Goal: Book appointment/travel/reservation

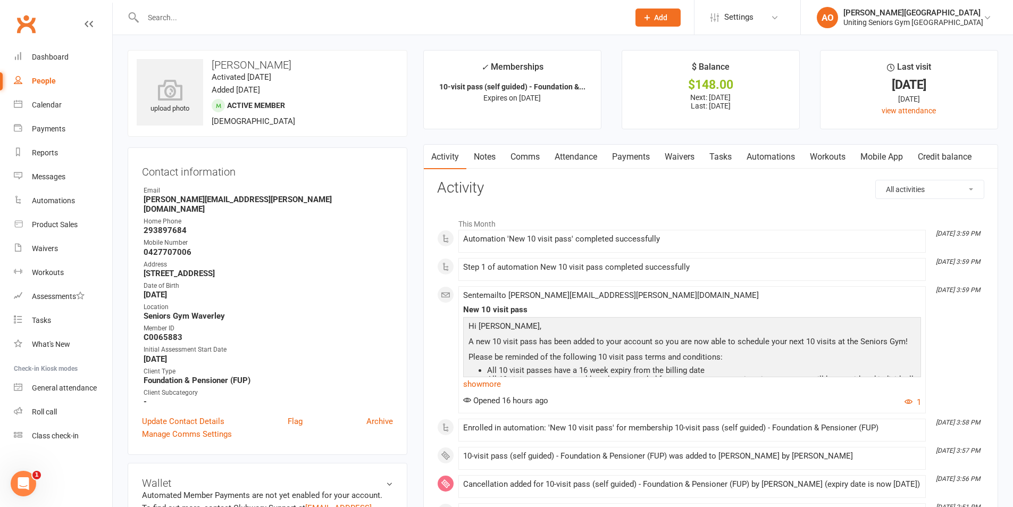
click at [152, 14] on input "text" at bounding box center [381, 17] width 482 height 15
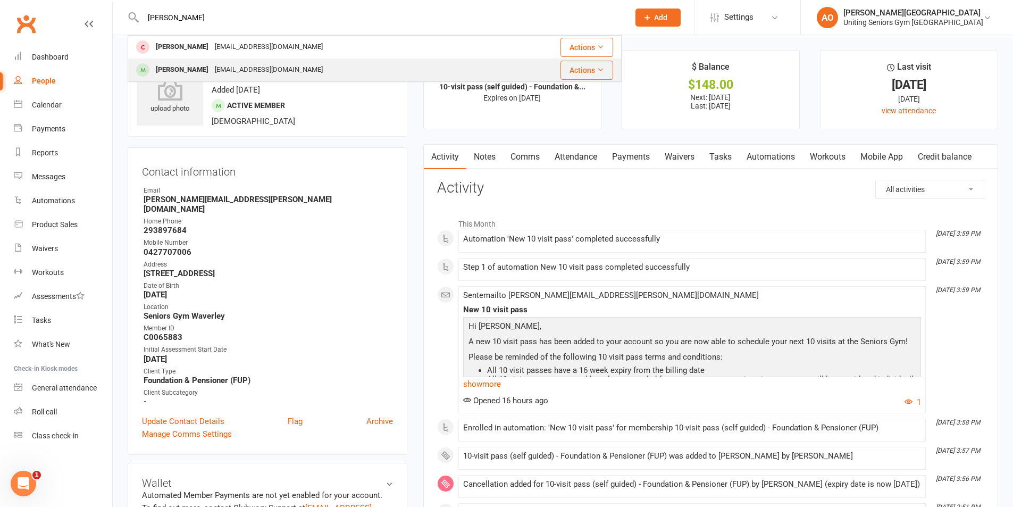
type input "[PERSON_NAME]"
click at [189, 72] on div "[PERSON_NAME]" at bounding box center [182, 69] width 59 height 15
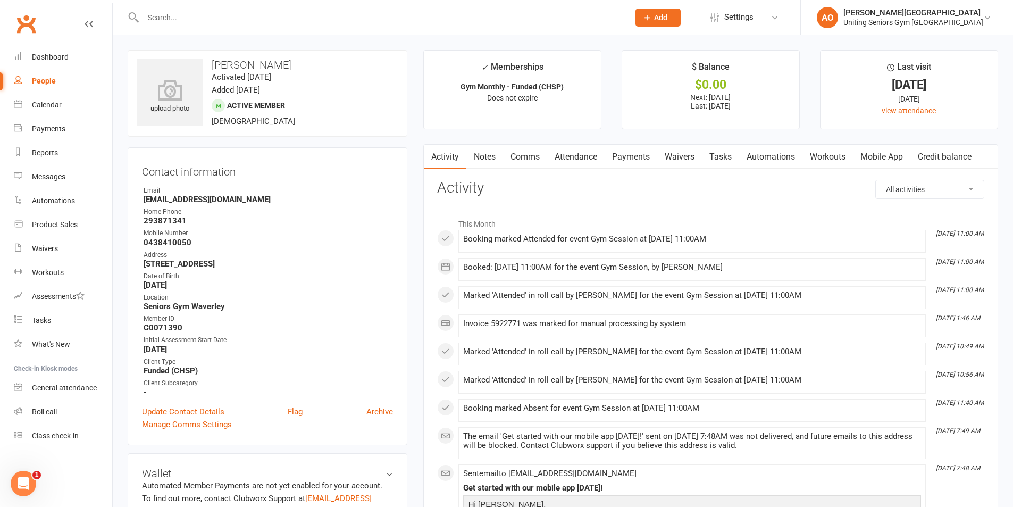
click at [574, 157] on link "Attendance" at bounding box center [575, 157] width 57 height 24
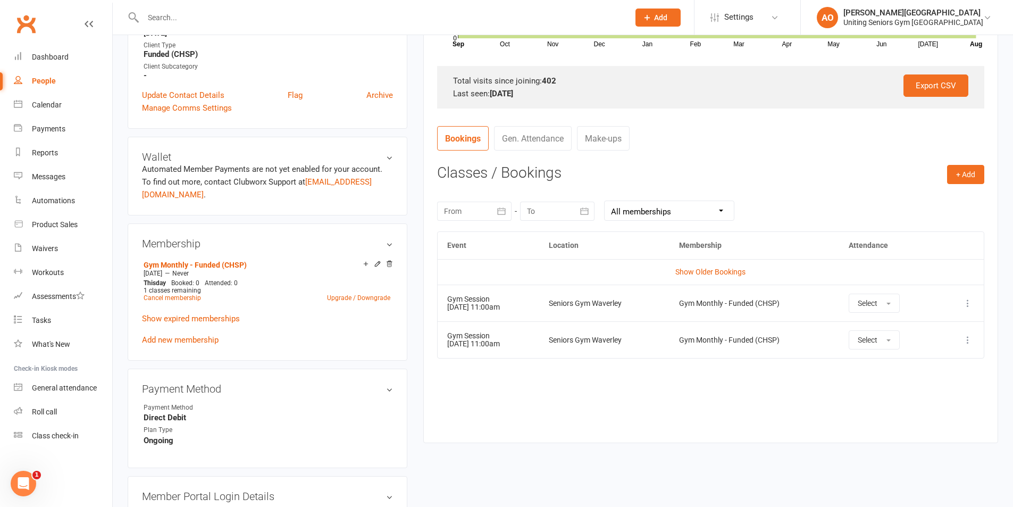
scroll to position [319, 0]
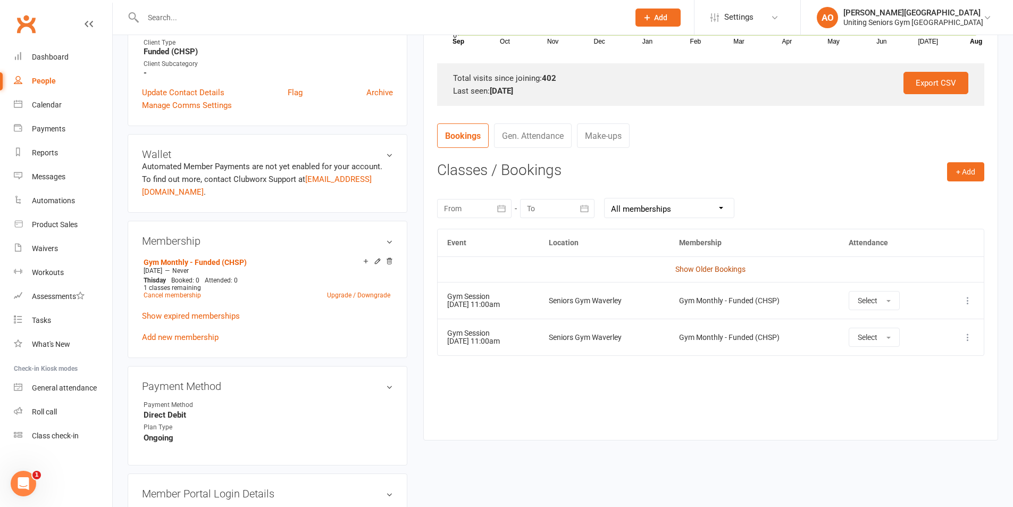
click at [730, 266] on link "Show Older Bookings" at bounding box center [710, 269] width 70 height 9
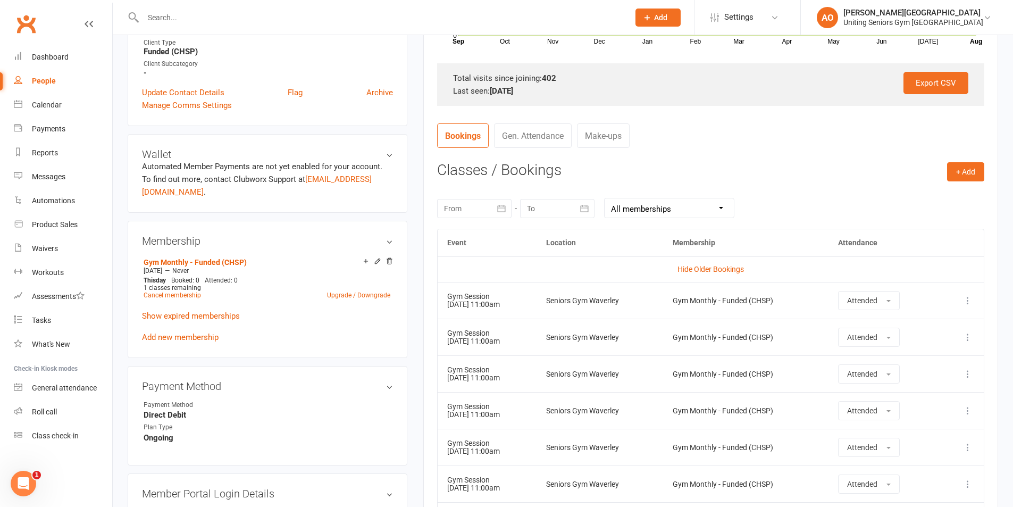
click at [765, 139] on nav "Bookings Gen. Attendance Make-ups" at bounding box center [710, 139] width 547 height 32
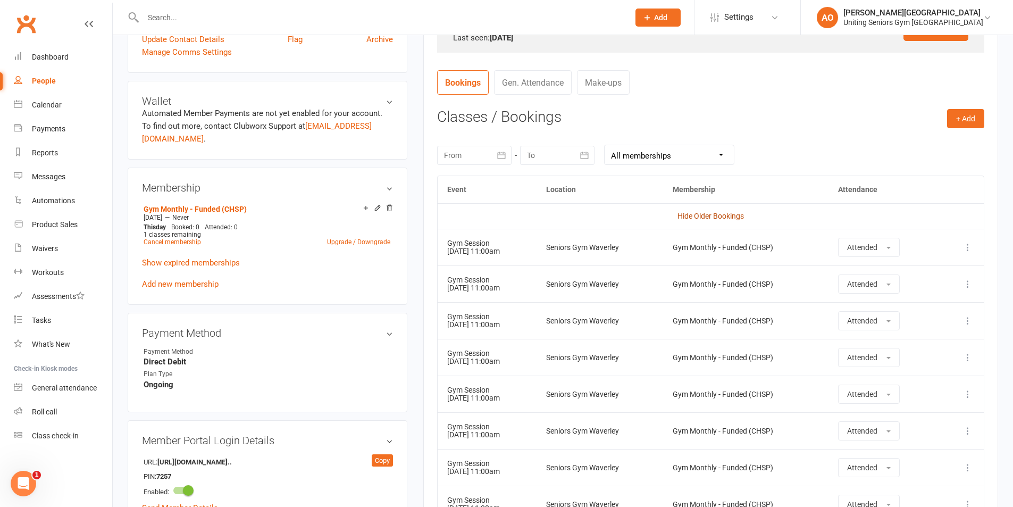
click at [726, 216] on link "Hide Older Bookings" at bounding box center [711, 216] width 66 height 9
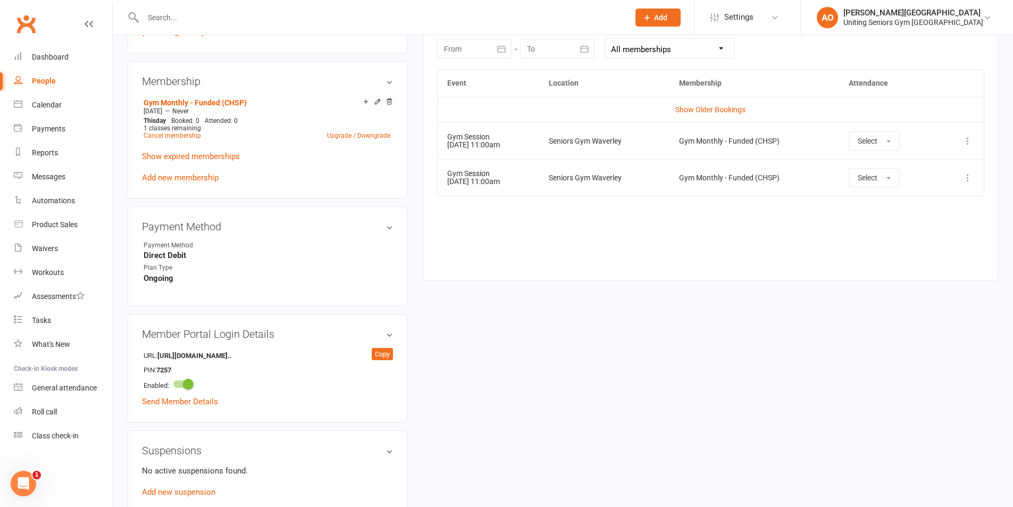
scroll to position [266, 0]
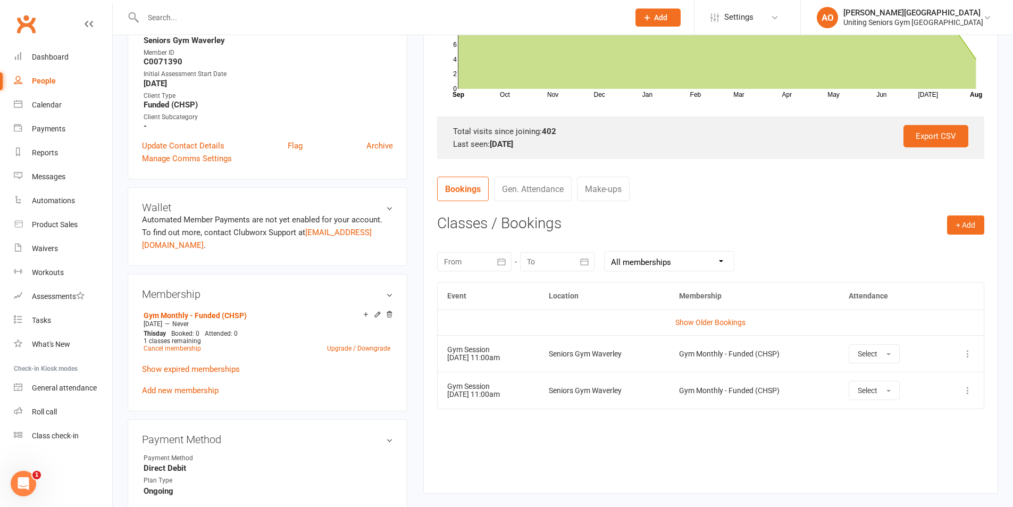
click at [557, 468] on div "Event Location Membership Attendance Show Older Bookings Gym Session [DATE] 11:…" at bounding box center [710, 380] width 547 height 196
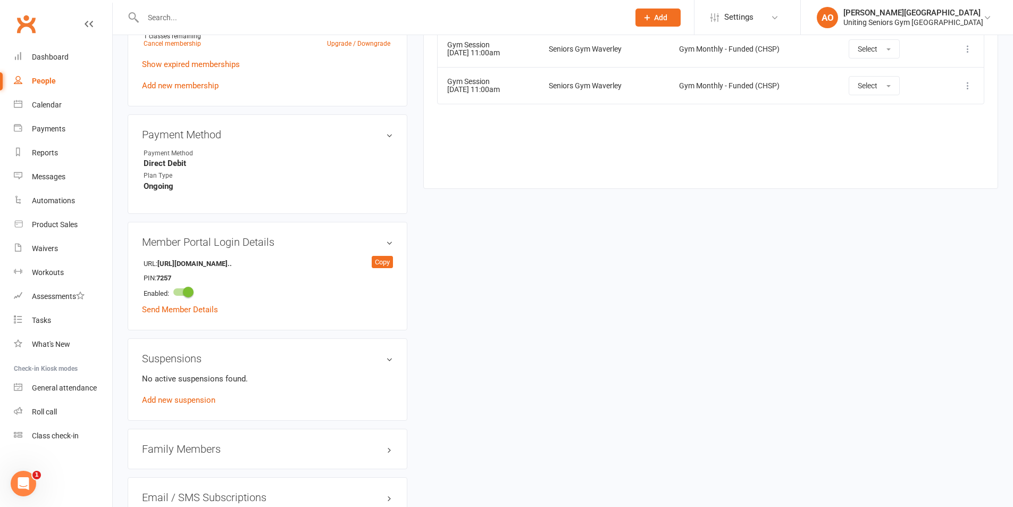
scroll to position [372, 0]
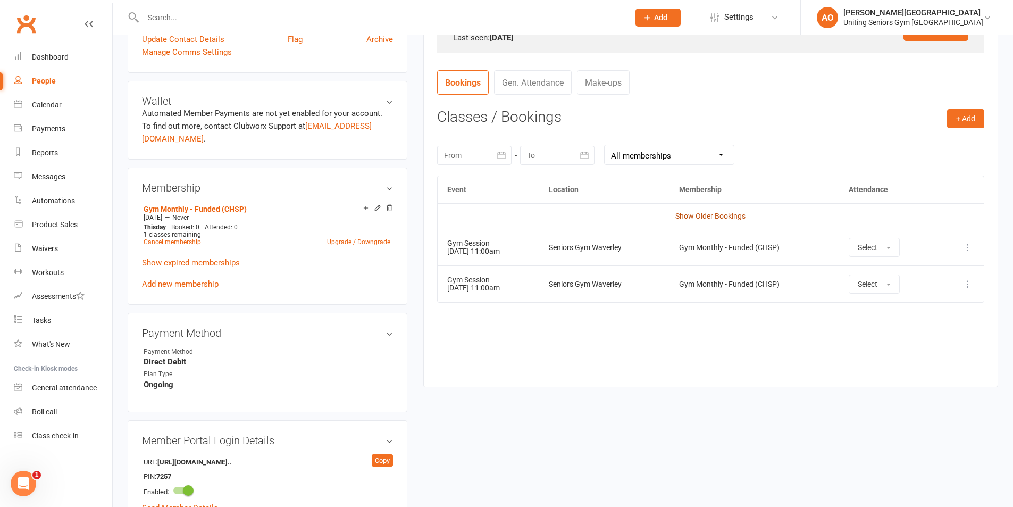
click at [712, 214] on link "Show Older Bookings" at bounding box center [710, 216] width 70 height 9
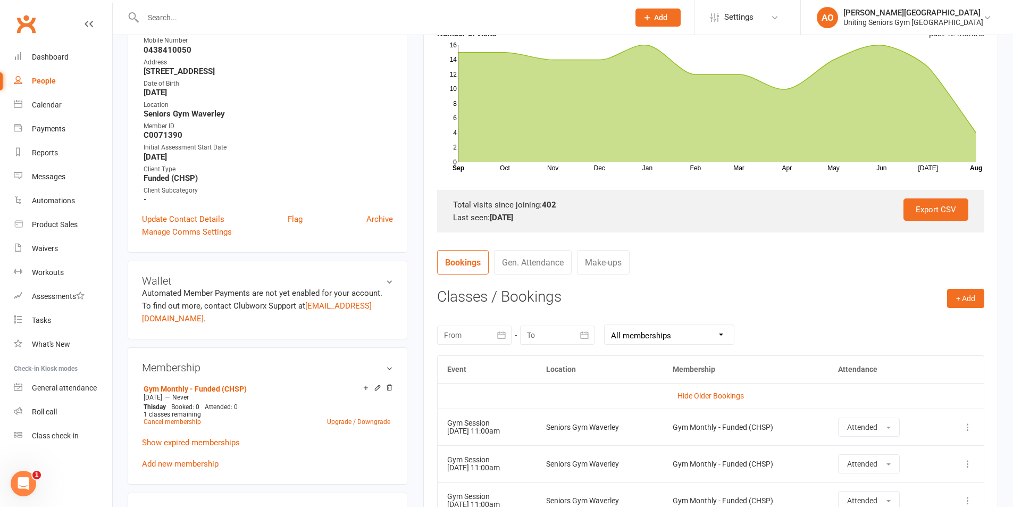
scroll to position [213, 0]
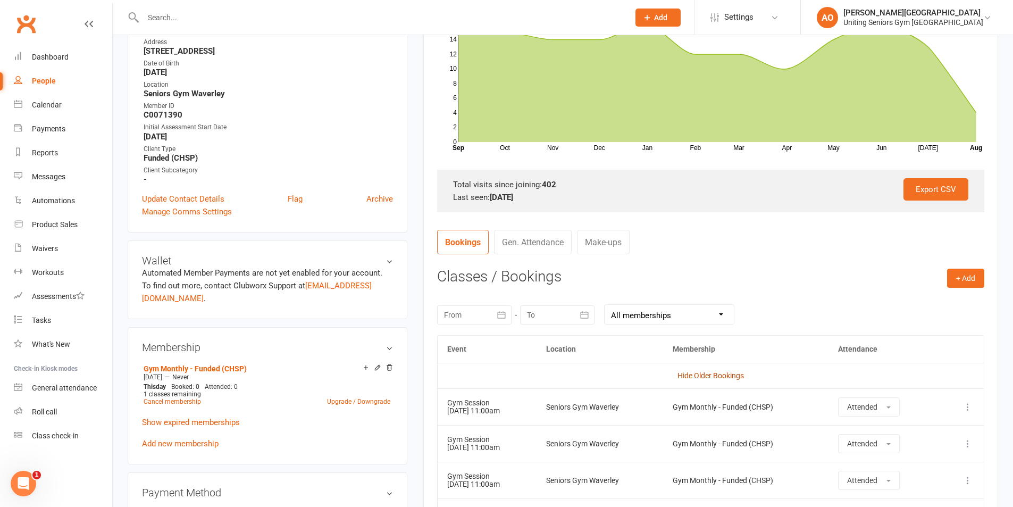
click at [728, 376] on link "Hide Older Bookings" at bounding box center [711, 375] width 66 height 9
click at [972, 280] on button "+ Add" at bounding box center [965, 278] width 37 height 19
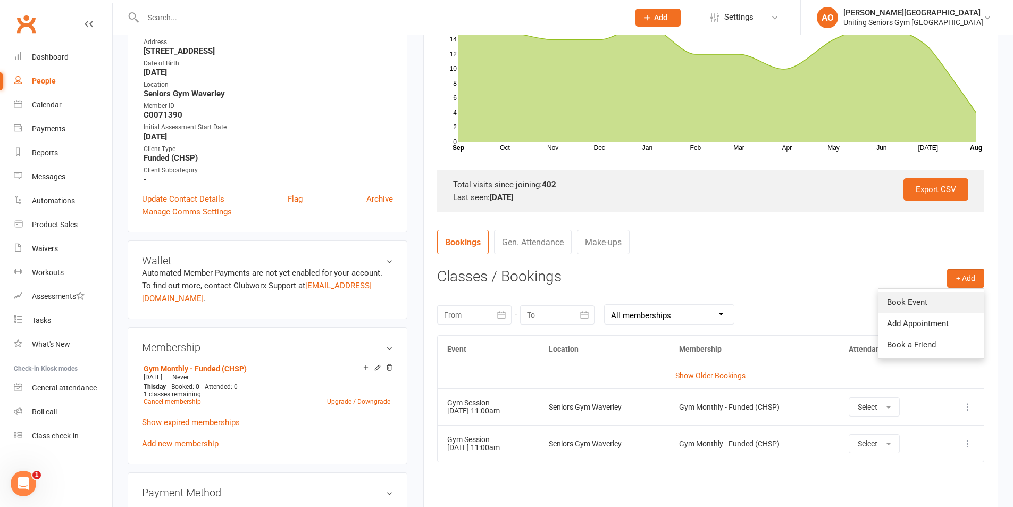
click at [949, 302] on link "Book Event" at bounding box center [931, 301] width 105 height 21
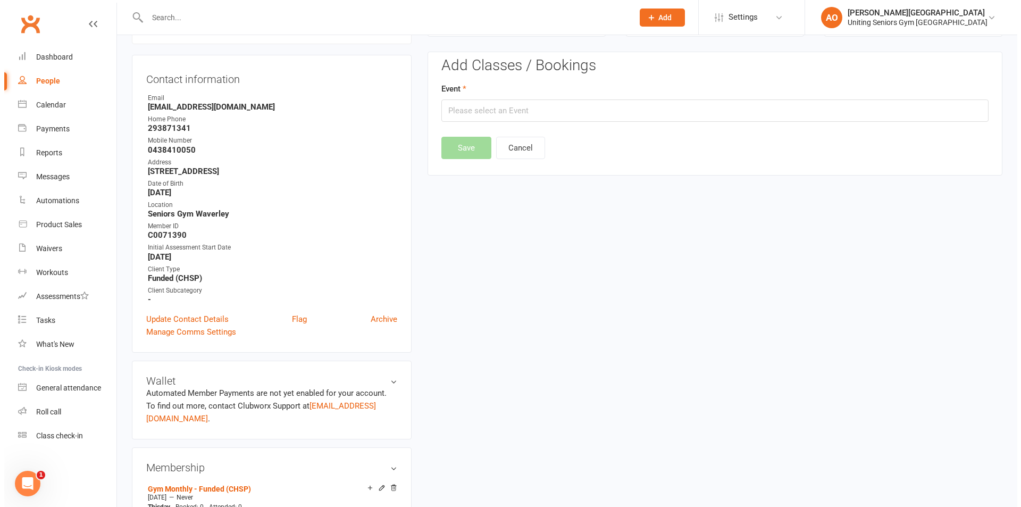
scroll to position [91, 0]
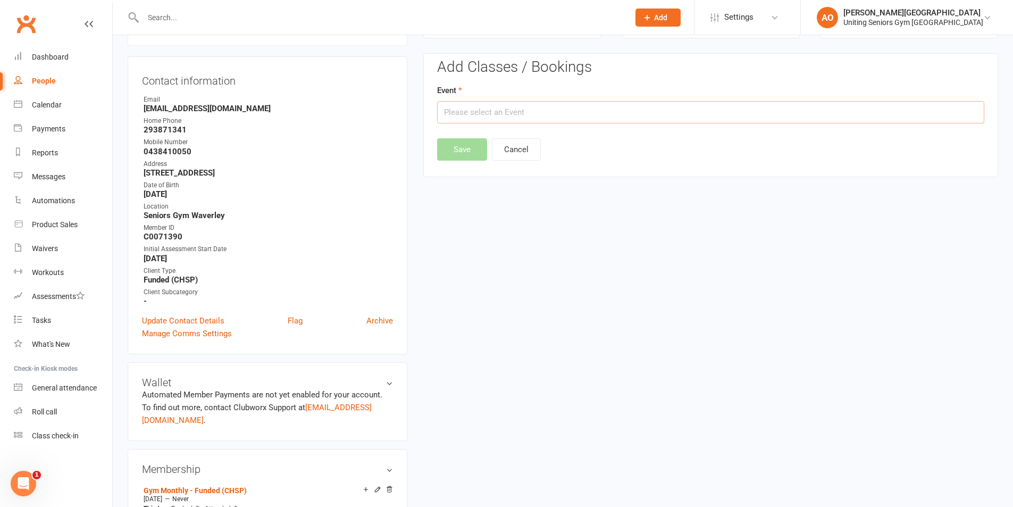
click at [499, 116] on input "text" at bounding box center [710, 112] width 547 height 22
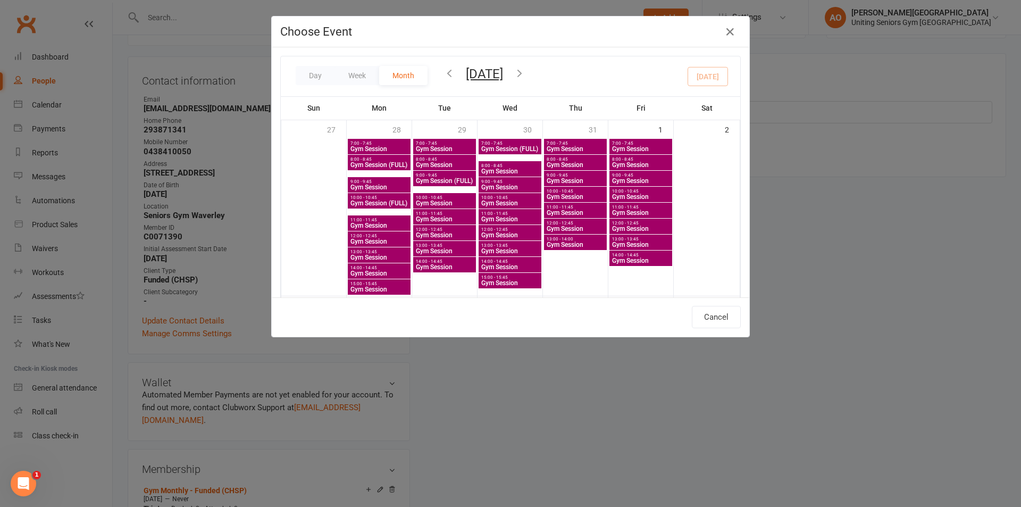
click at [446, 72] on icon "button" at bounding box center [450, 73] width 12 height 12
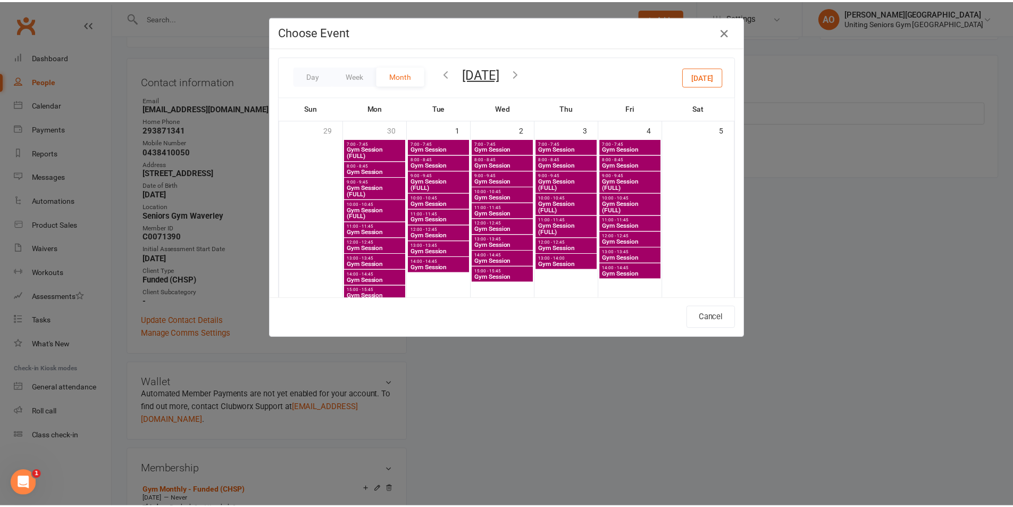
scroll to position [53, 0]
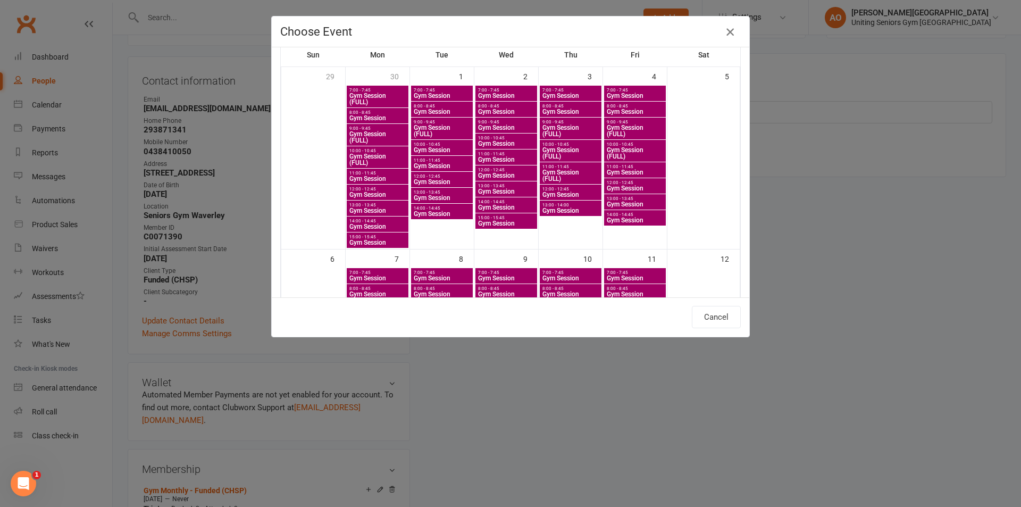
click at [725, 34] on icon "button" at bounding box center [730, 32] width 13 height 13
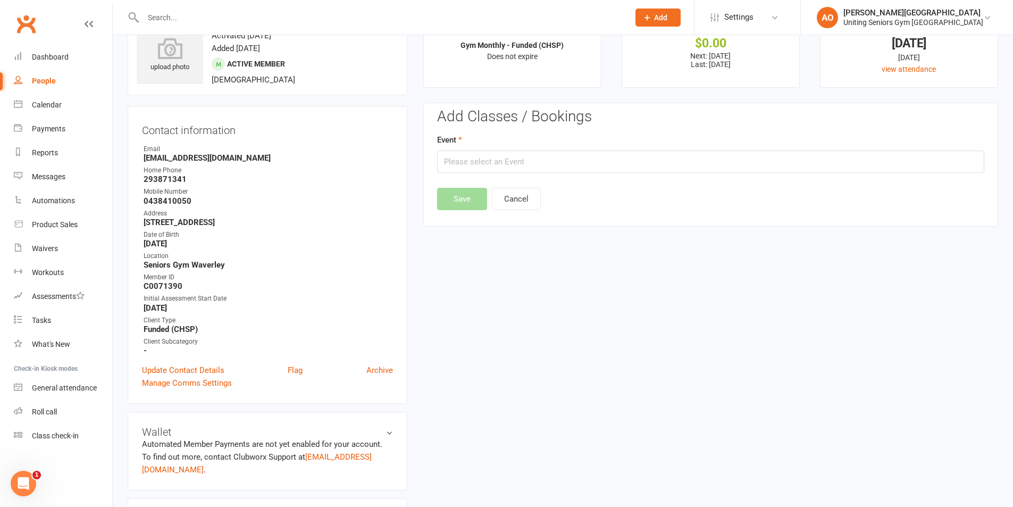
scroll to position [0, 0]
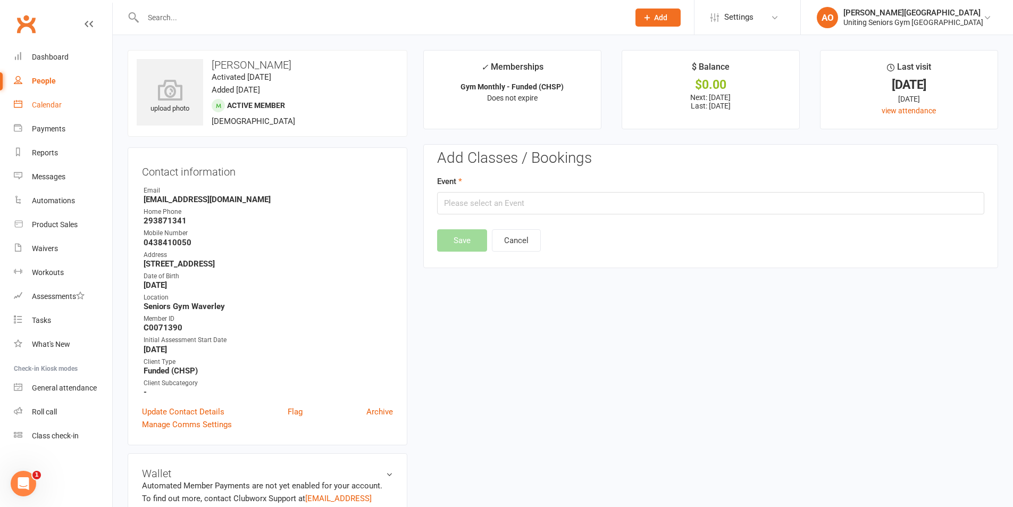
click at [43, 102] on div "Calendar" at bounding box center [47, 105] width 30 height 9
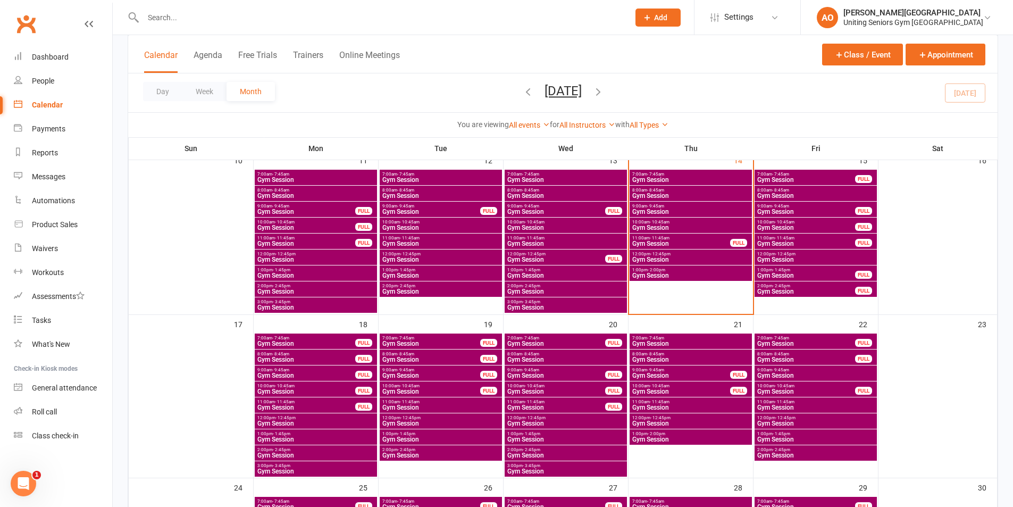
scroll to position [426, 0]
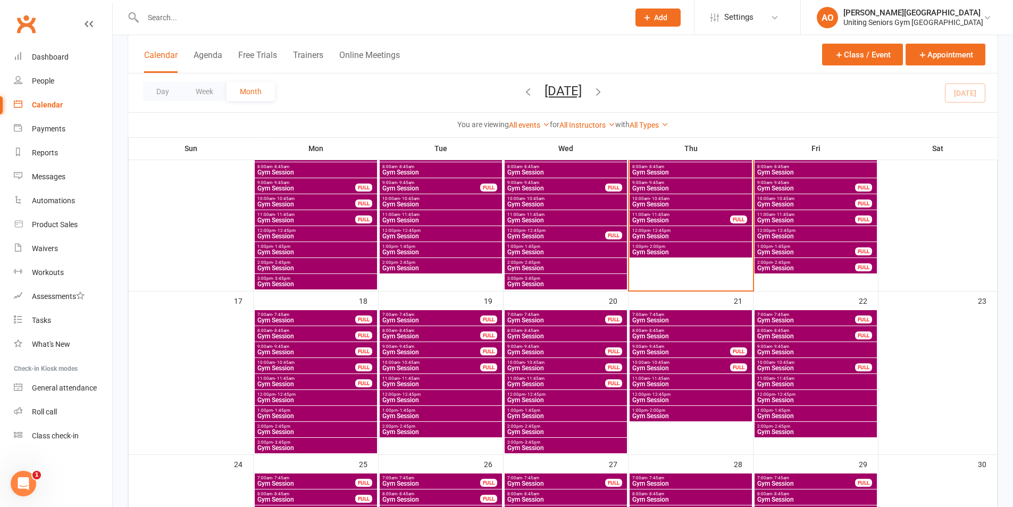
click at [337, 382] on span "Gym Session" at bounding box center [306, 384] width 99 height 6
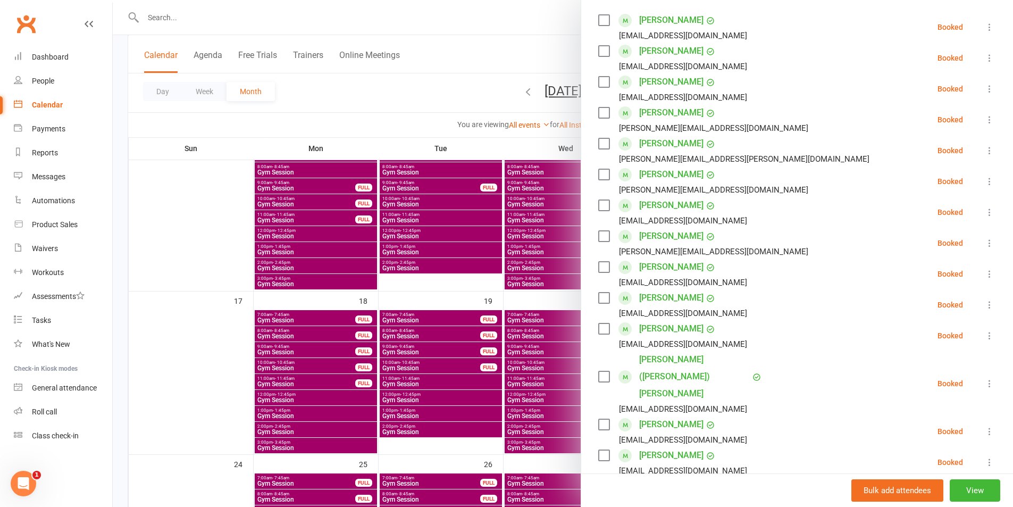
scroll to position [213, 0]
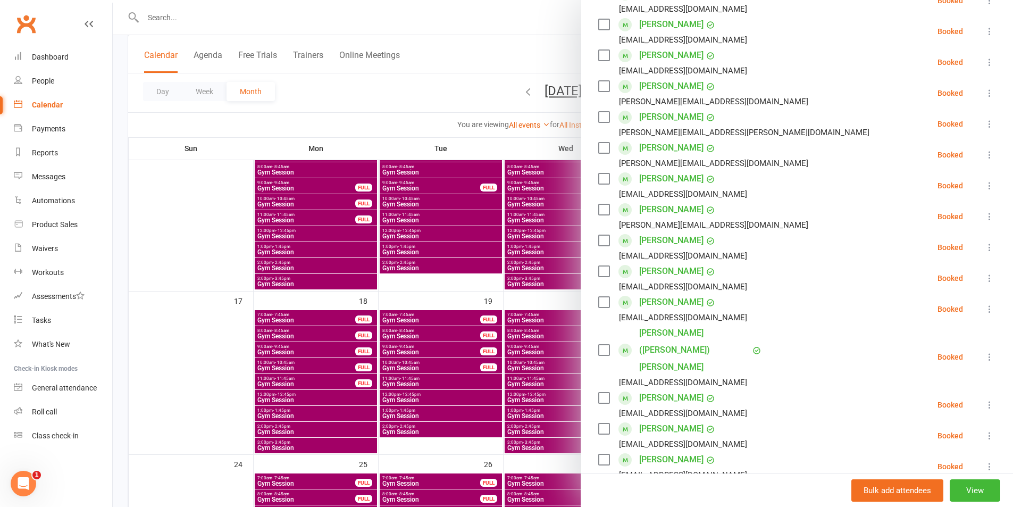
click at [985, 399] on icon at bounding box center [990, 404] width 11 height 11
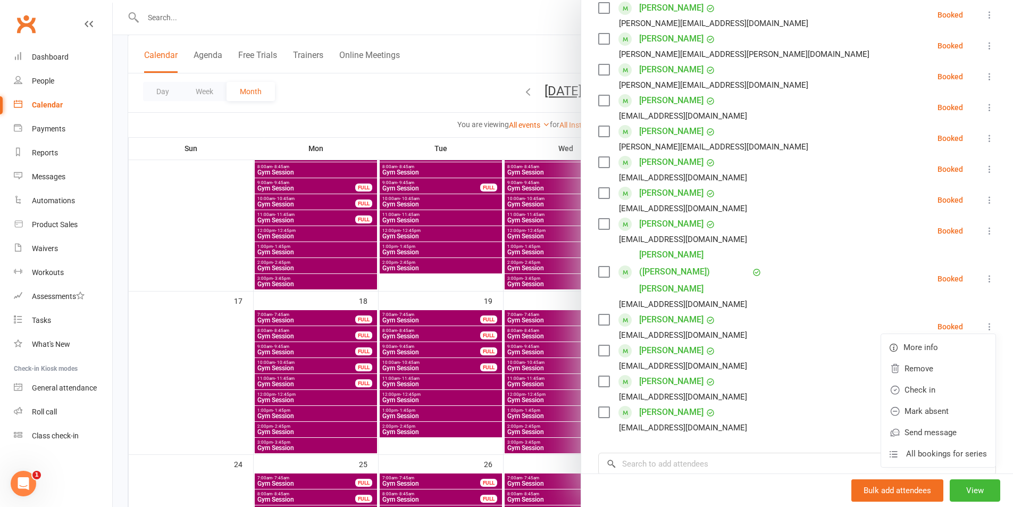
scroll to position [319, 0]
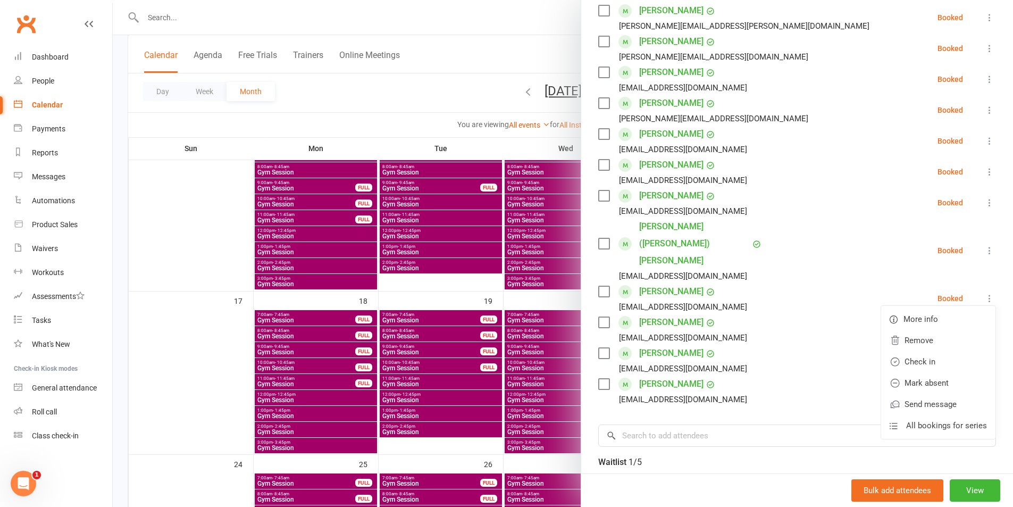
click at [489, 37] on div at bounding box center [563, 253] width 900 height 507
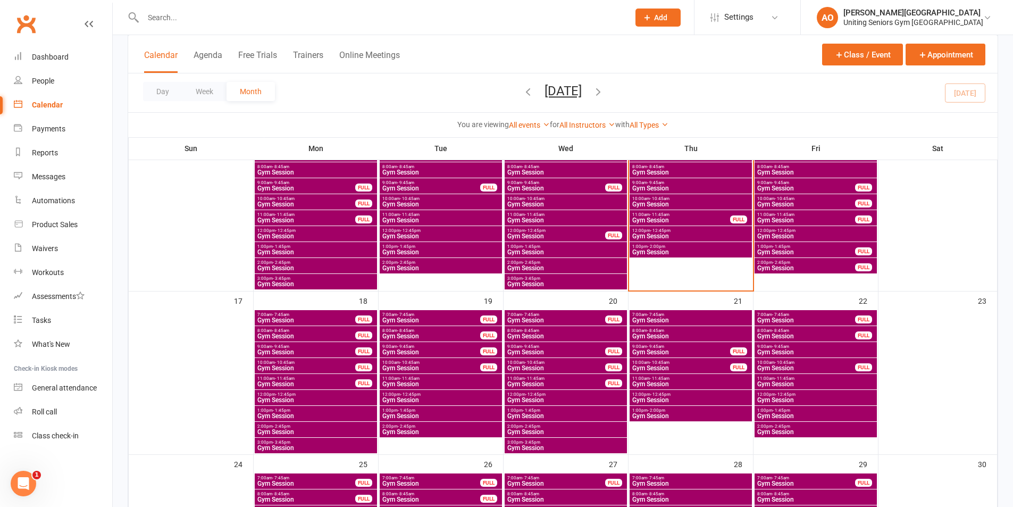
click at [404, 379] on span "- 11:45am" at bounding box center [410, 378] width 20 height 5
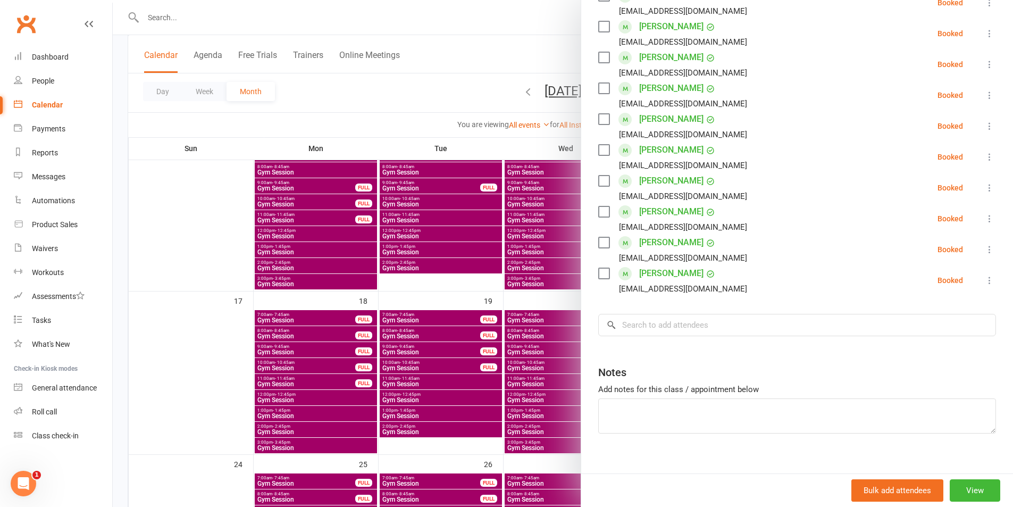
scroll to position [372, 0]
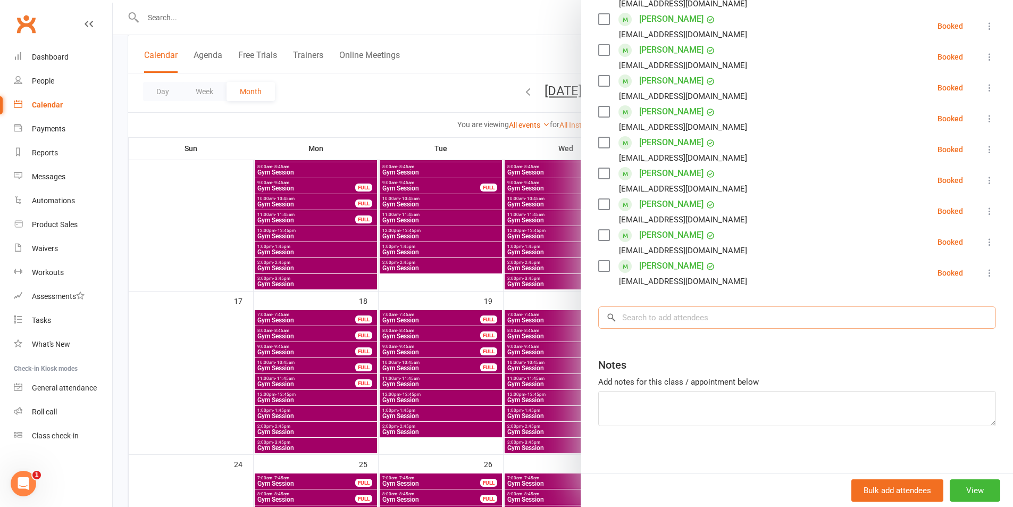
click at [649, 321] on input "search" at bounding box center [797, 317] width 398 height 22
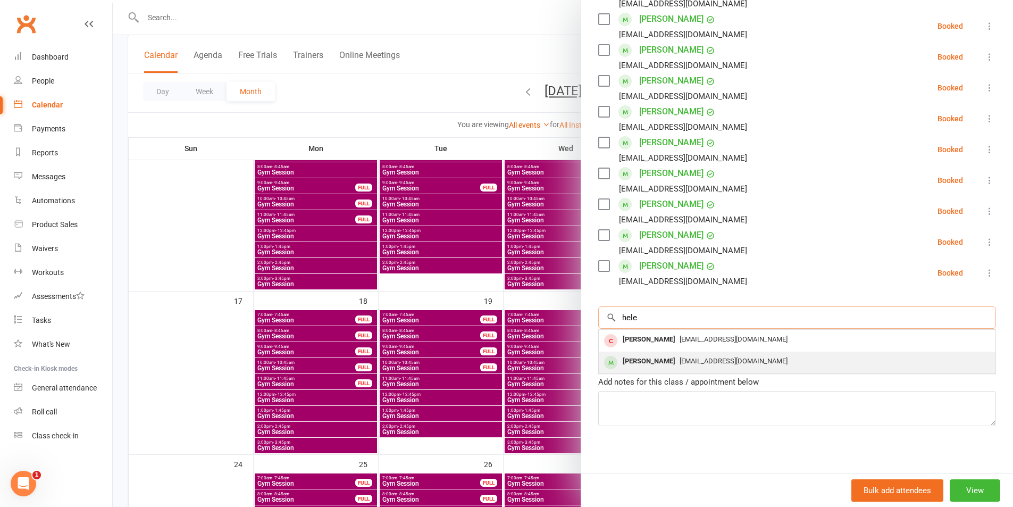
type input "hele"
click at [650, 362] on div "[PERSON_NAME]" at bounding box center [649, 361] width 61 height 15
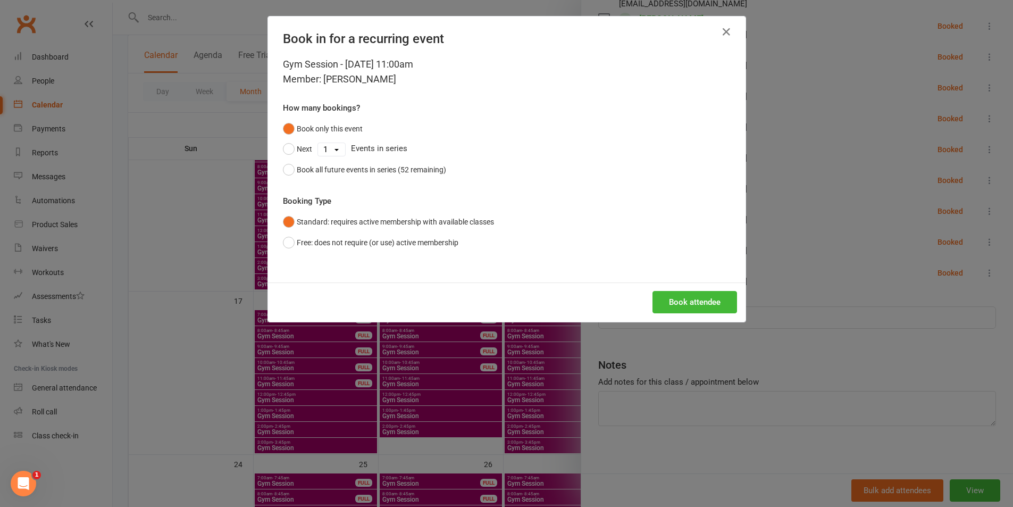
click at [336, 145] on select "1 2 3 4 5 6 7 8 9 10 11 12 13 14 15 16 17 18 19 20 21 22 23 24 25 26 27 28 29 3…" at bounding box center [331, 149] width 27 height 13
select select "51"
click at [318, 143] on select "1 2 3 4 5 6 7 8 9 10 11 12 13 14 15 16 17 18 19 20 21 22 23 24 25 26 27 28 29 3…" at bounding box center [331, 149] width 27 height 13
click at [694, 301] on button "Book attendee" at bounding box center [695, 302] width 85 height 22
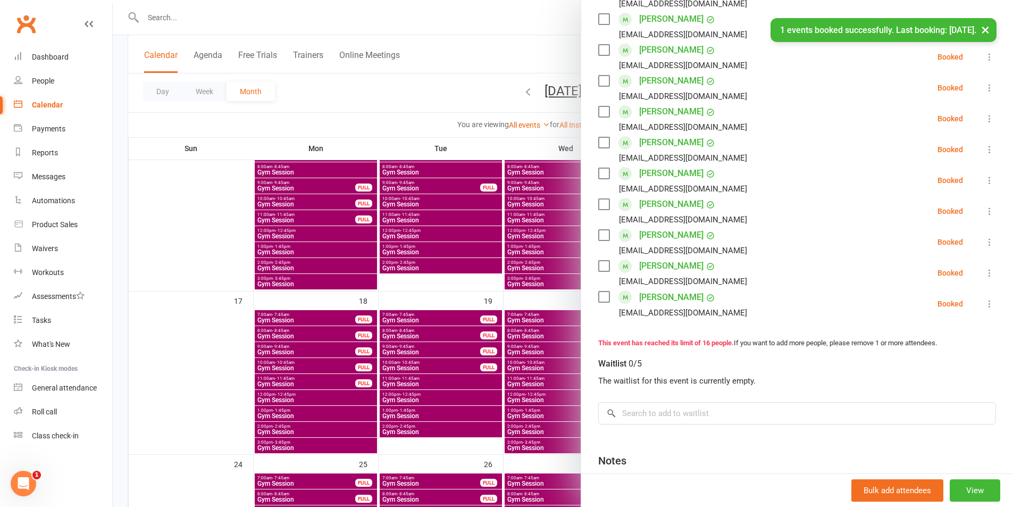
click at [533, 383] on div at bounding box center [563, 253] width 900 height 507
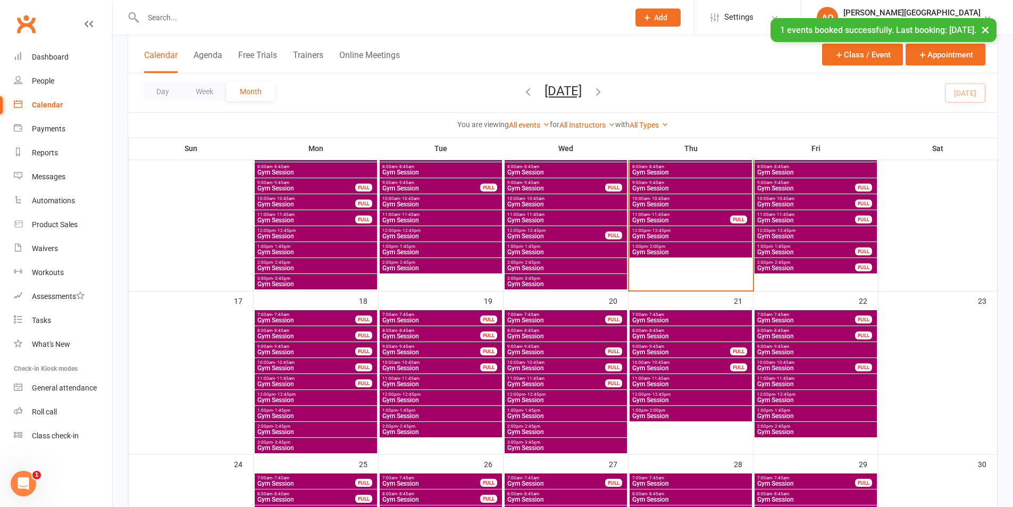
click at [548, 382] on span "Gym Session" at bounding box center [556, 384] width 99 height 6
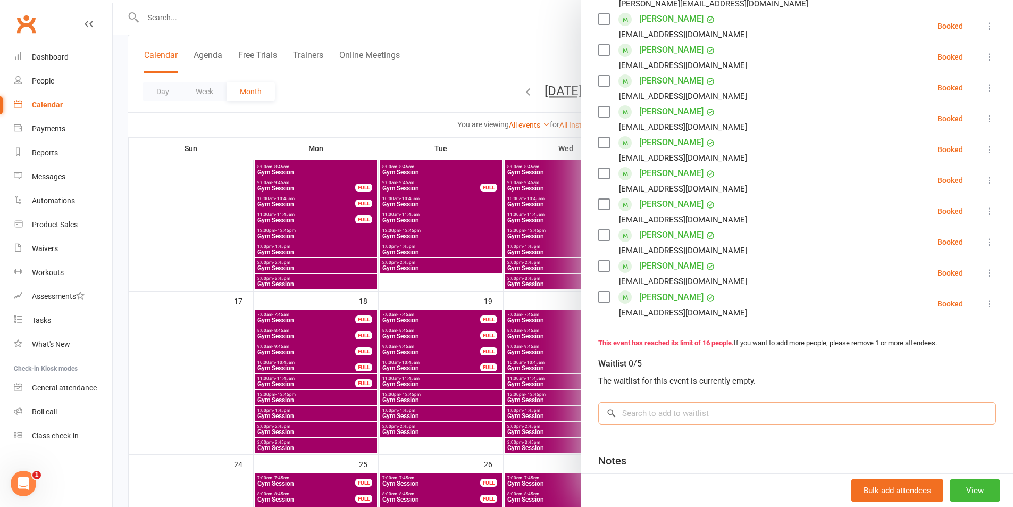
click at [673, 419] on input "search" at bounding box center [797, 413] width 398 height 22
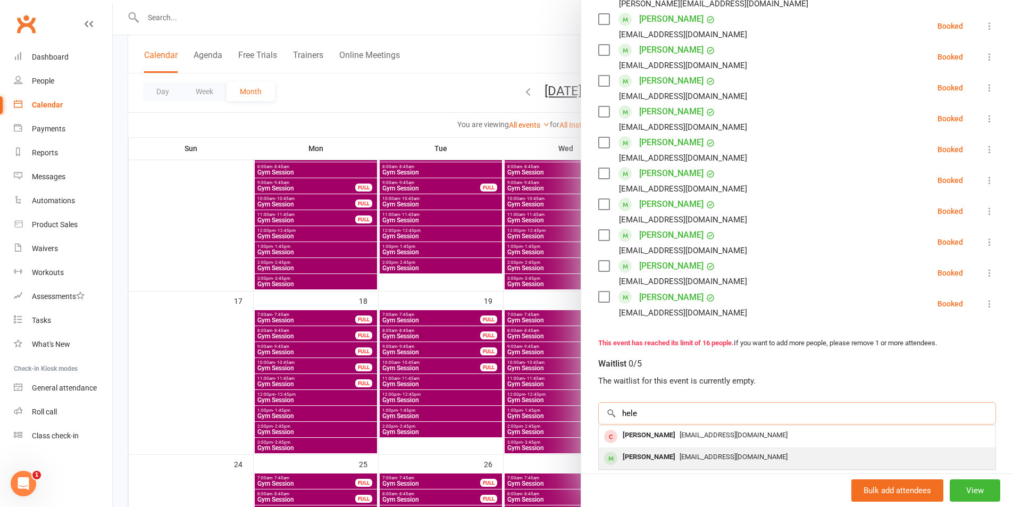
type input "hele"
click at [675, 452] on div "[EMAIL_ADDRESS][DOMAIN_NAME]" at bounding box center [797, 456] width 388 height 15
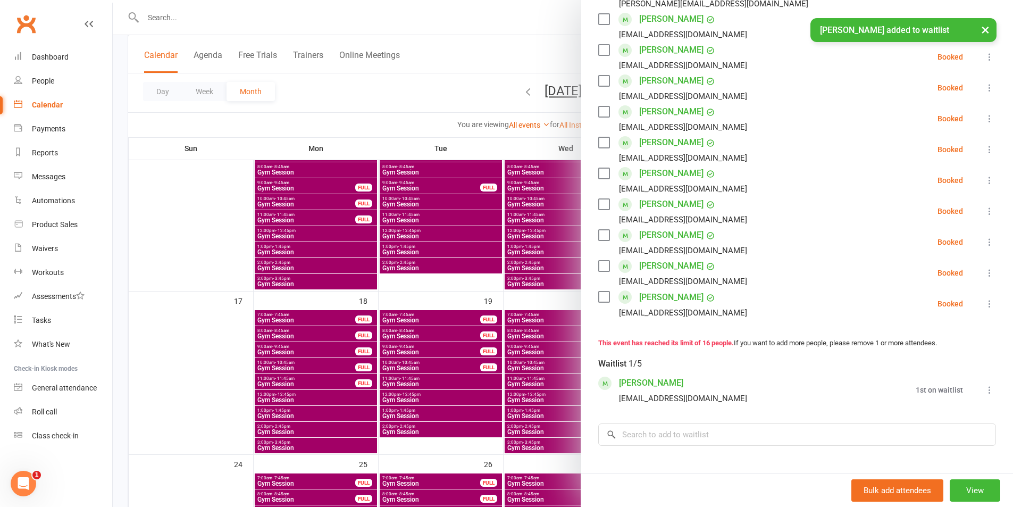
click at [985, 388] on icon at bounding box center [990, 390] width 11 height 11
click at [934, 412] on link "Book now" at bounding box center [938, 410] width 114 height 21
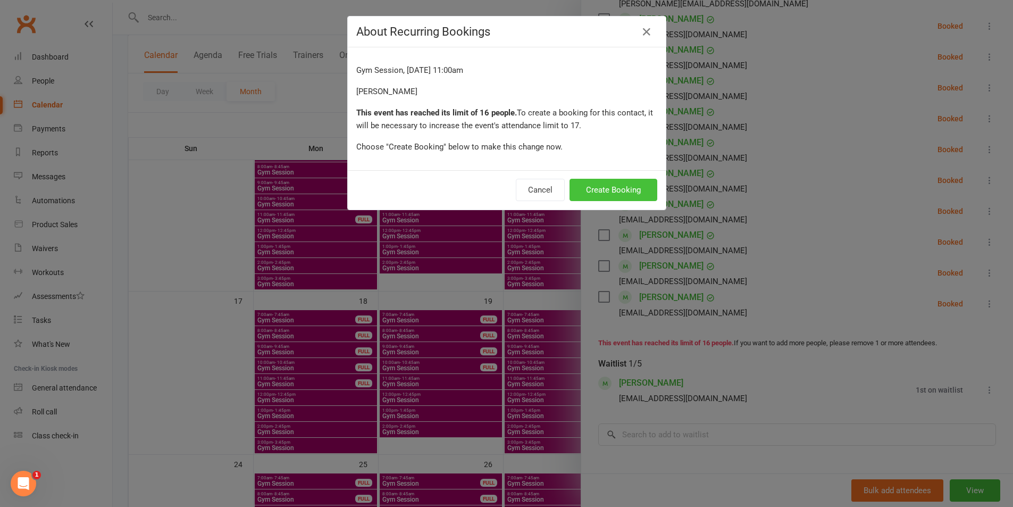
click at [619, 183] on button "Create Booking" at bounding box center [614, 190] width 88 height 22
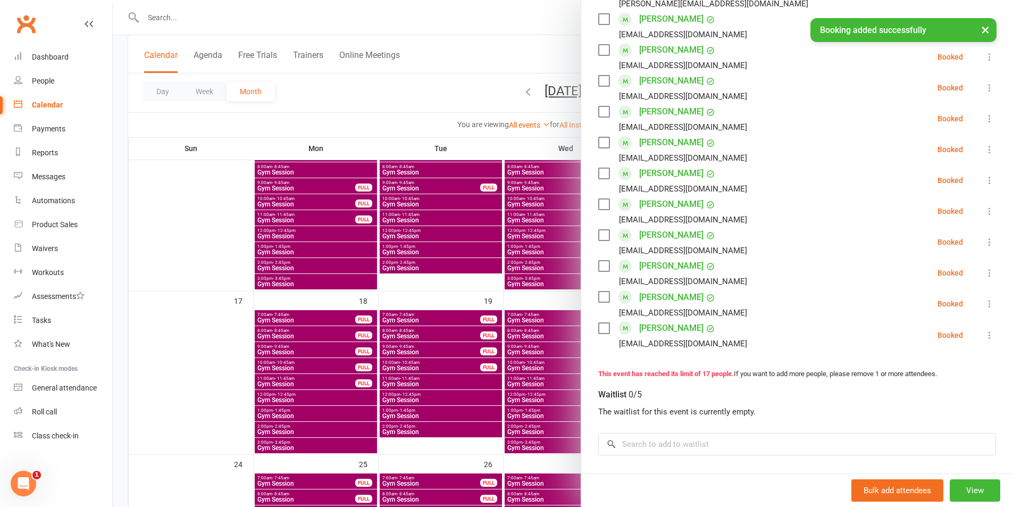
click at [985, 335] on icon at bounding box center [990, 335] width 11 height 11
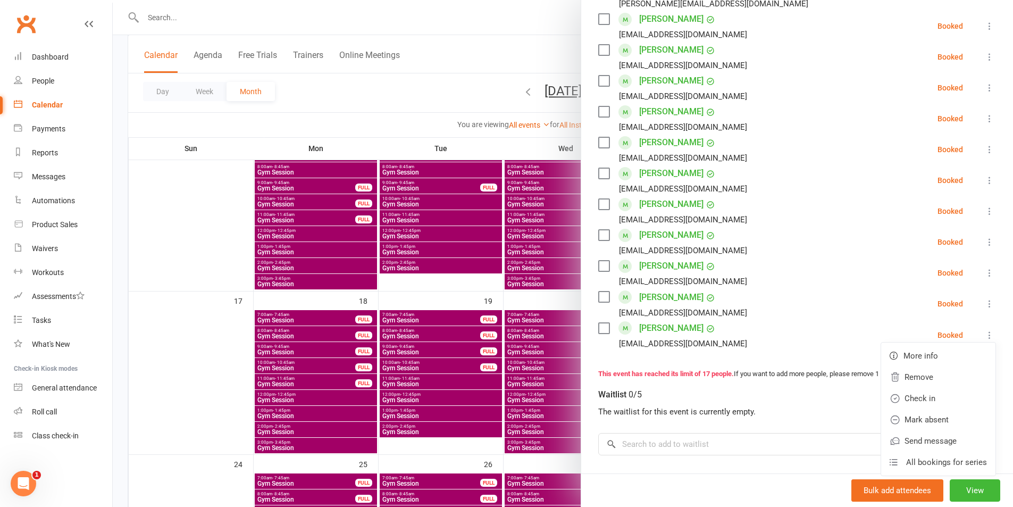
click at [544, 31] on div at bounding box center [563, 253] width 900 height 507
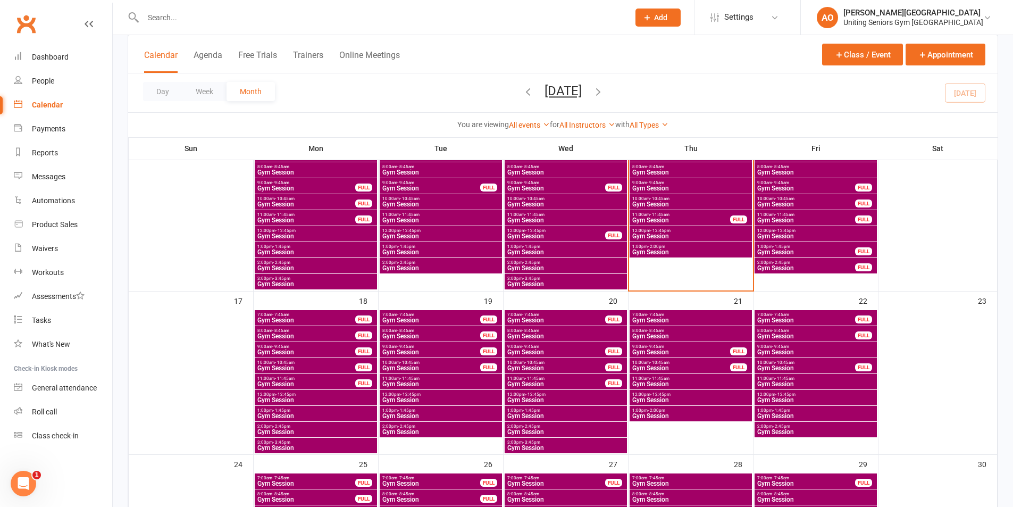
click at [662, 381] on span "Gym Session" at bounding box center [691, 384] width 118 height 6
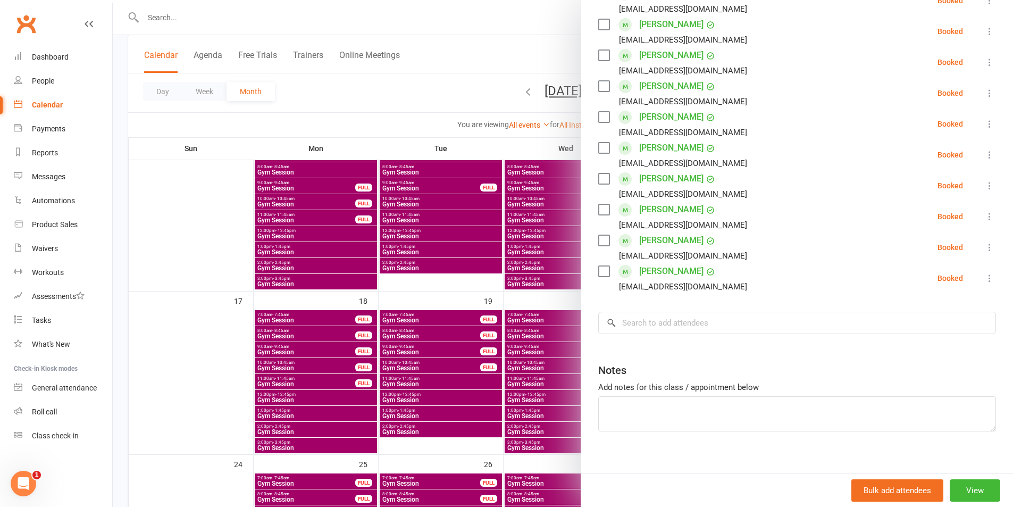
scroll to position [316, 0]
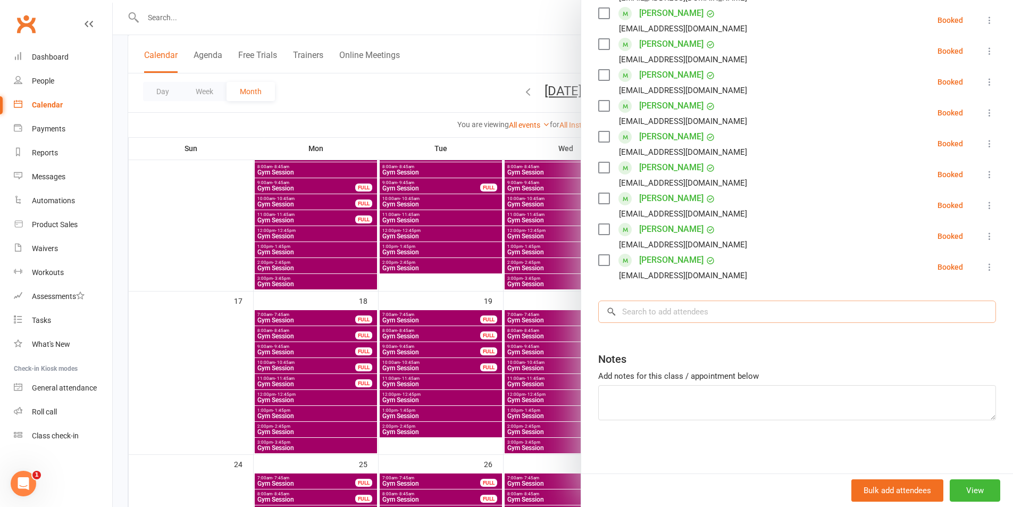
click at [665, 316] on input "search" at bounding box center [797, 312] width 398 height 22
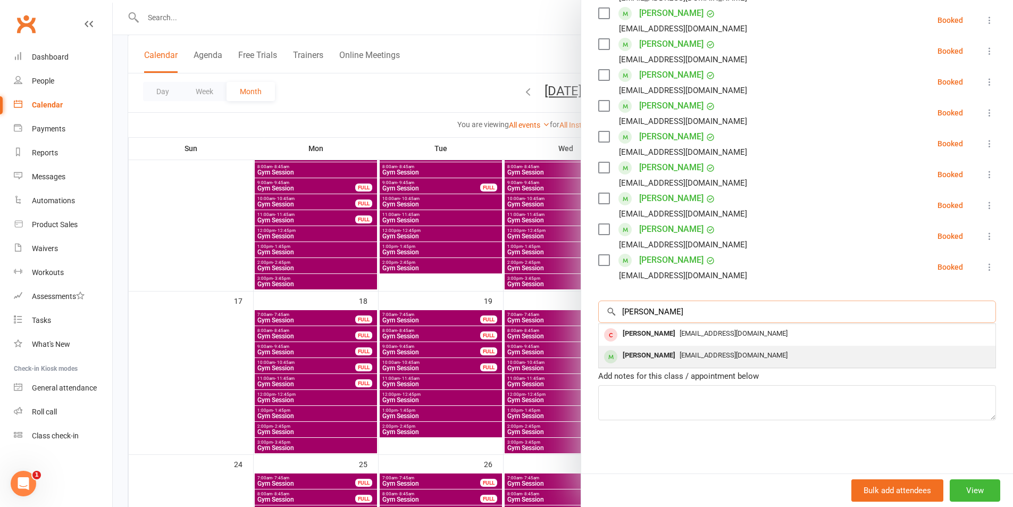
type input "[PERSON_NAME]"
click at [648, 352] on div "[PERSON_NAME]" at bounding box center [649, 355] width 61 height 15
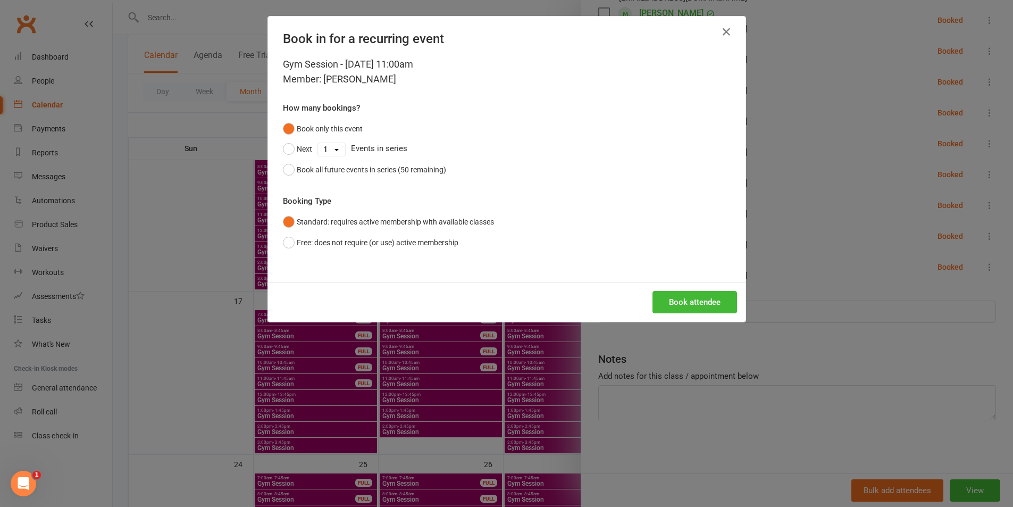
click at [339, 148] on select "1 2 3 4 5 6 7 8 9 10 11 12 13 14 15 16 17 18 19 20 21 22 23 24 25 26 27 28 29 3…" at bounding box center [331, 149] width 27 height 13
select select "49"
click at [318, 143] on select "1 2 3 4 5 6 7 8 9 10 11 12 13 14 15 16 17 18 19 20 21 22 23 24 25 26 27 28 29 3…" at bounding box center [331, 149] width 27 height 13
click at [677, 302] on button "Book attendee" at bounding box center [695, 302] width 85 height 22
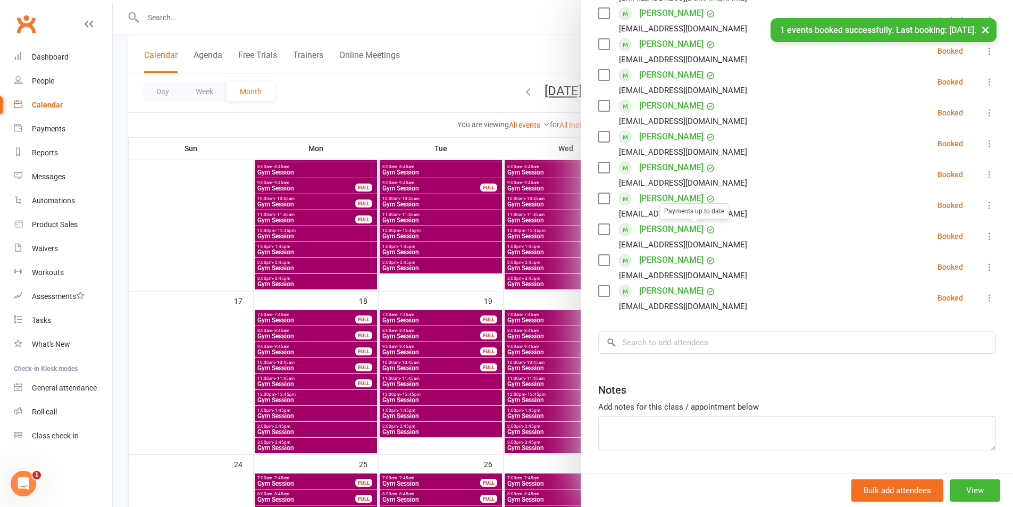
click at [524, 18] on div "× 1 events booked successfully. Last booking: [DATE]." at bounding box center [499, 18] width 999 height 0
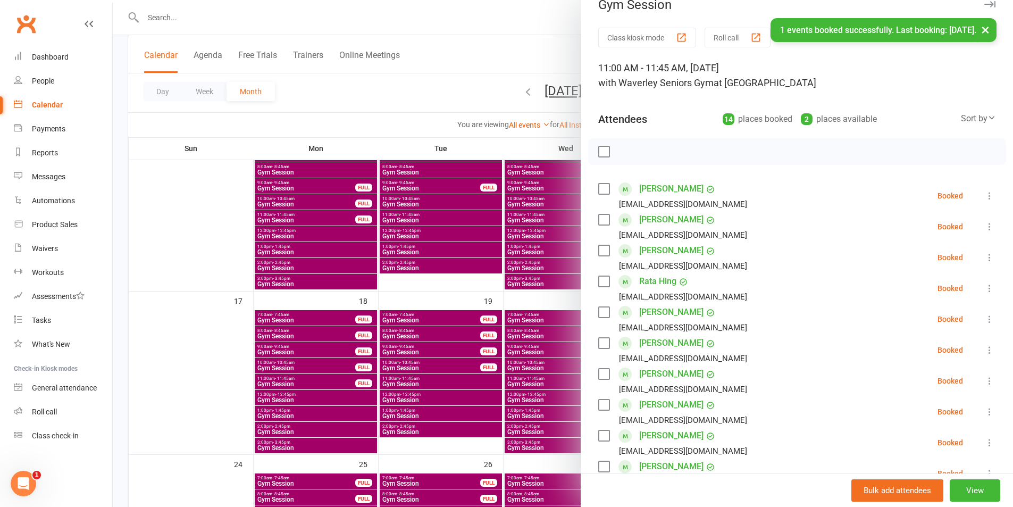
scroll to position [0, 0]
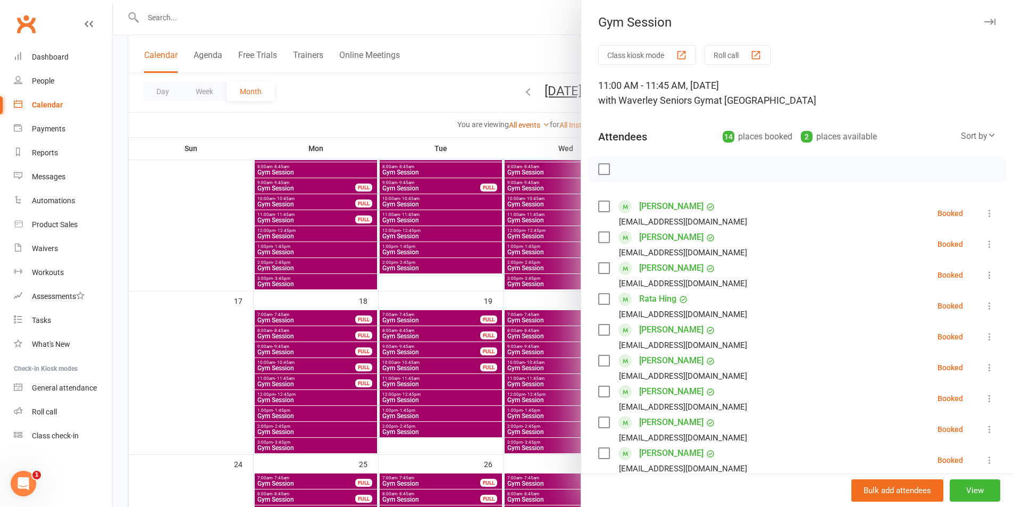
click at [985, 24] on icon "button" at bounding box center [990, 22] width 11 height 6
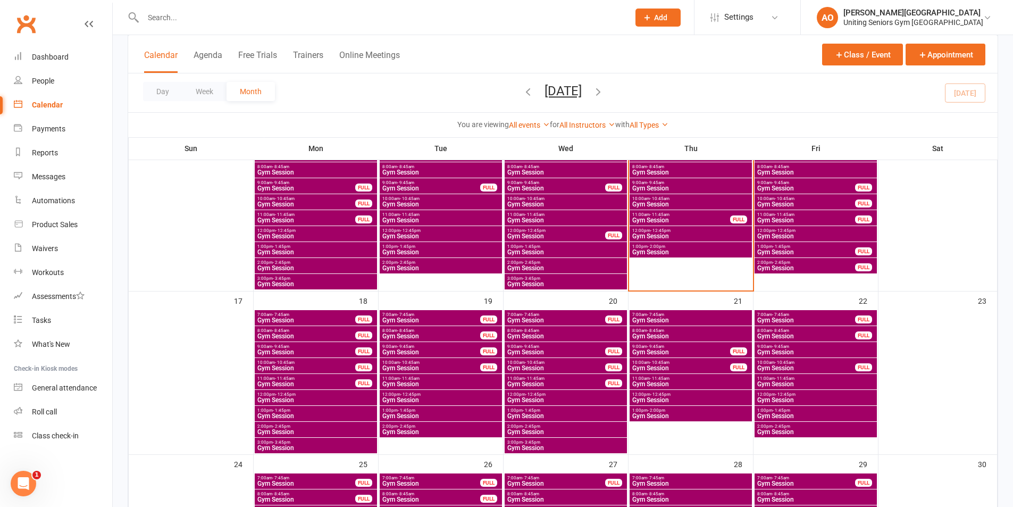
click at [797, 381] on span "Gym Session" at bounding box center [816, 384] width 118 height 6
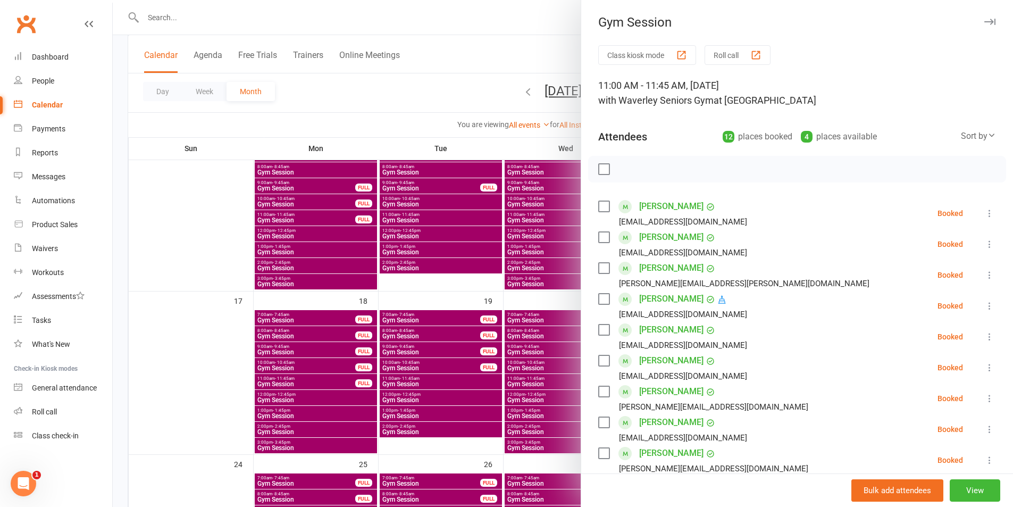
click at [704, 154] on div "Class kiosk mode Roll call 11:00 AM - 11:45 AM, [DATE] with Waverley Seniors Gy…" at bounding box center [797, 402] width 432 height 714
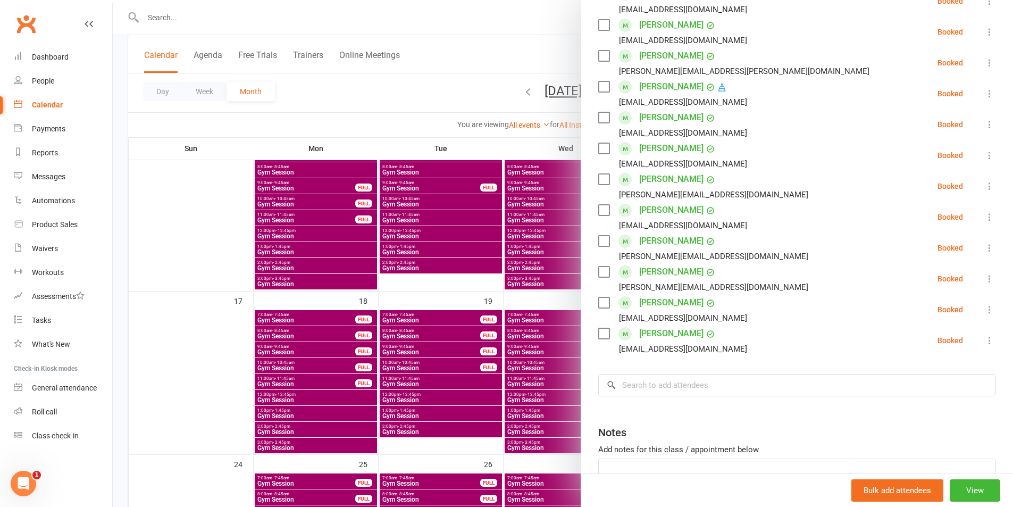
scroll to position [213, 0]
click at [674, 385] on input "search" at bounding box center [797, 384] width 398 height 22
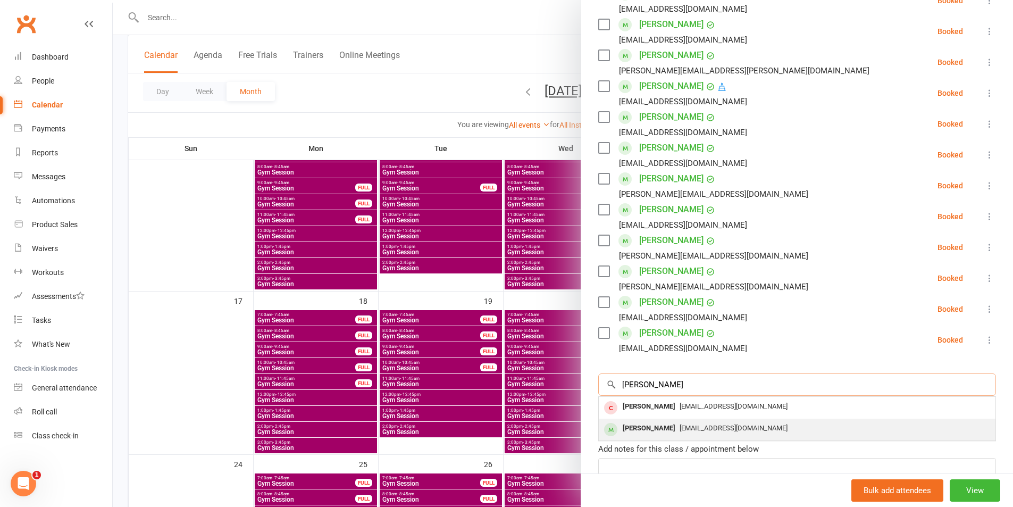
type input "[PERSON_NAME]"
click at [671, 419] on div "[PERSON_NAME] [EMAIL_ADDRESS][DOMAIN_NAME]" at bounding box center [797, 430] width 397 height 22
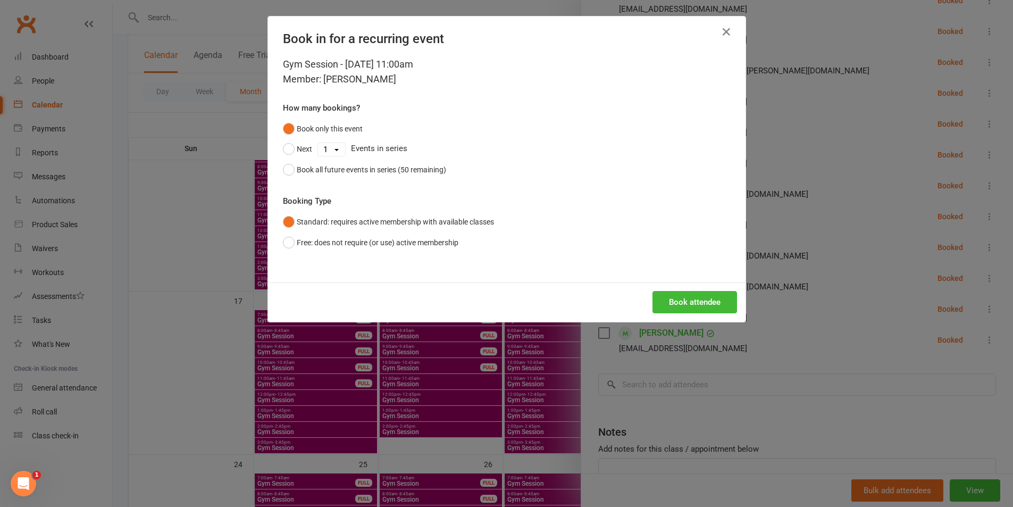
click at [335, 152] on select "1 2 3 4 5 6 7 8 9 10 11 12 13 14 15 16 17 18 19 20 21 22 23 24 25 26 27 28 29 3…" at bounding box center [331, 149] width 27 height 13
select select "49"
click at [318, 143] on select "1 2 3 4 5 6 7 8 9 10 11 12 13 14 15 16 17 18 19 20 21 22 23 24 25 26 27 28 29 3…" at bounding box center [331, 149] width 27 height 13
click at [705, 296] on button "Book attendee" at bounding box center [695, 302] width 85 height 22
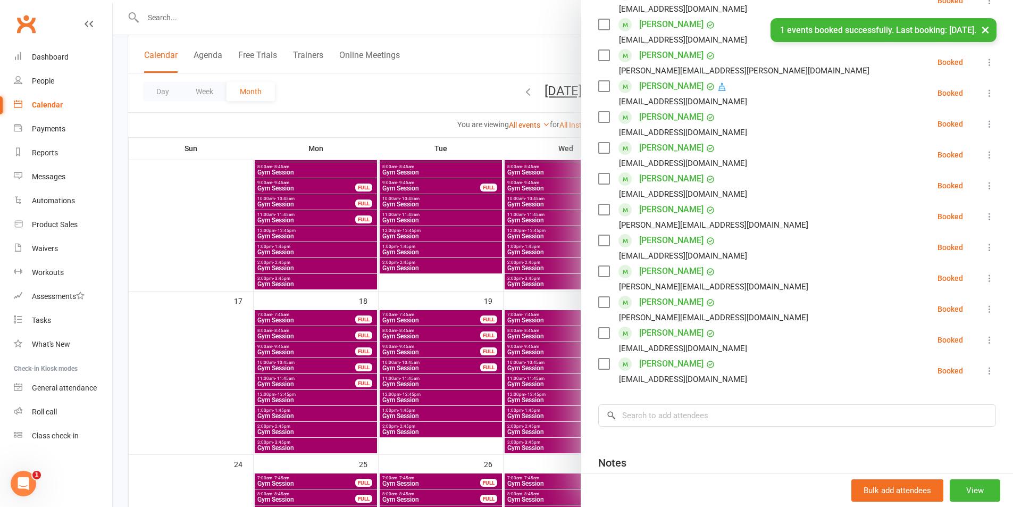
click at [484, 13] on div at bounding box center [563, 253] width 900 height 507
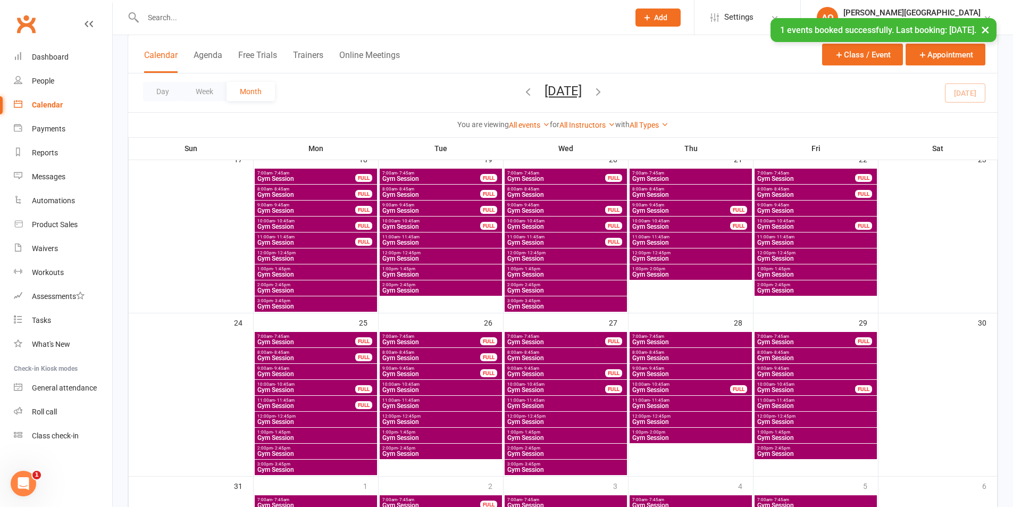
scroll to position [585, 0]
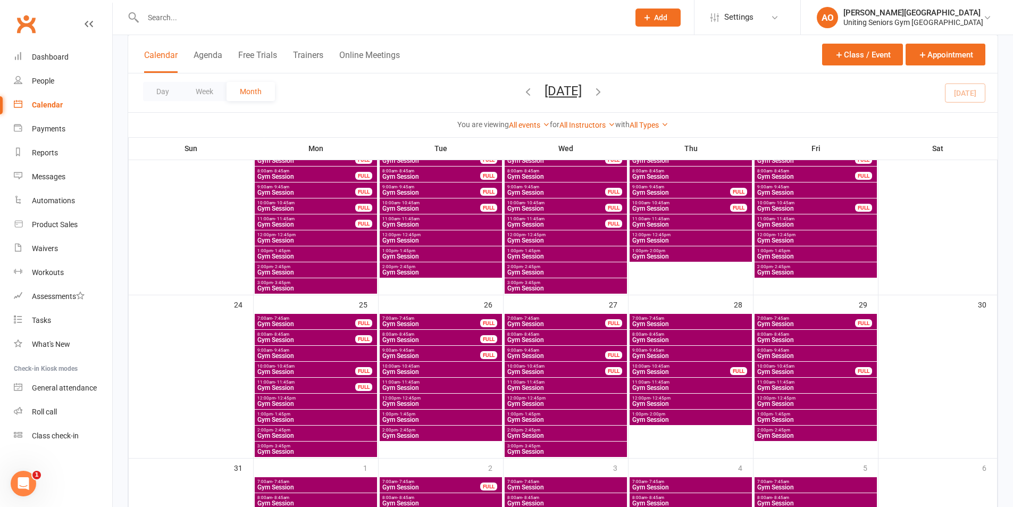
click at [319, 385] on span "Gym Session" at bounding box center [306, 388] width 99 height 6
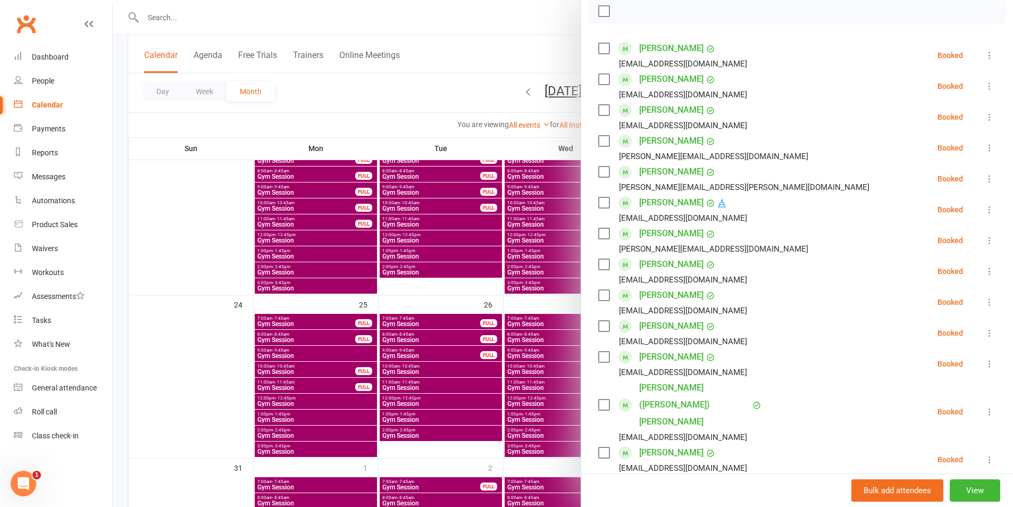
scroll to position [160, 0]
click at [507, 40] on div at bounding box center [563, 253] width 900 height 507
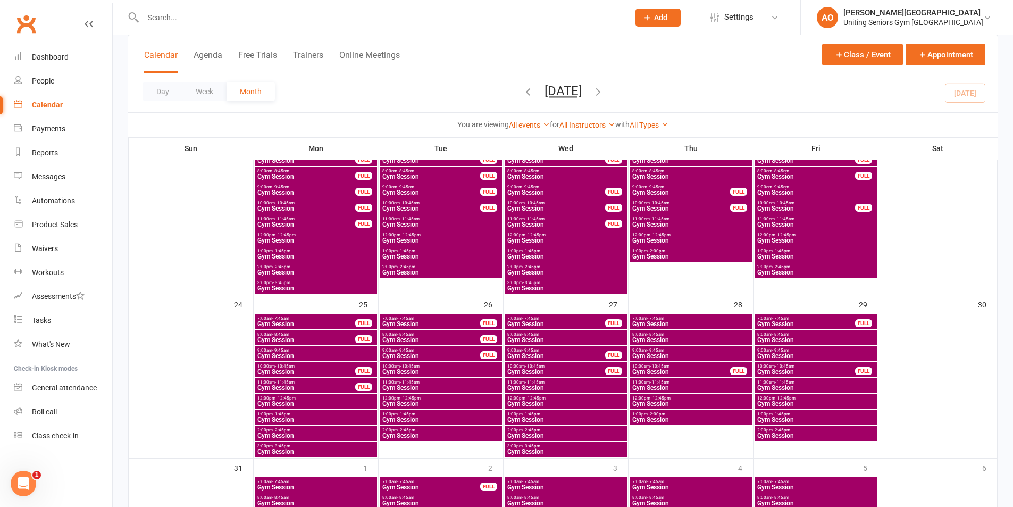
click at [400, 382] on span "- 11:45am" at bounding box center [410, 382] width 20 height 5
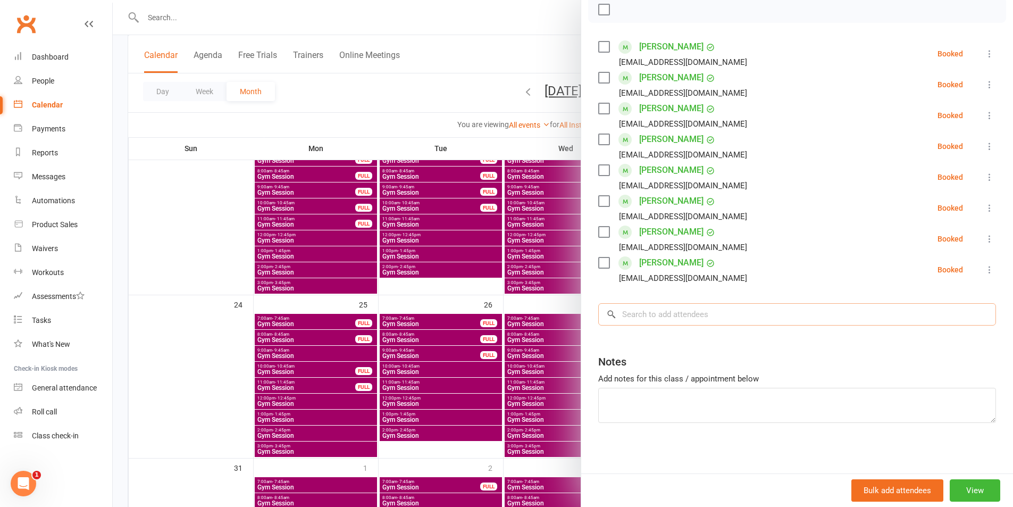
click at [761, 318] on input "search" at bounding box center [797, 314] width 398 height 22
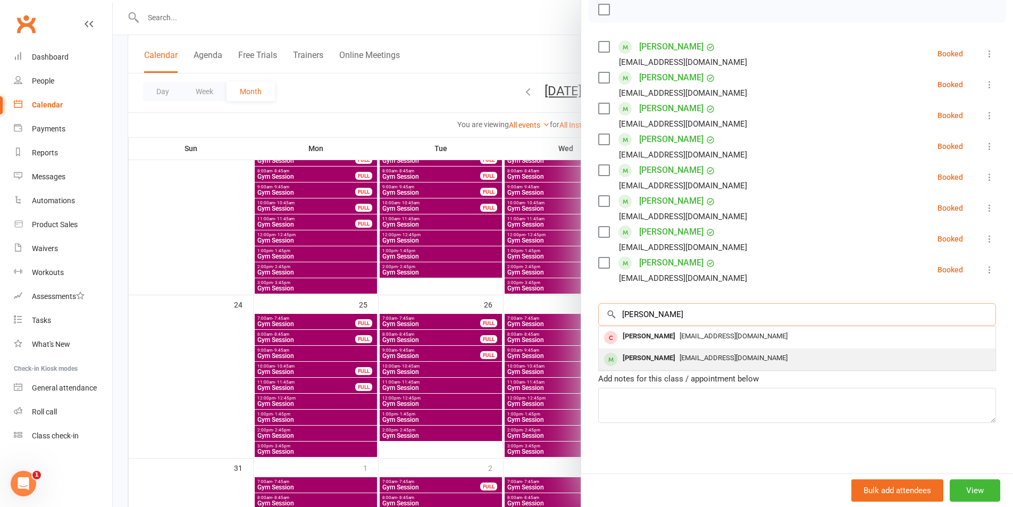
type input "[PERSON_NAME]"
click at [677, 364] on div "[EMAIL_ADDRESS][DOMAIN_NAME]" at bounding box center [797, 358] width 388 height 15
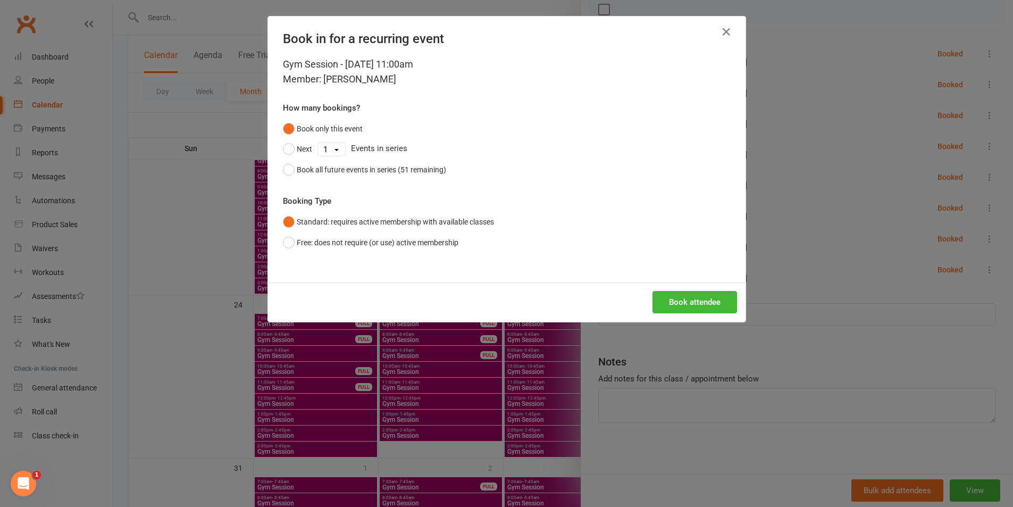
click at [328, 149] on select "1 2 3 4 5 6 7 8 9 10 11 12 13 14 15 16 17 18 19 20 21 22 23 24 25 26 27 28 29 3…" at bounding box center [331, 149] width 27 height 13
select select "50"
click at [318, 143] on select "1 2 3 4 5 6 7 8 9 10 11 12 13 14 15 16 17 18 19 20 21 22 23 24 25 26 27 28 29 3…" at bounding box center [331, 149] width 27 height 13
click at [712, 298] on button "Book attendee" at bounding box center [695, 302] width 85 height 22
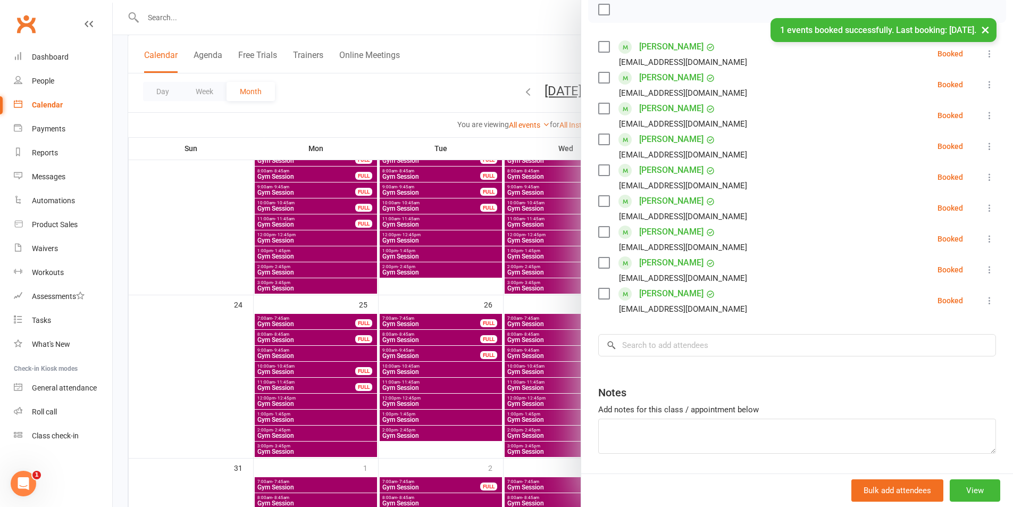
click at [525, 6] on div at bounding box center [563, 253] width 900 height 507
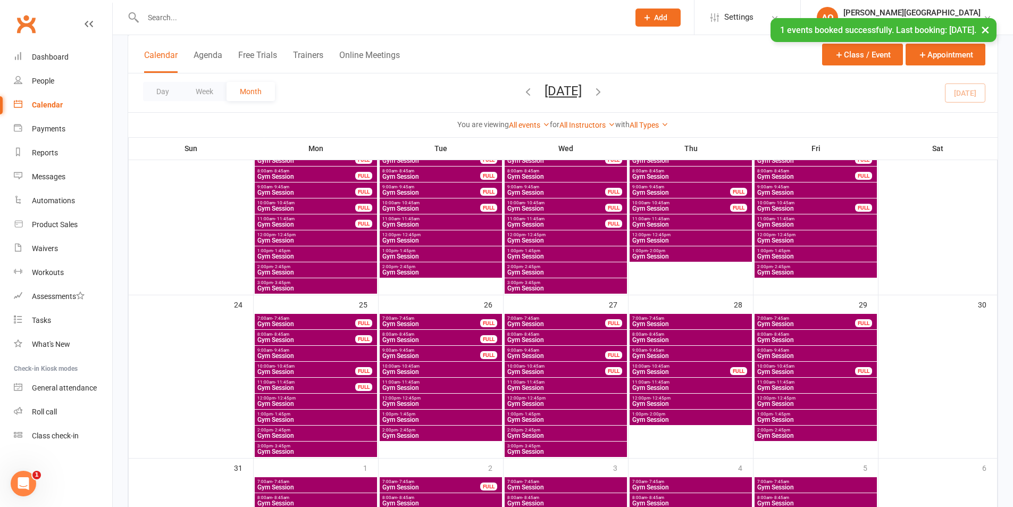
click at [540, 380] on span "- 11:45am" at bounding box center [535, 382] width 20 height 5
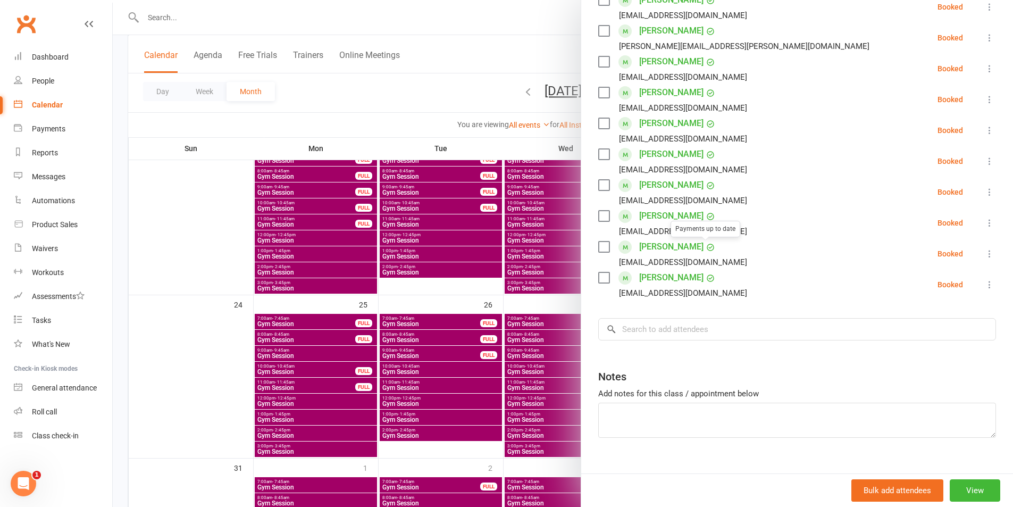
scroll to position [213, 0]
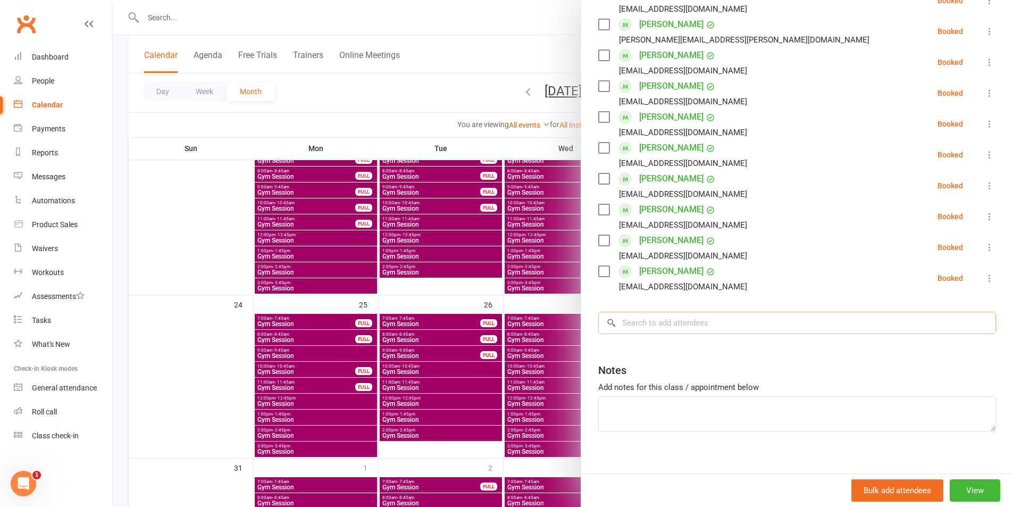
click at [684, 324] on input "search" at bounding box center [797, 323] width 398 height 22
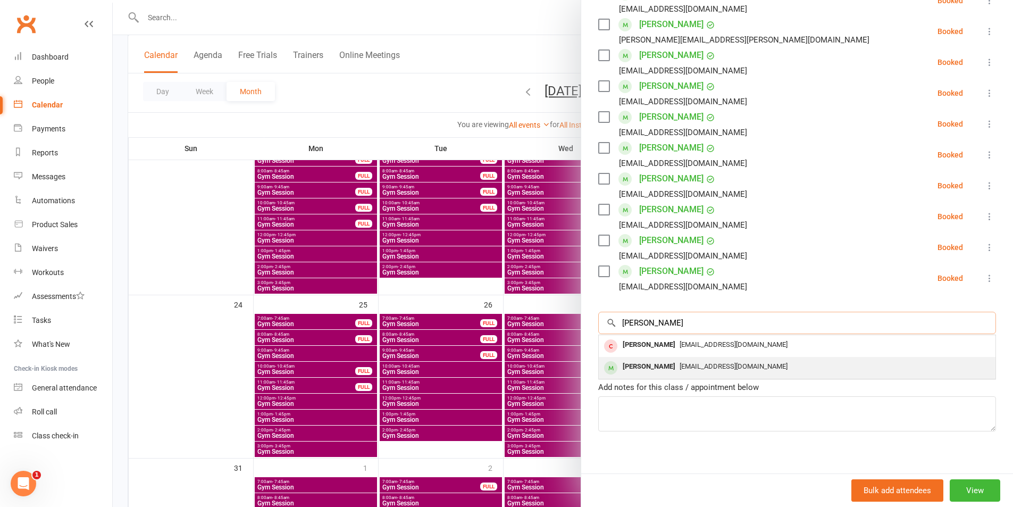
type input "[PERSON_NAME]"
click at [664, 359] on div "[EMAIL_ADDRESS][DOMAIN_NAME]" at bounding box center [797, 366] width 388 height 15
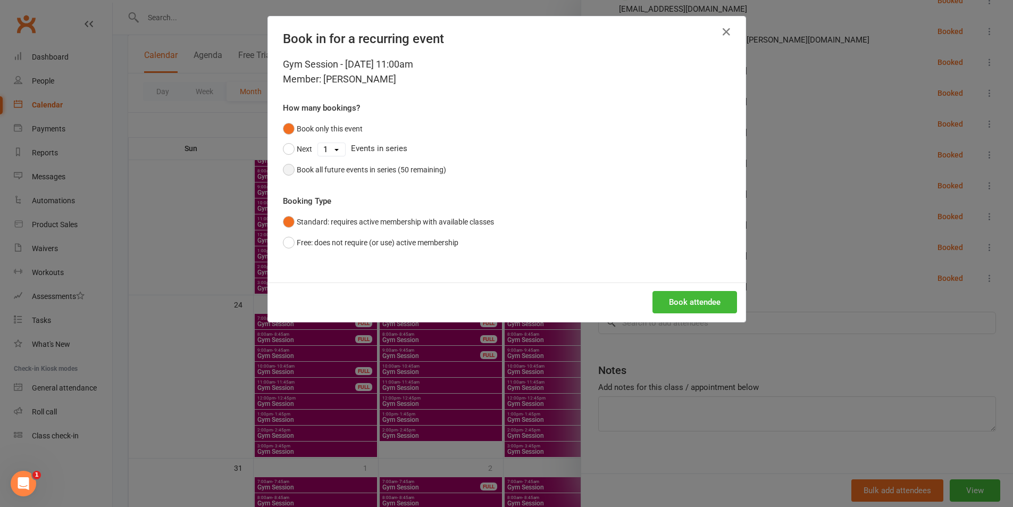
click at [358, 170] on div "Book all future events in series (50 remaining)" at bounding box center [371, 170] width 149 height 12
click at [689, 311] on button "Book attendee" at bounding box center [695, 302] width 85 height 22
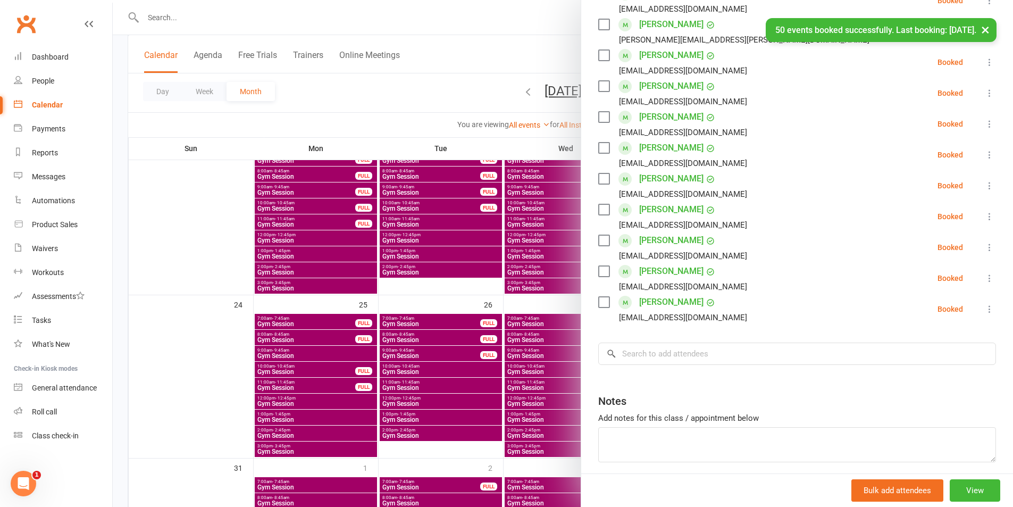
click at [456, 18] on div "× 50 events booked successfully. Last booking: [DATE]." at bounding box center [499, 18] width 999 height 0
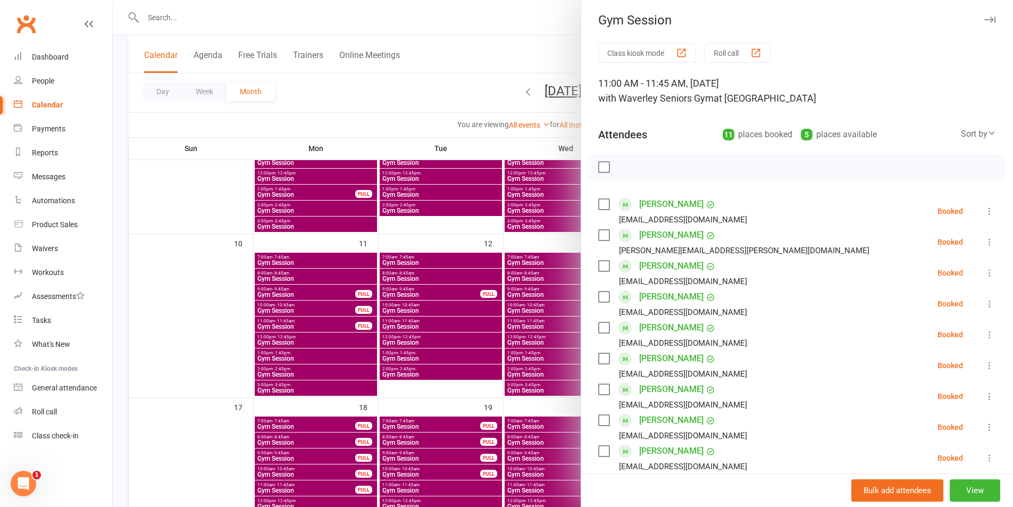
scroll to position [0, 0]
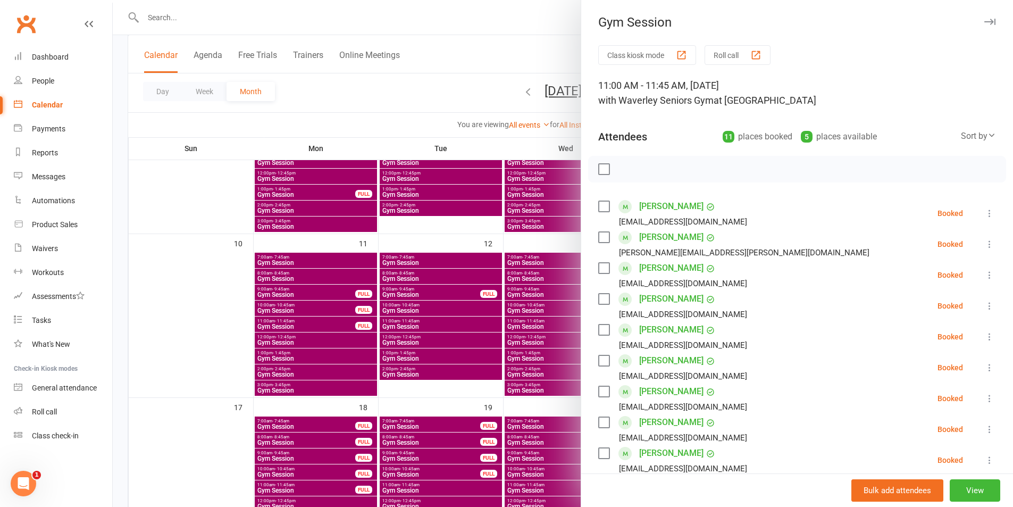
click at [985, 21] on icon "button" at bounding box center [990, 22] width 11 height 6
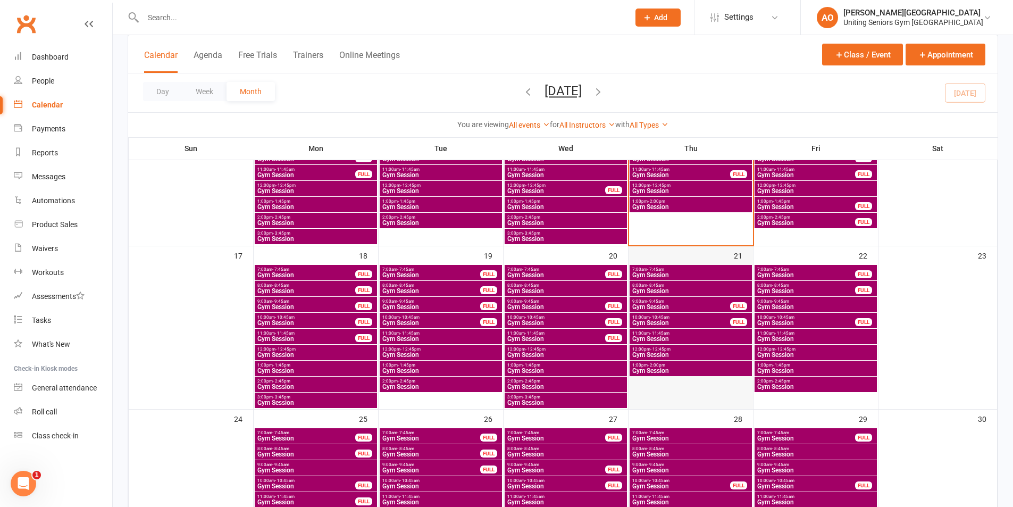
scroll to position [479, 0]
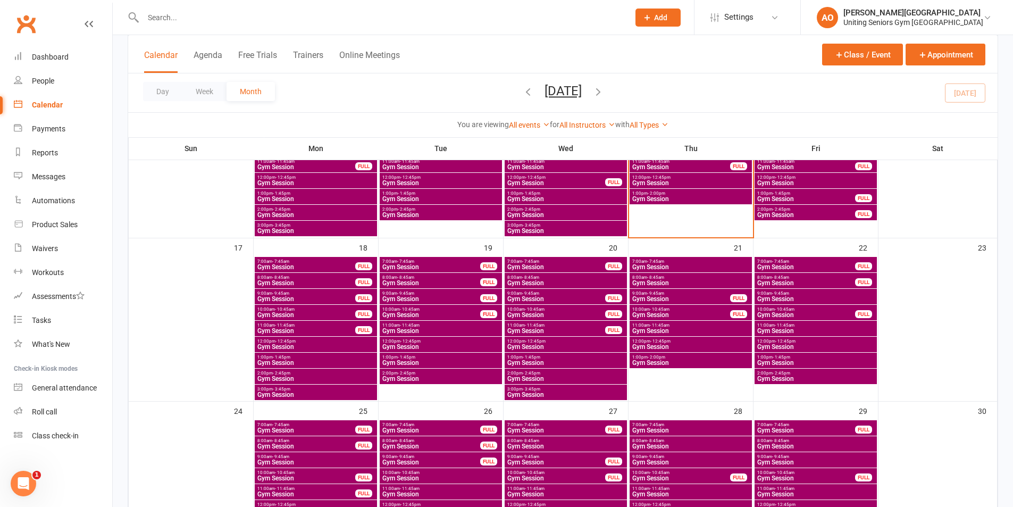
click at [659, 323] on span "- 11:45am" at bounding box center [660, 325] width 20 height 5
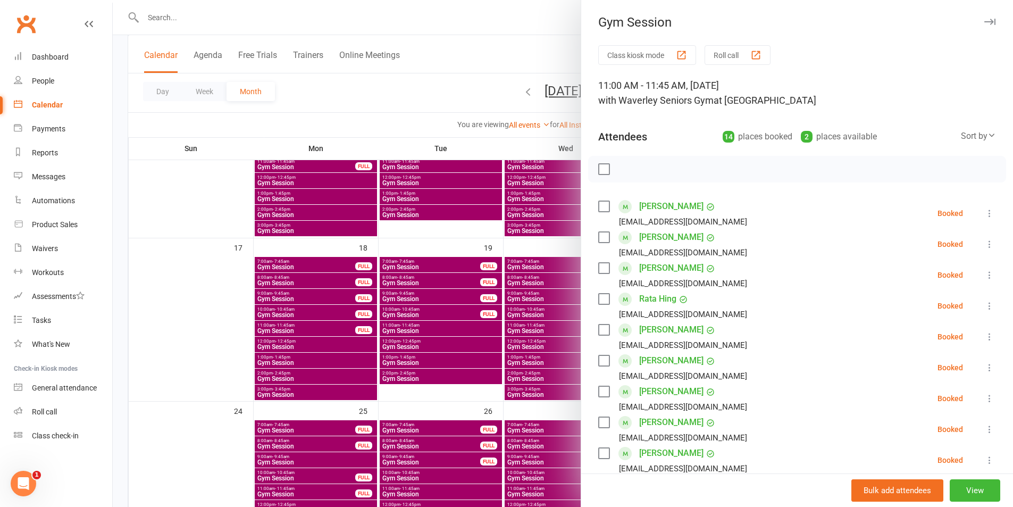
click at [985, 22] on icon "button" at bounding box center [990, 22] width 11 height 6
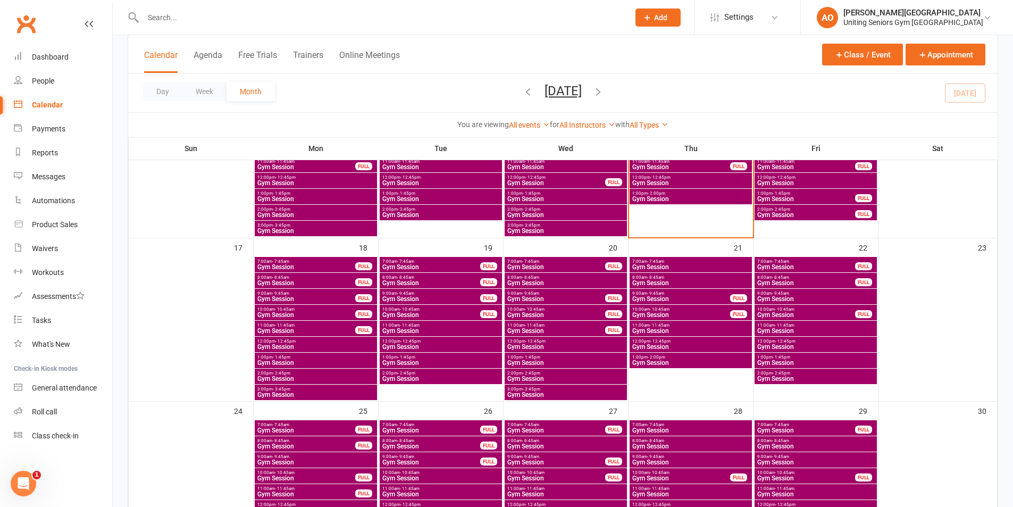
click at [775, 324] on span "- 11:45am" at bounding box center [785, 325] width 20 height 5
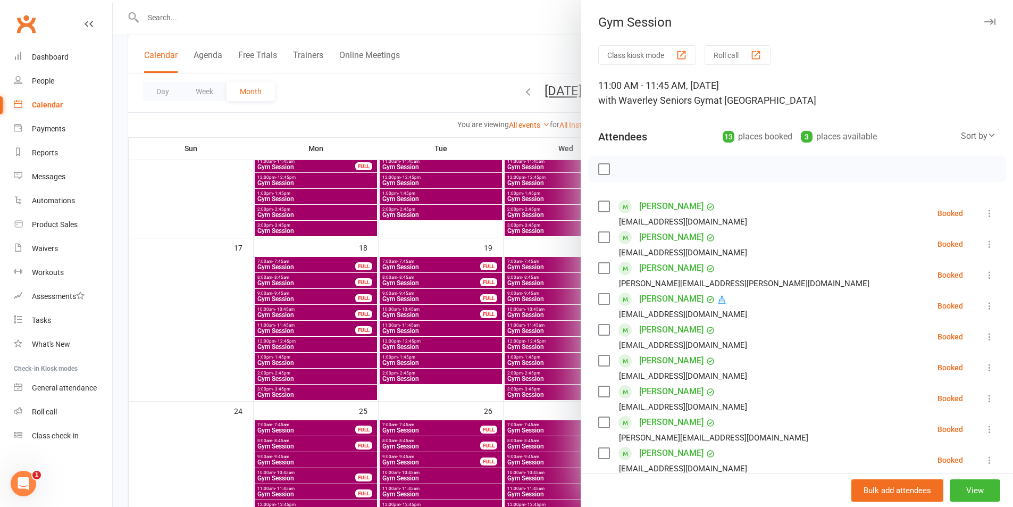
click at [974, 13] on div "Gym Session Class kiosk mode Roll call 11:00 AM - 11:45 AM, [DATE] with Waverle…" at bounding box center [797, 253] width 432 height 507
click at [985, 22] on icon "button" at bounding box center [990, 22] width 11 height 6
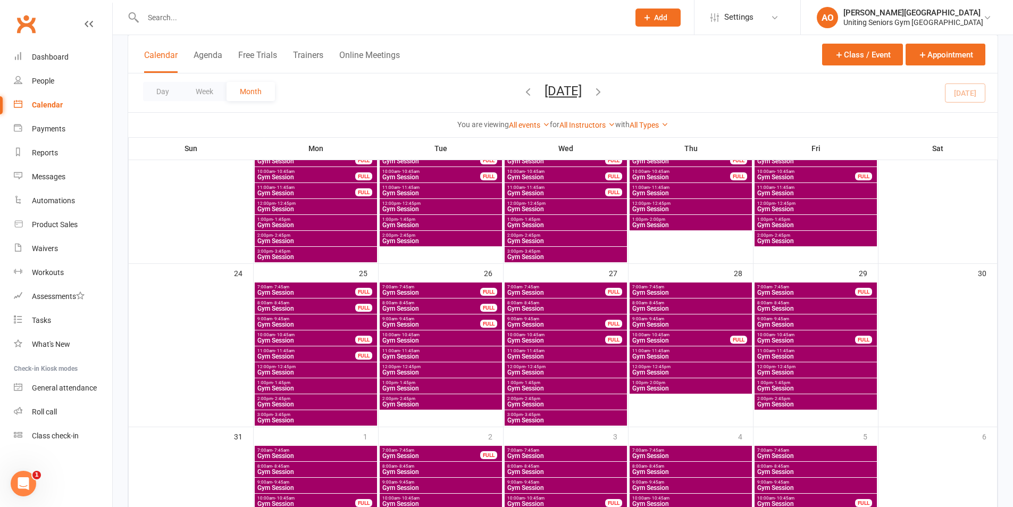
scroll to position [638, 0]
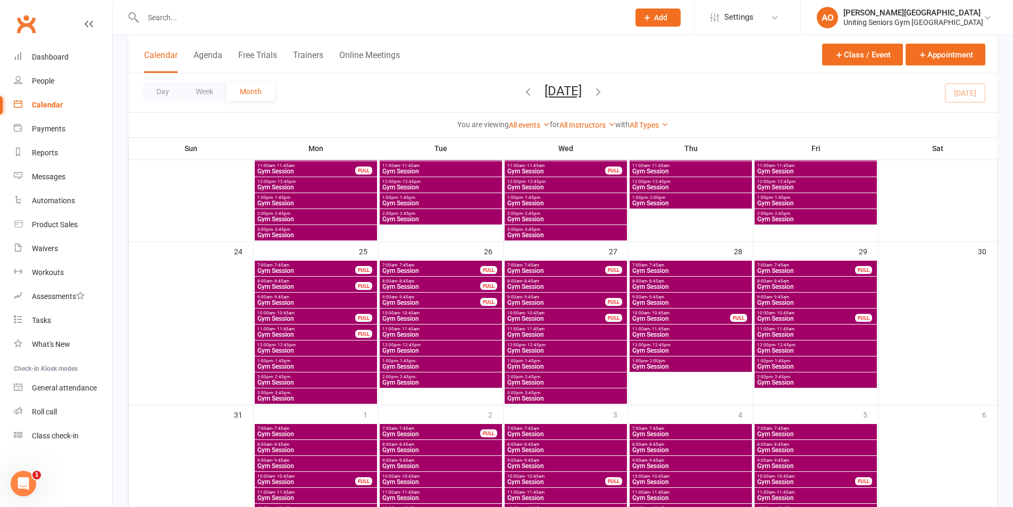
click at [285, 327] on span "- 11:45am" at bounding box center [285, 329] width 20 height 5
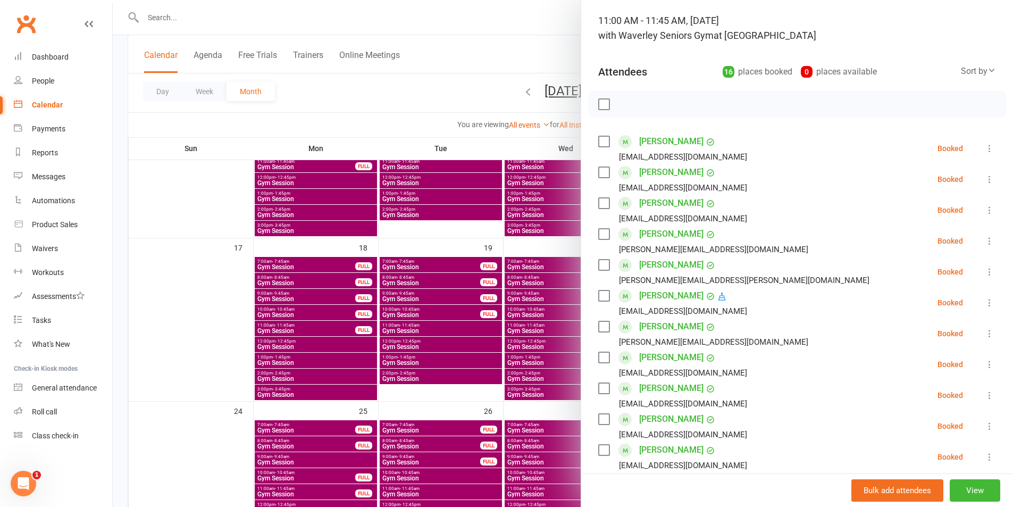
scroll to position [0, 0]
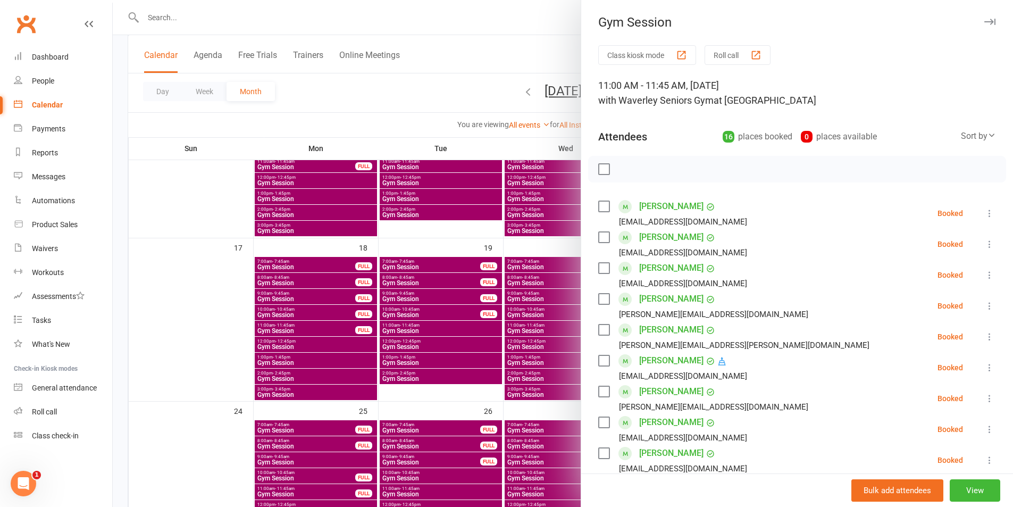
click at [985, 24] on icon "button" at bounding box center [990, 22] width 11 height 6
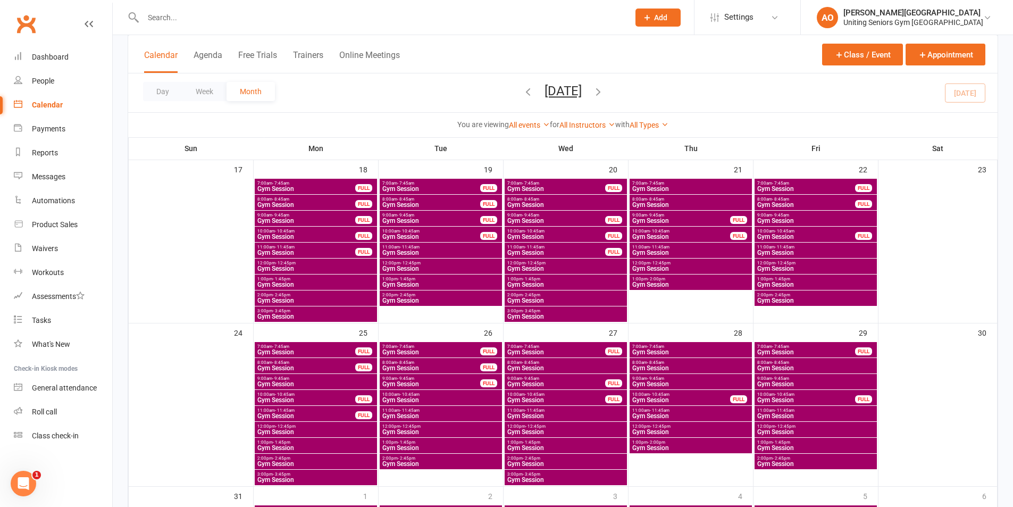
scroll to position [585, 0]
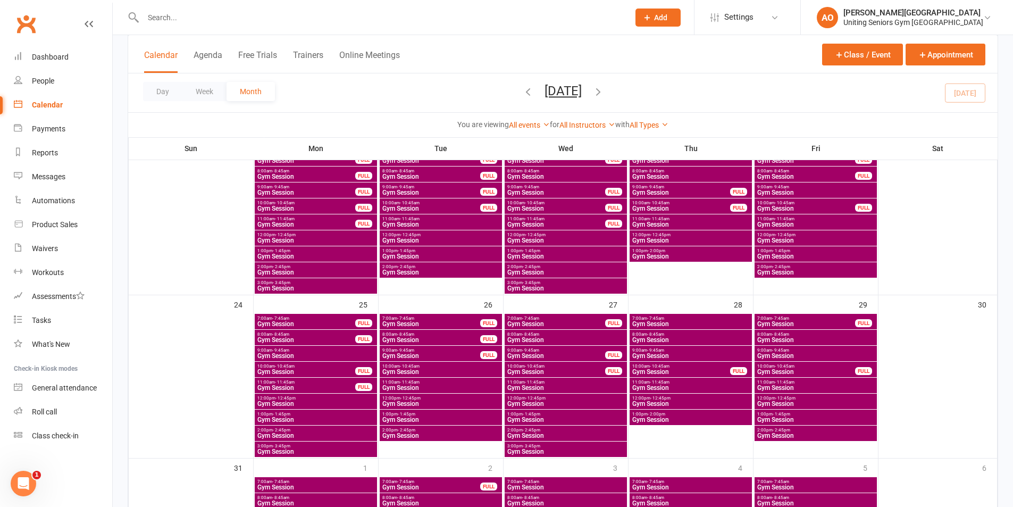
click at [415, 386] on span "Gym Session" at bounding box center [441, 388] width 118 height 6
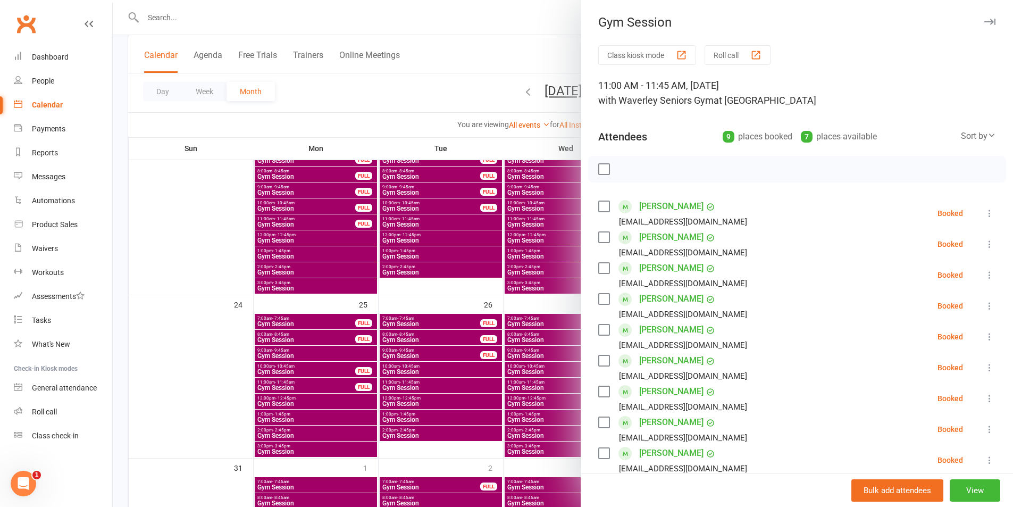
click at [985, 21] on icon "button" at bounding box center [990, 22] width 11 height 6
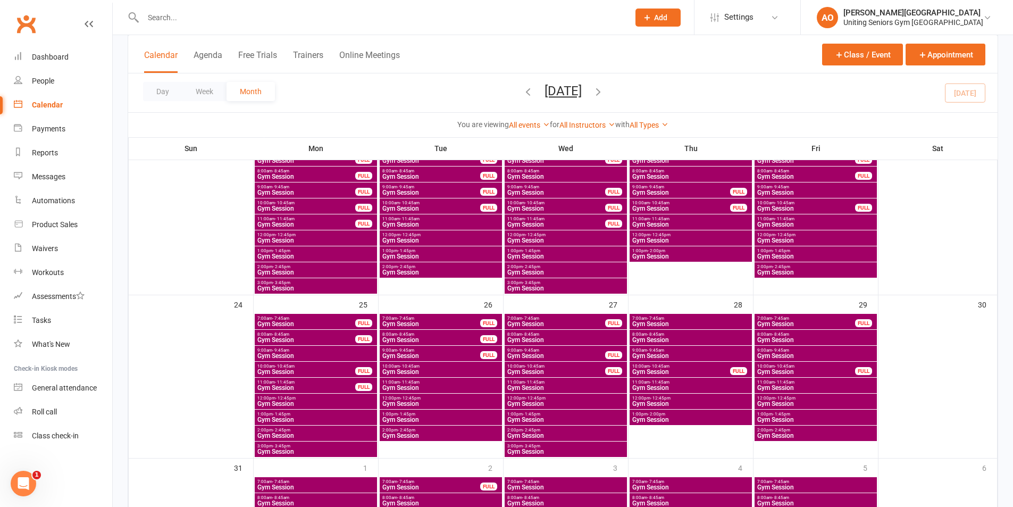
click at [538, 382] on span "- 11:45am" at bounding box center [535, 382] width 20 height 5
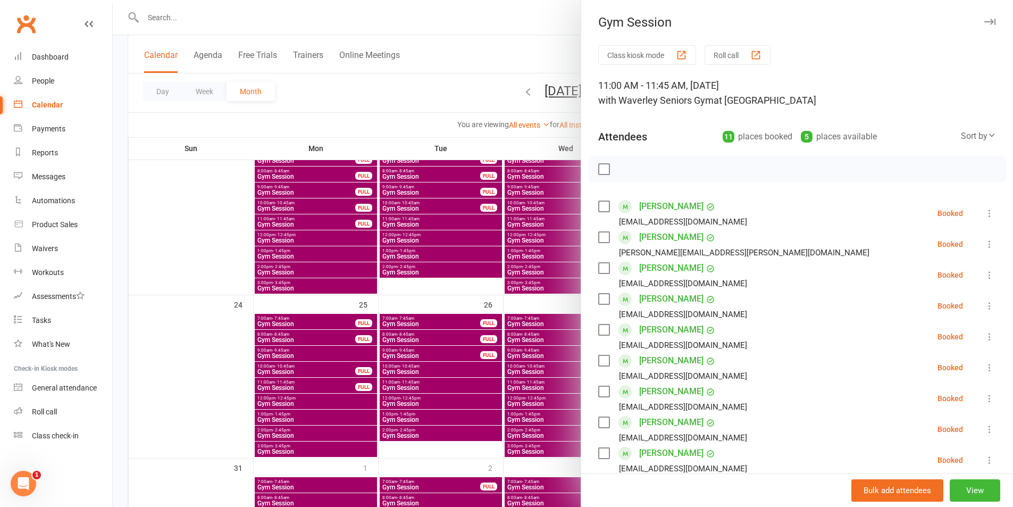
drag, startPoint x: 977, startPoint y: 20, endPoint x: 956, endPoint y: 44, distance: 31.3
click at [985, 20] on icon "button" at bounding box center [990, 22] width 11 height 6
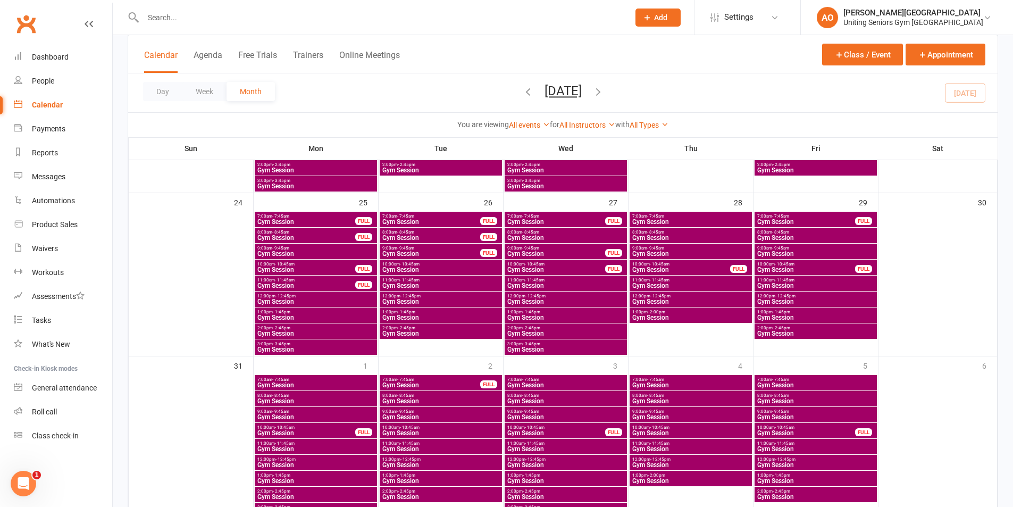
scroll to position [731, 0]
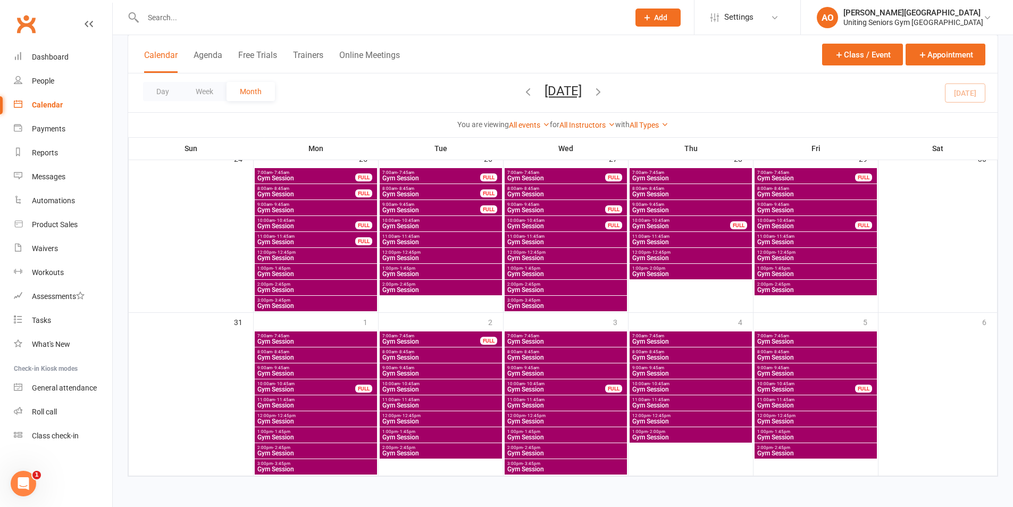
click at [306, 402] on div "11:00am - 11:45am Gym Session" at bounding box center [316, 402] width 122 height 15
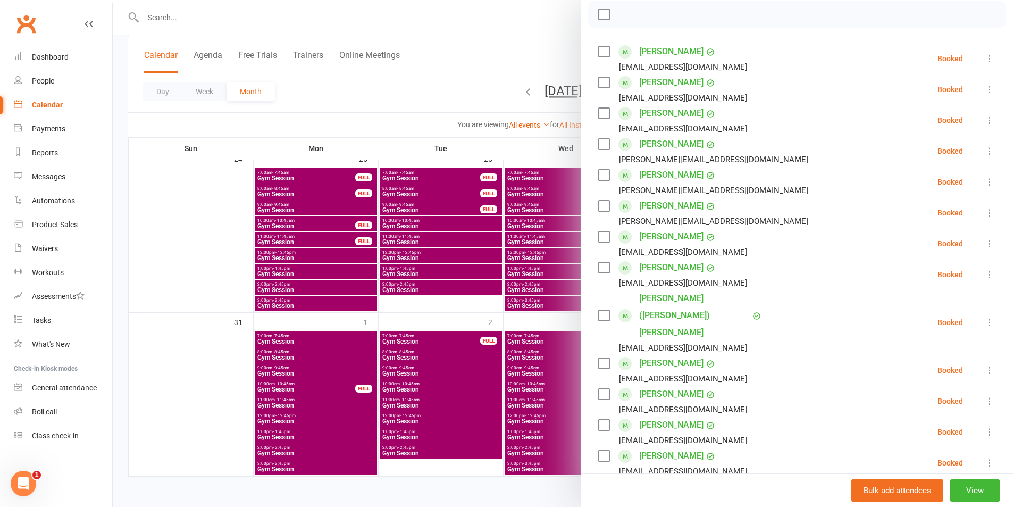
scroll to position [160, 0]
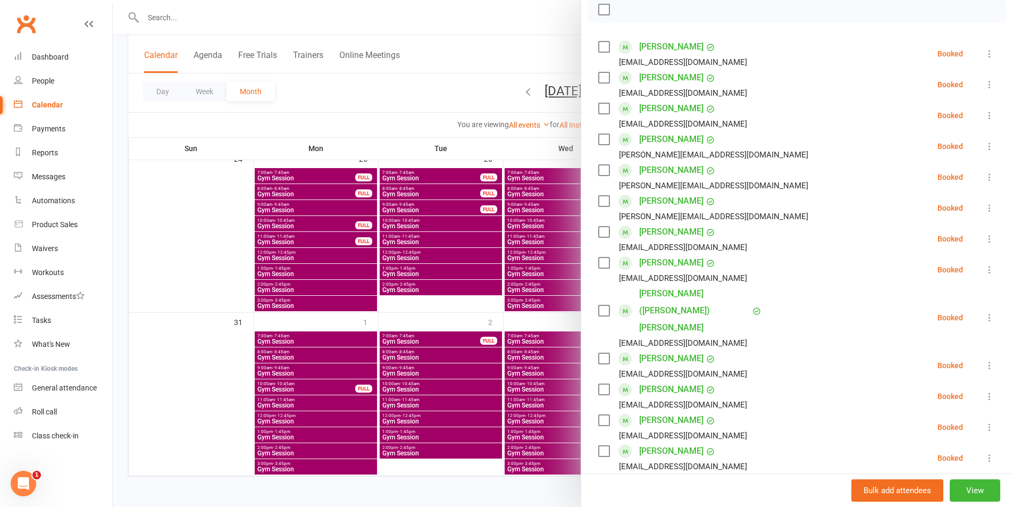
click at [654, 491] on input "search" at bounding box center [797, 502] width 398 height 22
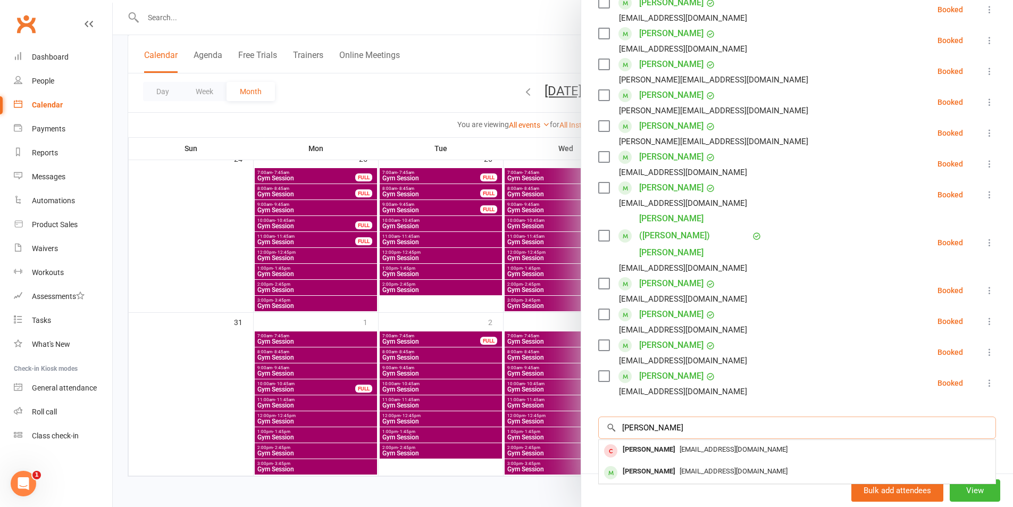
scroll to position [316, 0]
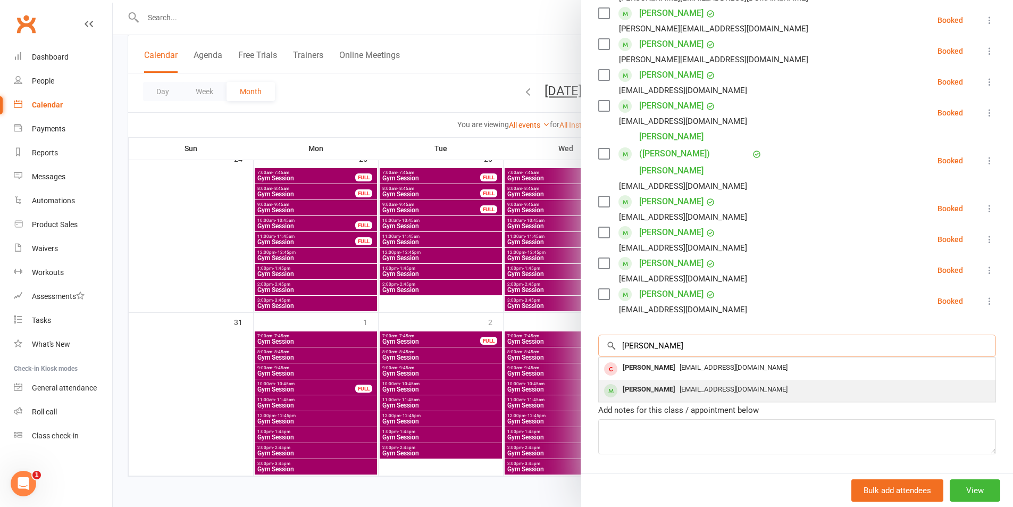
type input "[PERSON_NAME]"
click at [683, 385] on span "[EMAIL_ADDRESS][DOMAIN_NAME]" at bounding box center [734, 389] width 108 height 8
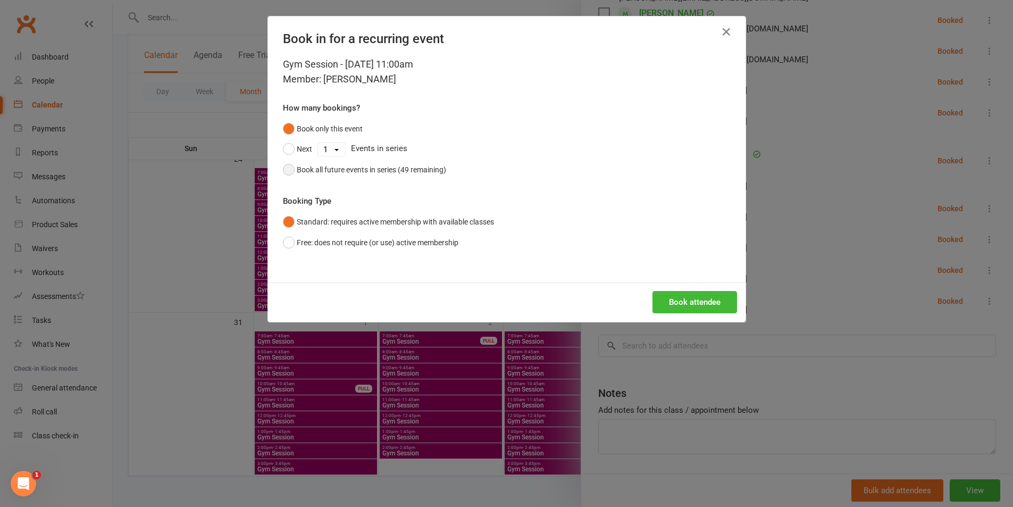
click at [298, 168] on div "Book all future events in series (49 remaining)" at bounding box center [371, 170] width 149 height 12
click at [689, 304] on button "Book attendee" at bounding box center [695, 302] width 85 height 22
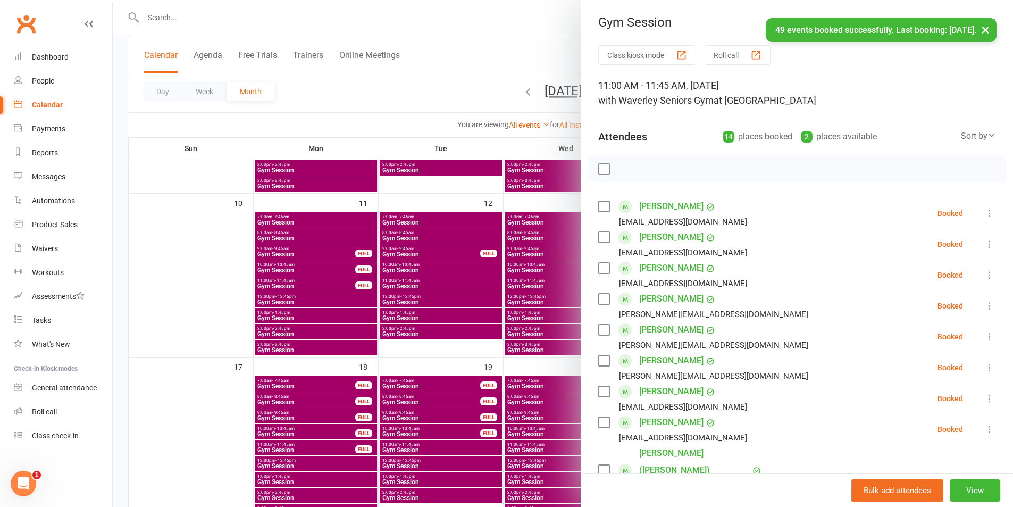
scroll to position [358, 0]
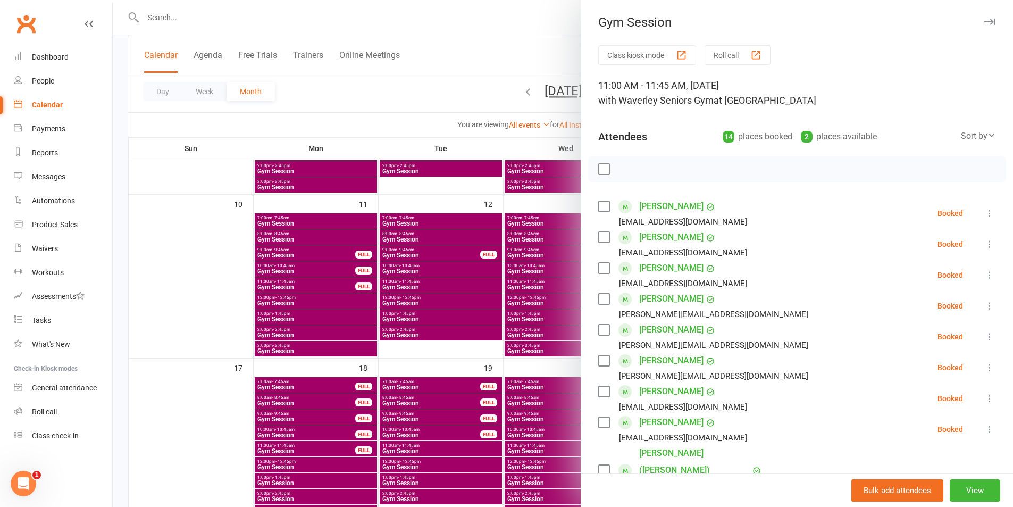
click at [977, 12] on div "Gym Session Class kiosk mode Roll call 11:00 AM - 11:45 AM, [DATE] with Waverle…" at bounding box center [797, 253] width 432 height 507
click at [983, 15] on button "button" at bounding box center [989, 21] width 13 height 13
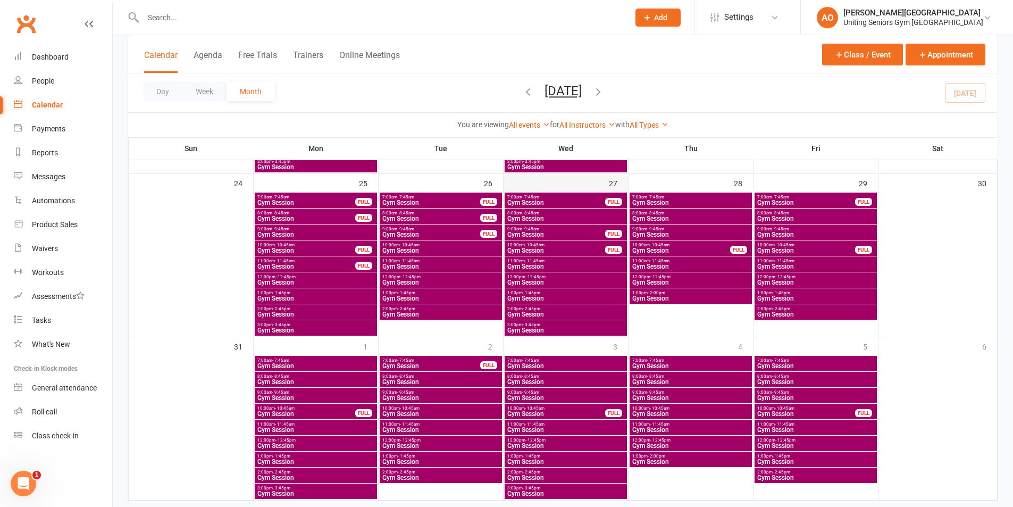
scroll to position [731, 0]
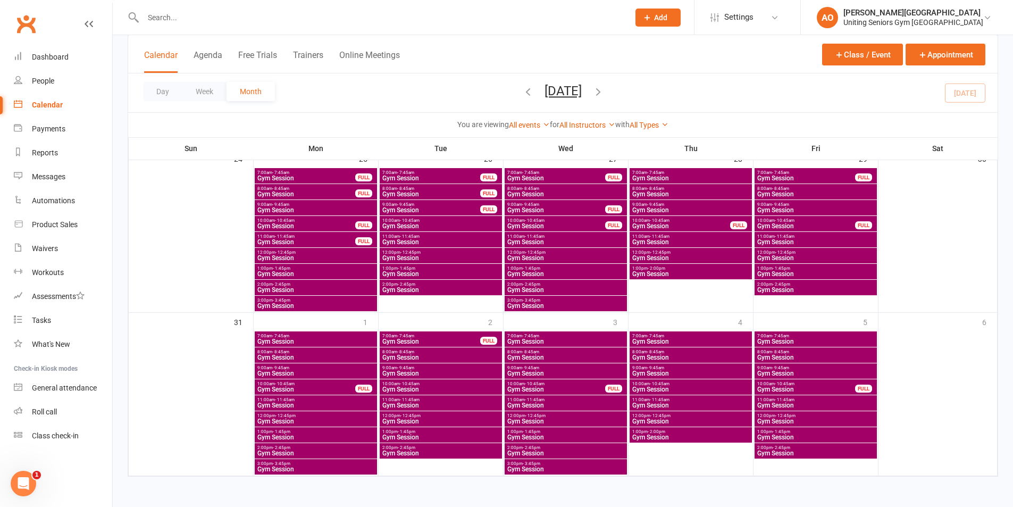
click at [400, 403] on span "Gym Session" at bounding box center [441, 405] width 118 height 6
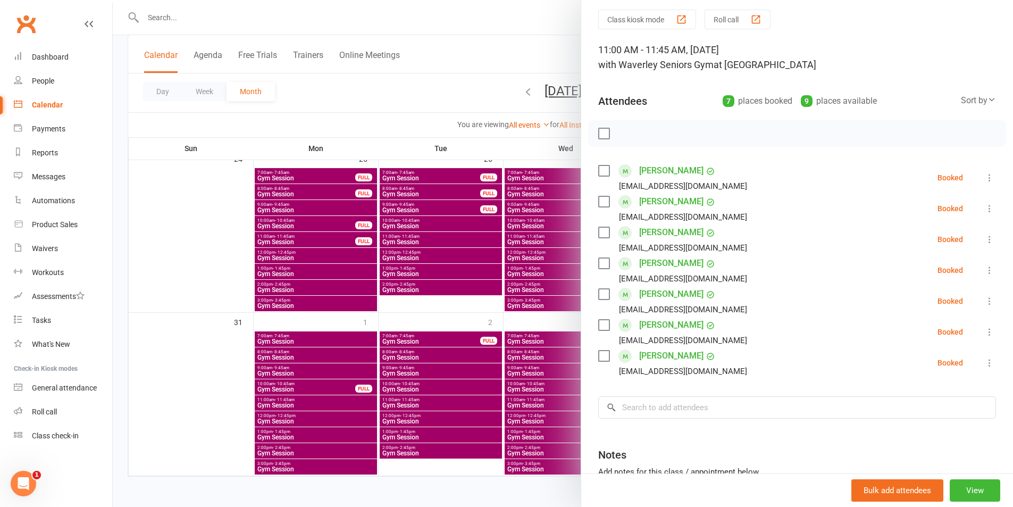
scroll to position [53, 0]
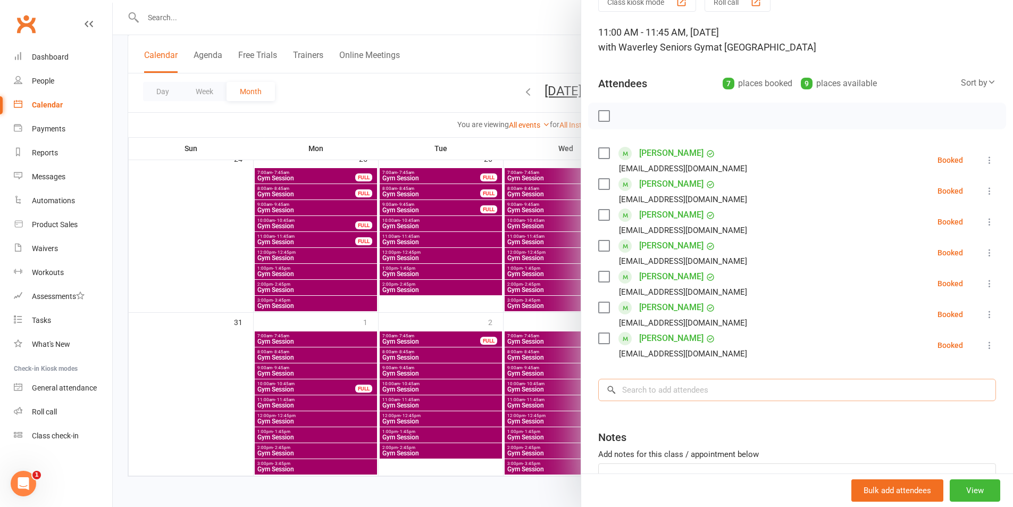
click at [681, 393] on input "search" at bounding box center [797, 390] width 398 height 22
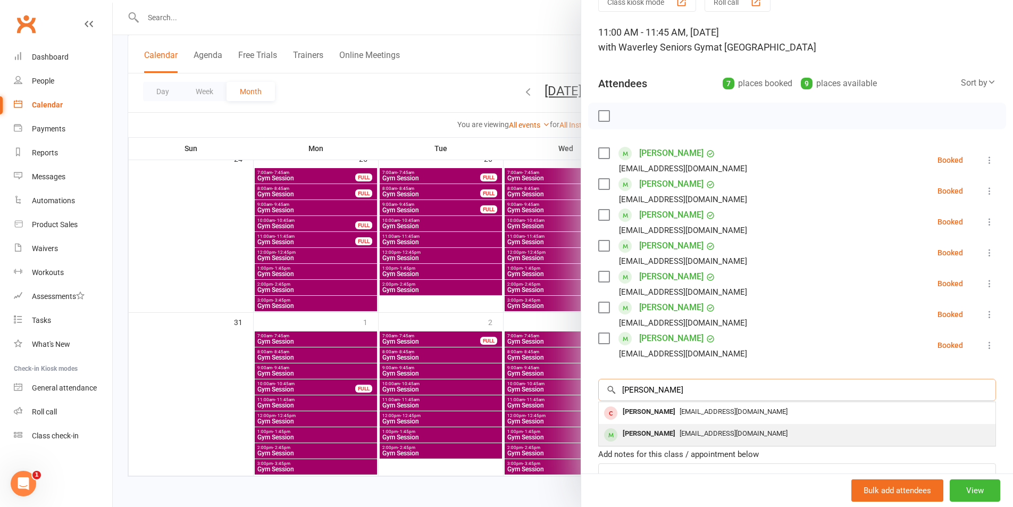
type input "[PERSON_NAME]"
click at [680, 435] on span "[EMAIL_ADDRESS][DOMAIN_NAME]" at bounding box center [734, 433] width 108 height 8
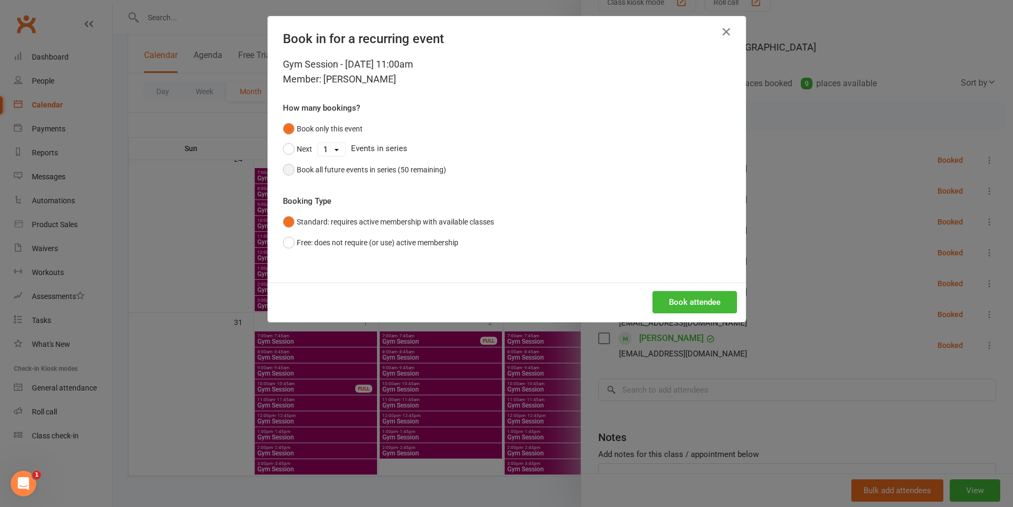
click at [338, 168] on div "Book all future events in series (50 remaining)" at bounding box center [371, 170] width 149 height 12
click at [679, 307] on button "Book attendee" at bounding box center [695, 302] width 85 height 22
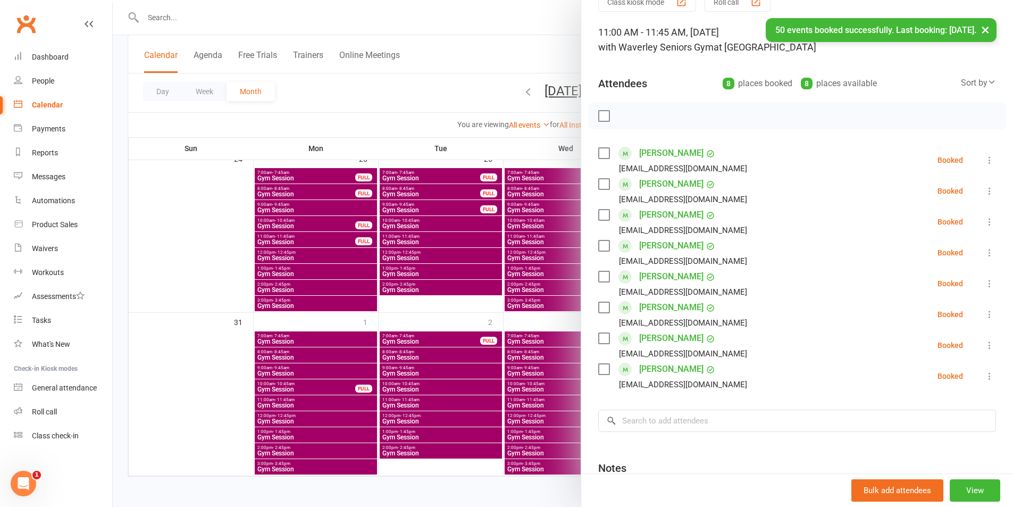
click at [989, 29] on button "×" at bounding box center [985, 29] width 19 height 23
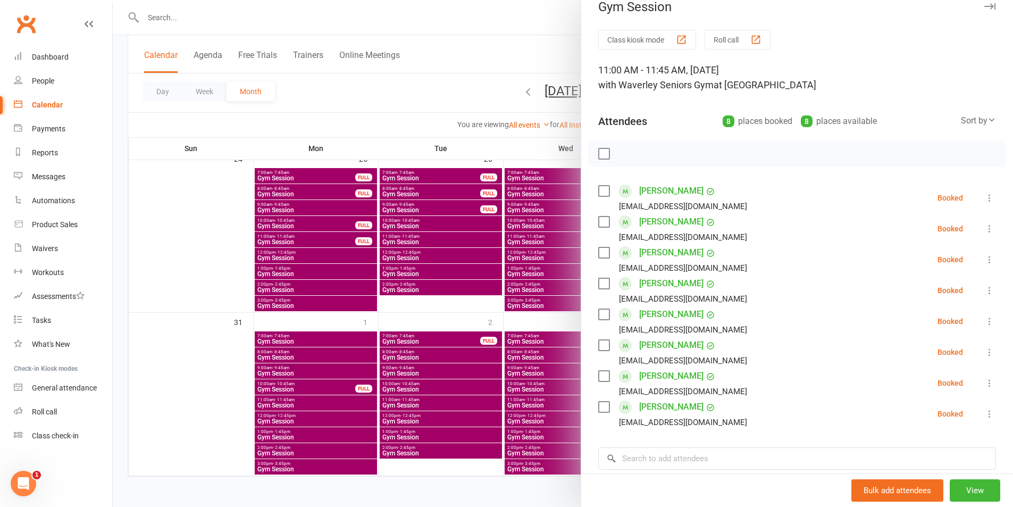
scroll to position [0, 0]
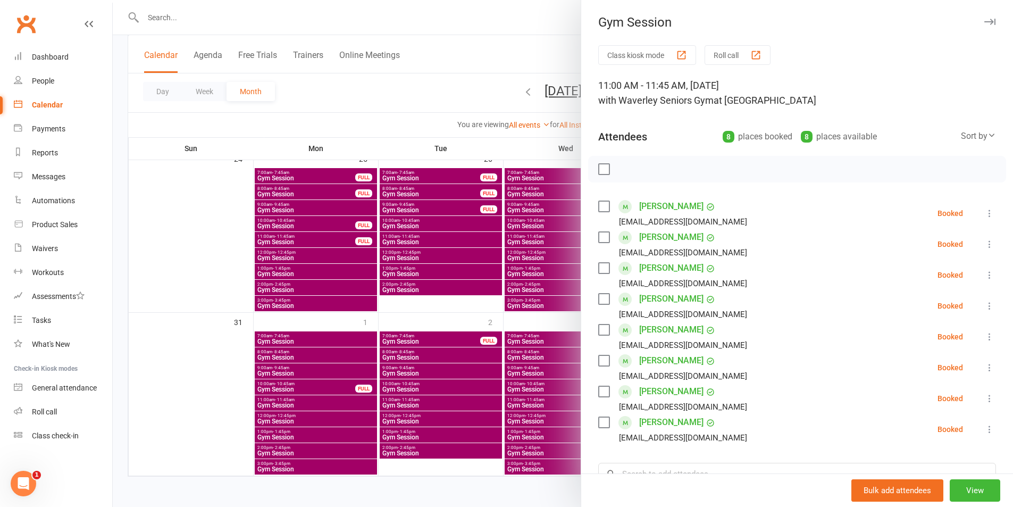
click at [983, 18] on button "button" at bounding box center [989, 21] width 13 height 13
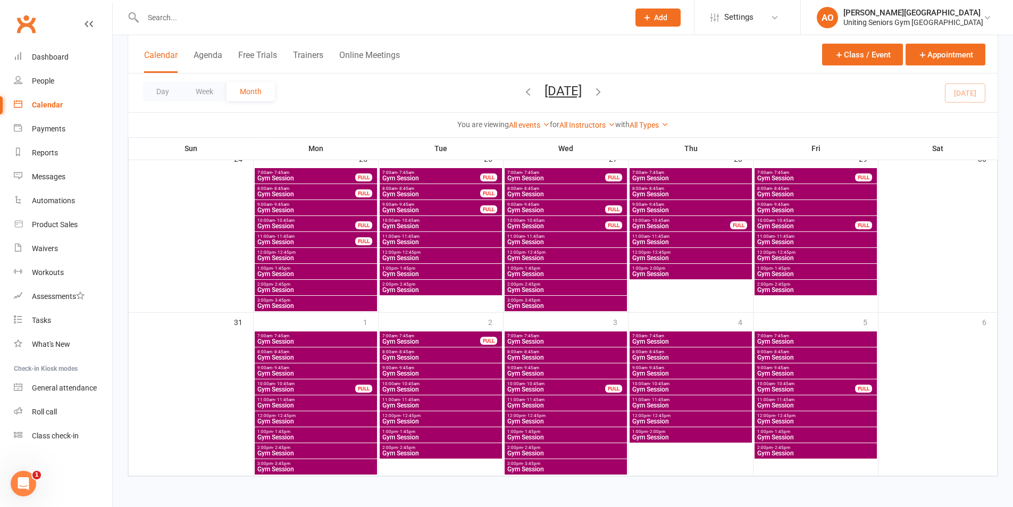
click at [443, 402] on span "11:00am - 11:45am" at bounding box center [441, 399] width 118 height 5
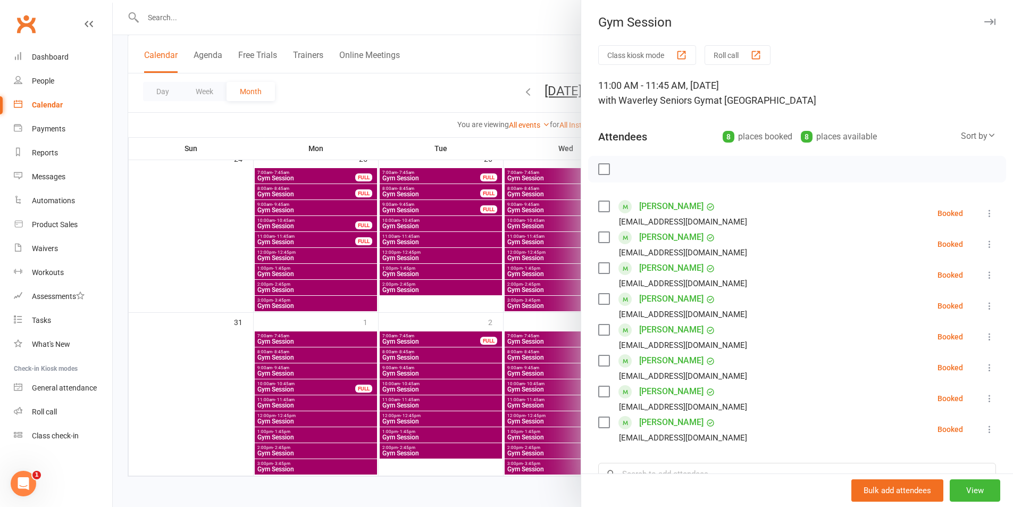
click at [983, 17] on button "button" at bounding box center [989, 21] width 13 height 13
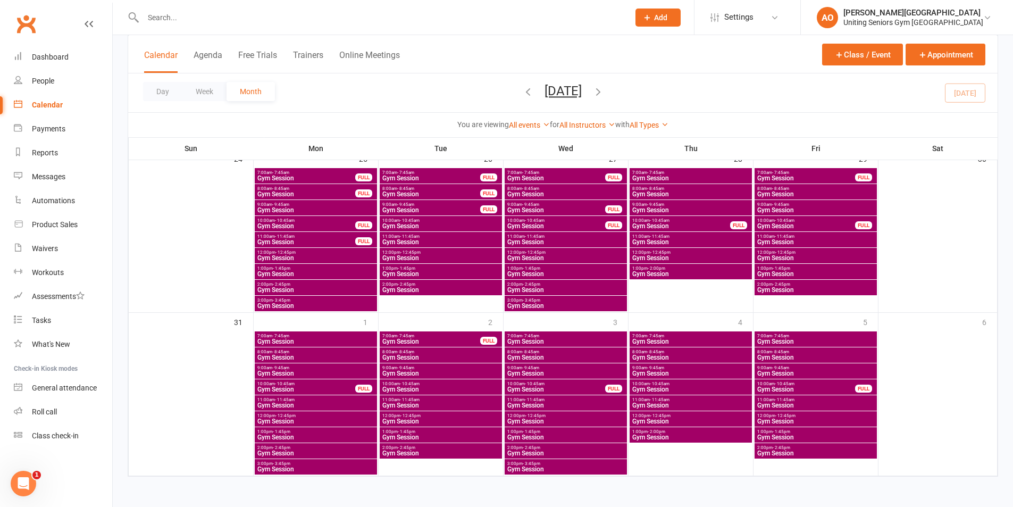
click at [522, 399] on span "11:00am - 11:45am" at bounding box center [566, 399] width 118 height 5
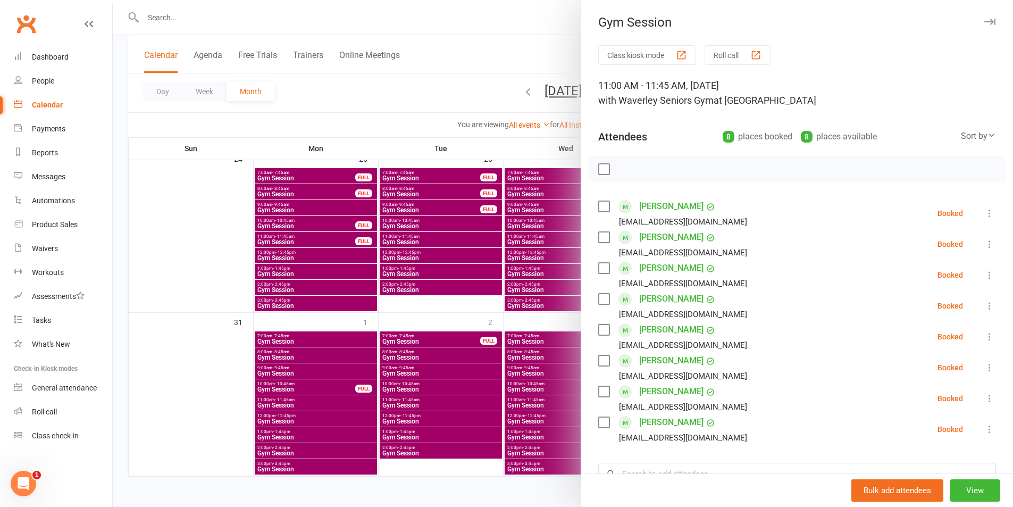
click at [985, 21] on icon "button" at bounding box center [990, 22] width 11 height 6
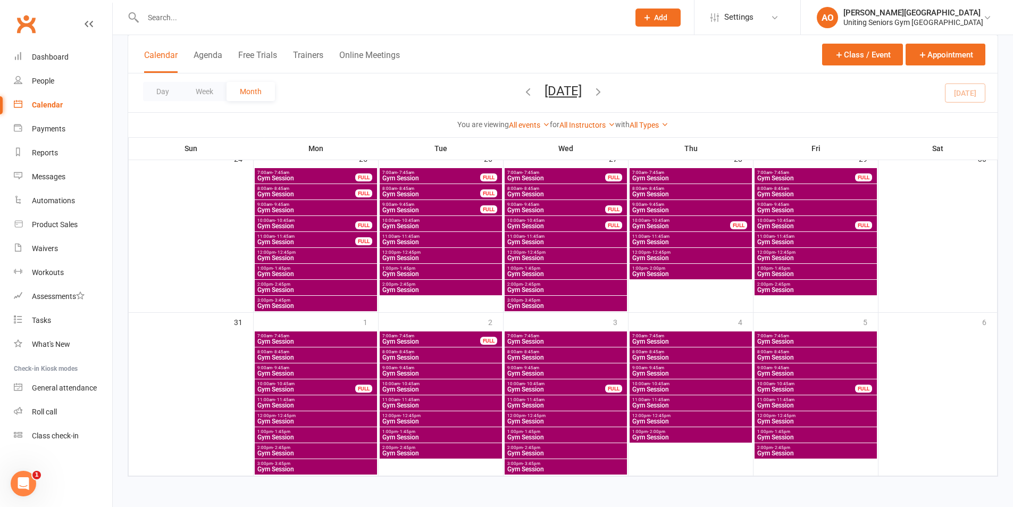
click at [604, 91] on icon "button" at bounding box center [599, 92] width 12 height 12
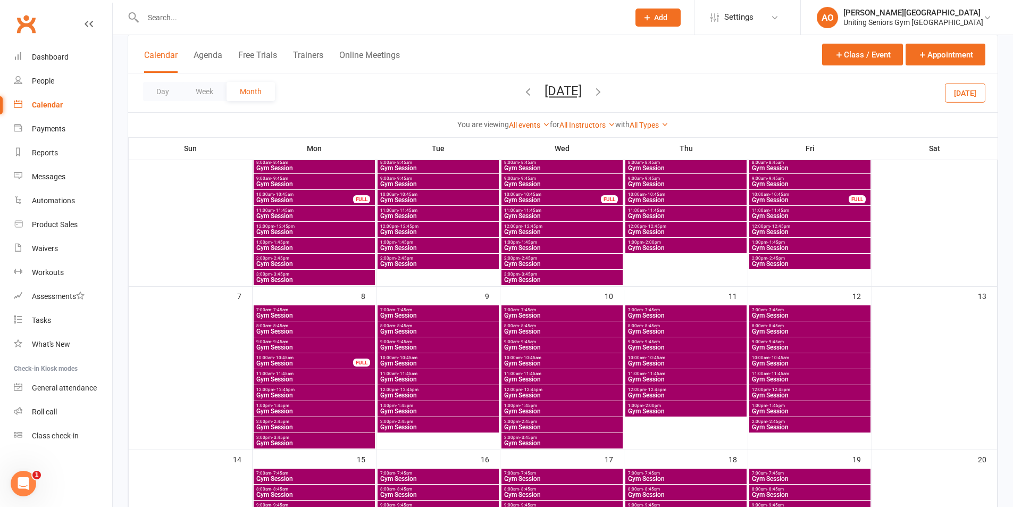
scroll to position [160, 0]
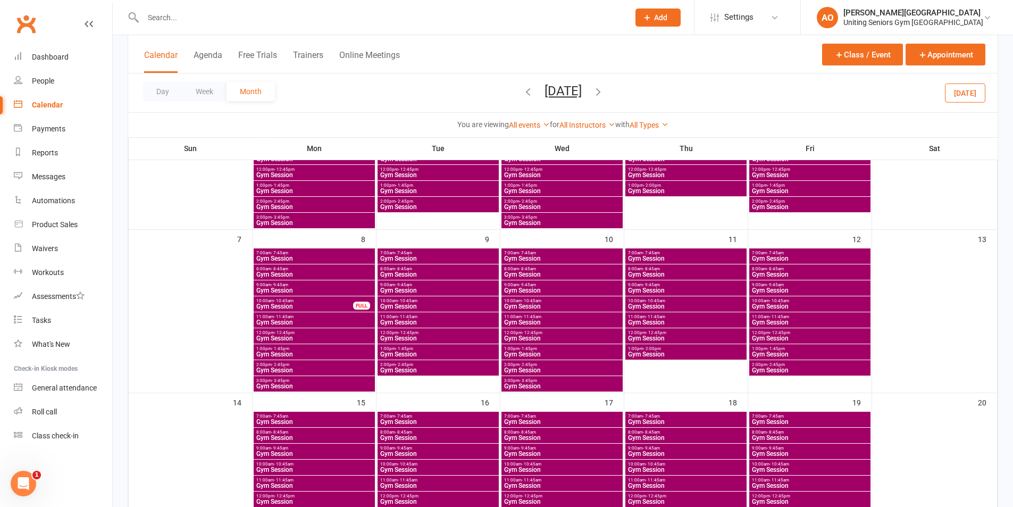
click at [398, 318] on span "- 11:45am" at bounding box center [408, 316] width 20 height 5
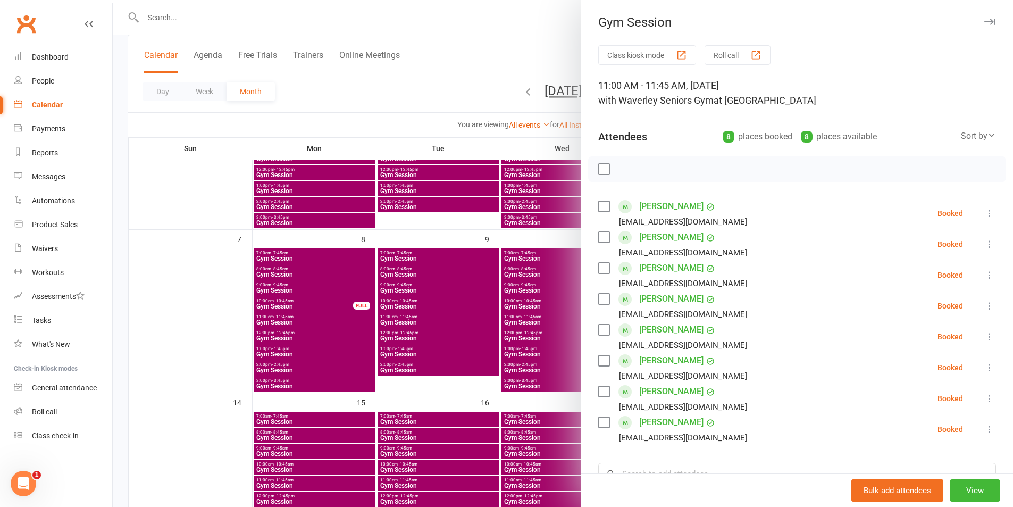
click at [985, 22] on icon "button" at bounding box center [990, 22] width 11 height 6
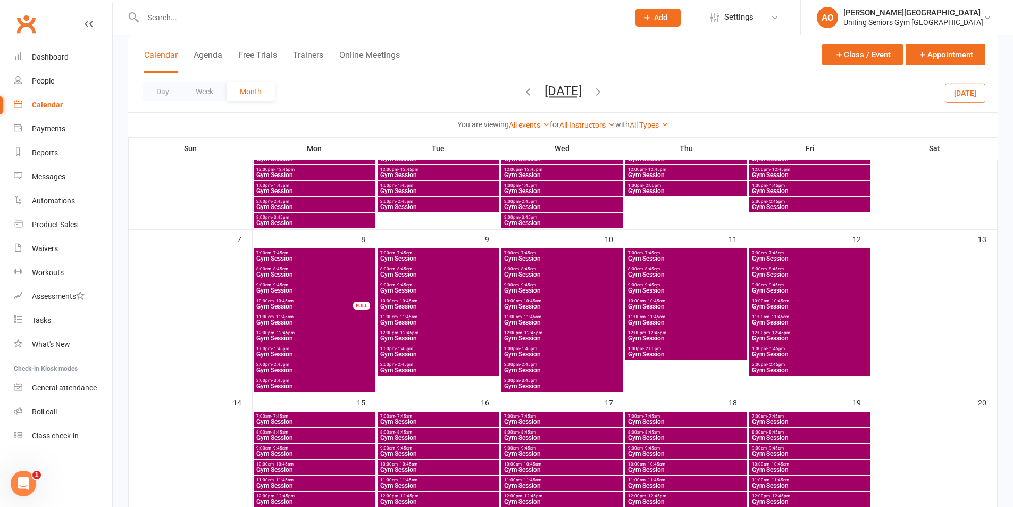
click at [522, 318] on span "- 11:45am" at bounding box center [532, 316] width 20 height 5
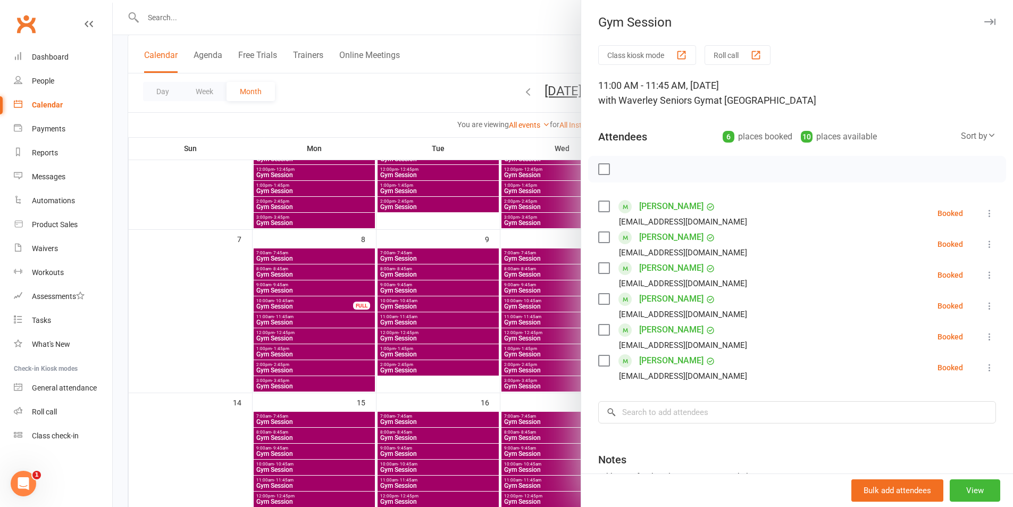
click at [983, 18] on button "button" at bounding box center [989, 21] width 13 height 13
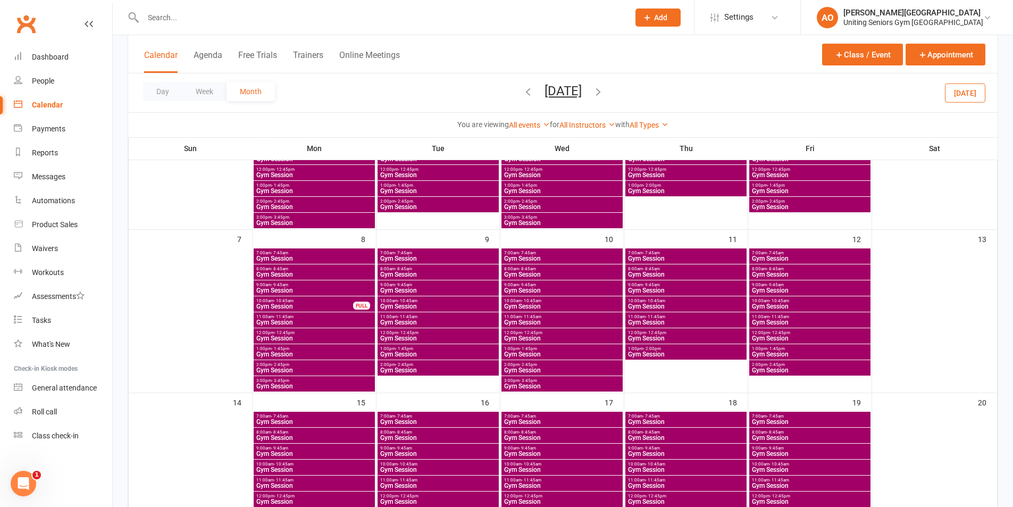
click at [664, 313] on div "11:00am - 11:45am Gym Session" at bounding box center [685, 319] width 121 height 15
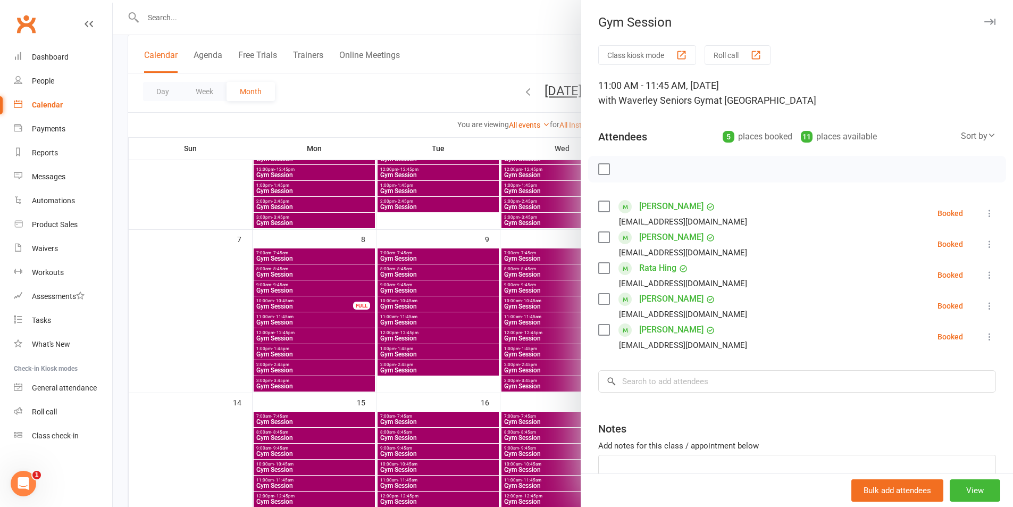
click at [985, 21] on icon "button" at bounding box center [990, 22] width 11 height 6
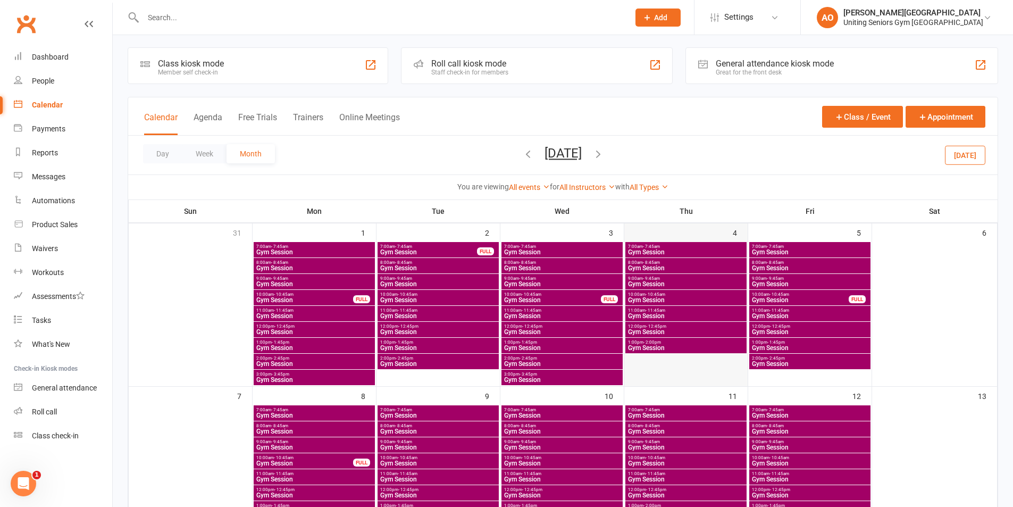
scroll to position [0, 0]
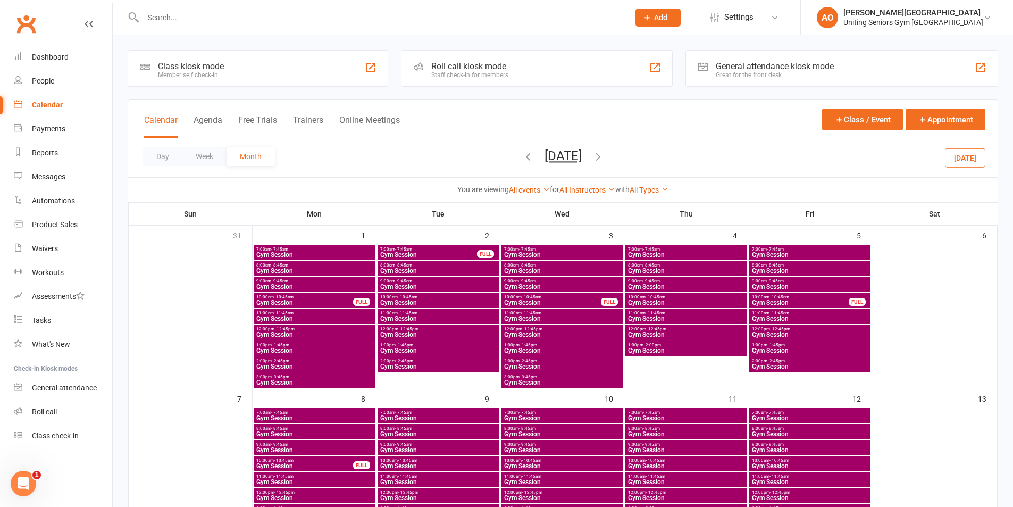
click at [663, 313] on span "- 11:45am" at bounding box center [656, 313] width 20 height 5
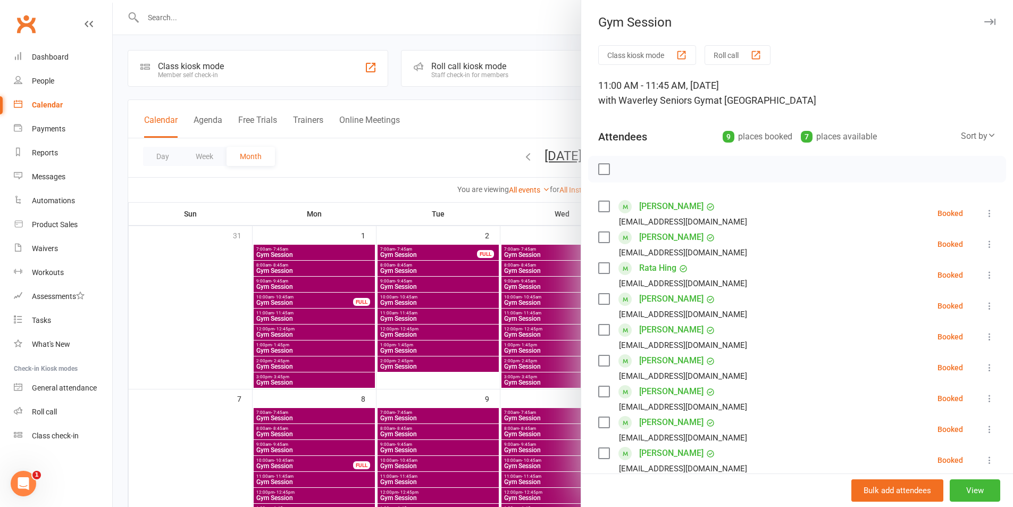
click at [981, 22] on div "Gym Session" at bounding box center [797, 22] width 432 height 15
click at [985, 19] on icon "button" at bounding box center [990, 22] width 11 height 6
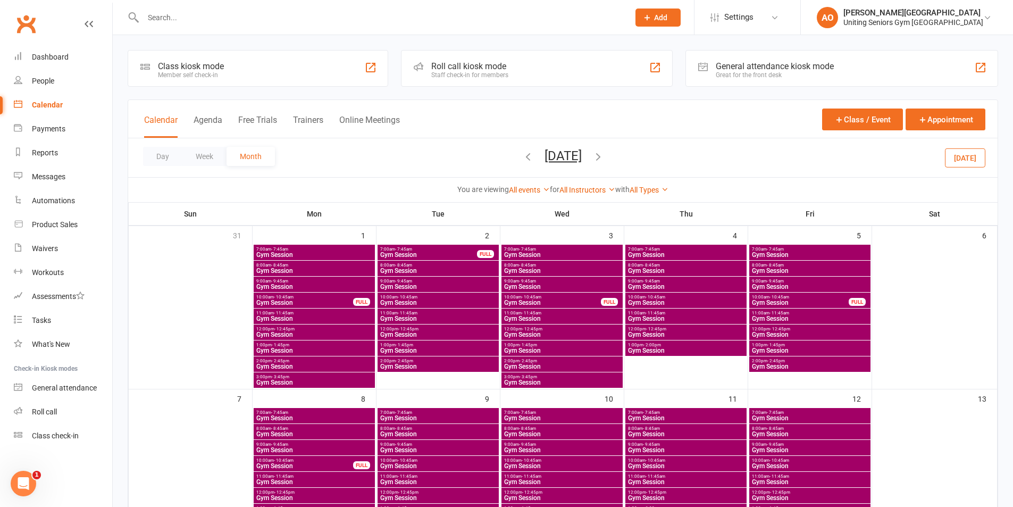
click at [522, 155] on icon "button" at bounding box center [528, 157] width 12 height 12
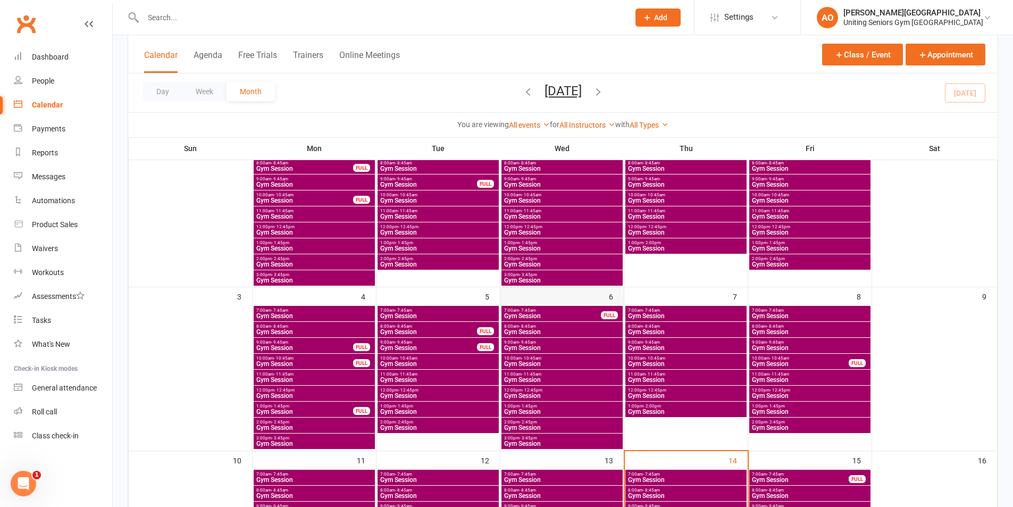
scroll to position [106, 0]
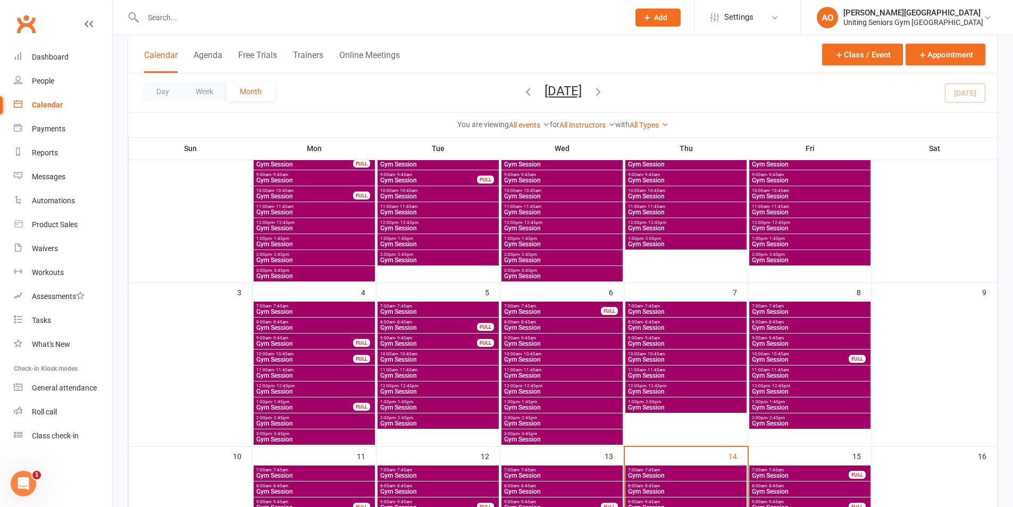
click at [639, 369] on span "11:00am - 11:45am" at bounding box center [686, 370] width 117 height 5
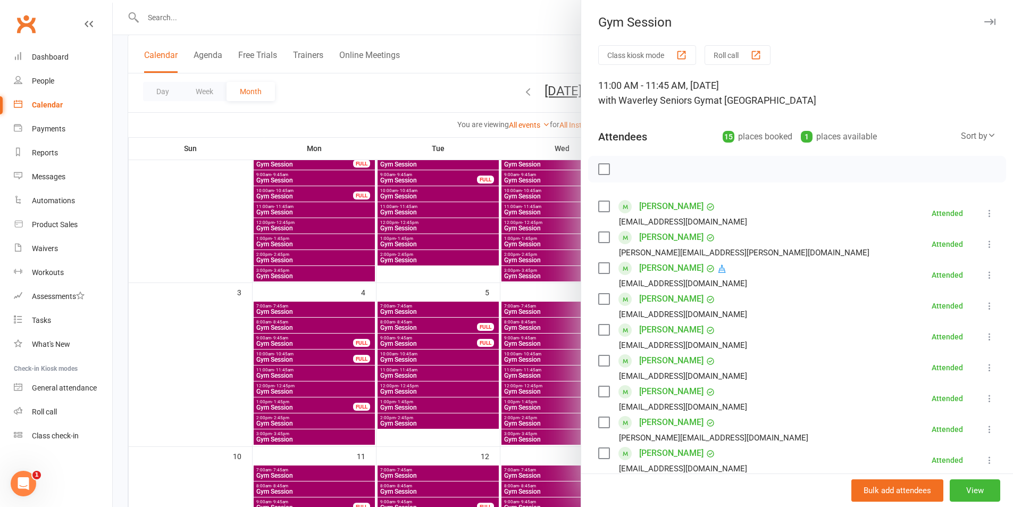
click at [983, 16] on button "button" at bounding box center [989, 21] width 13 height 13
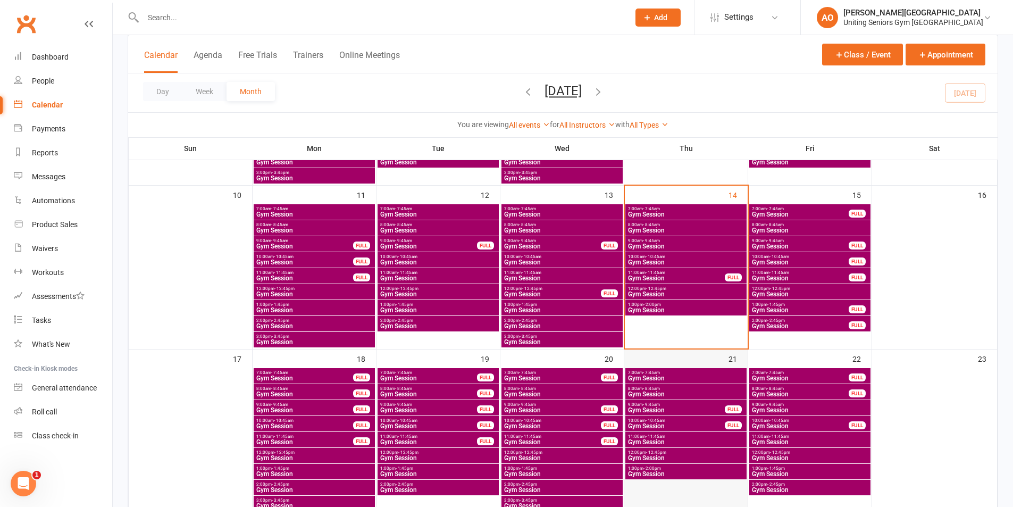
scroll to position [372, 0]
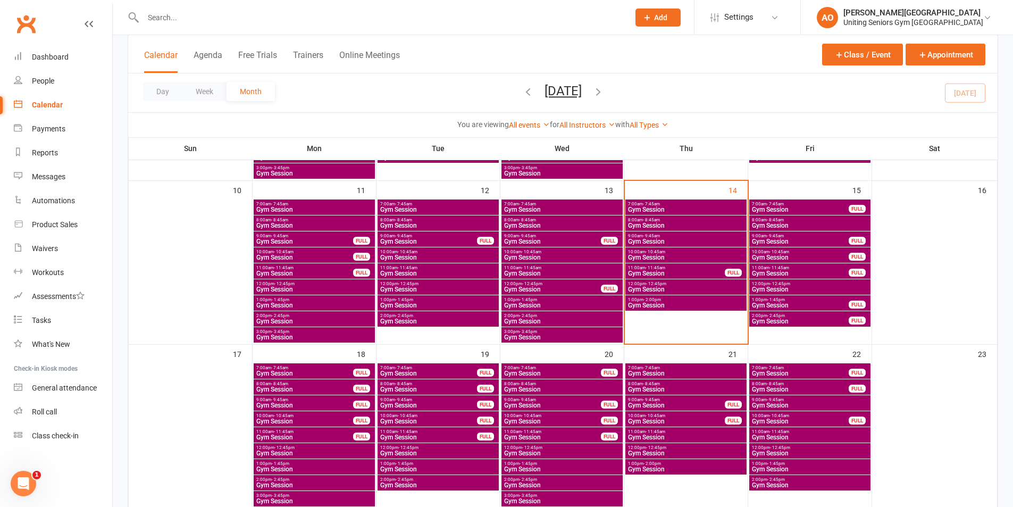
click at [646, 431] on span "- 11:45am" at bounding box center [656, 431] width 20 height 5
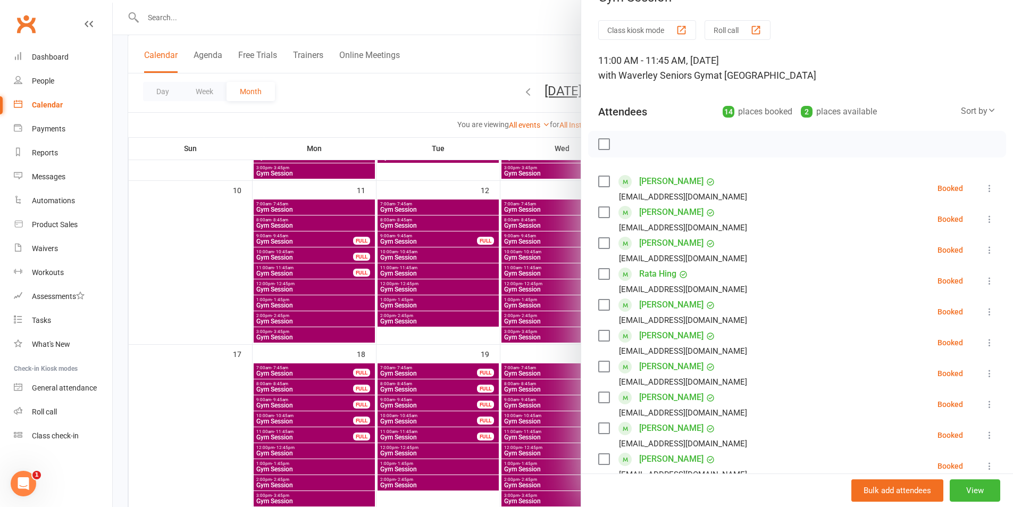
scroll to position [0, 0]
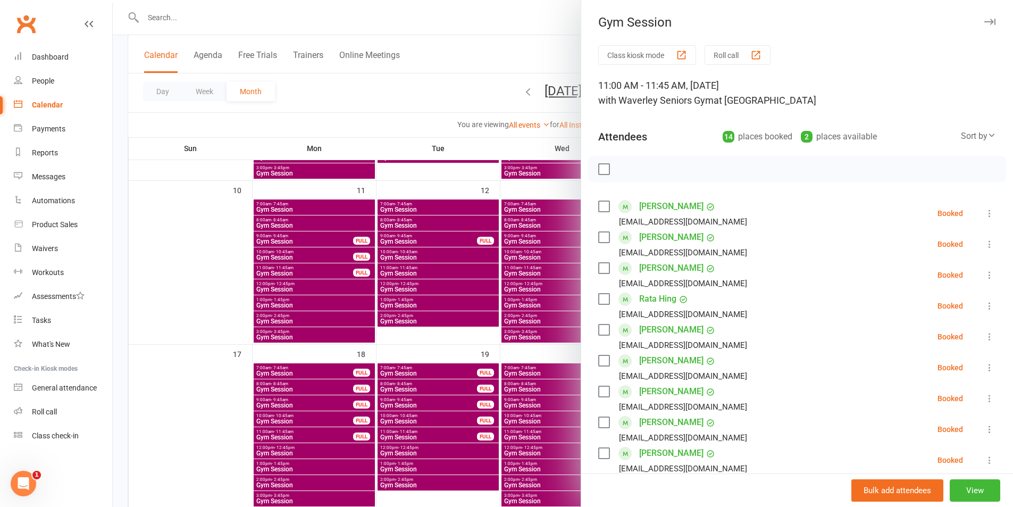
click at [985, 22] on icon "button" at bounding box center [990, 22] width 11 height 6
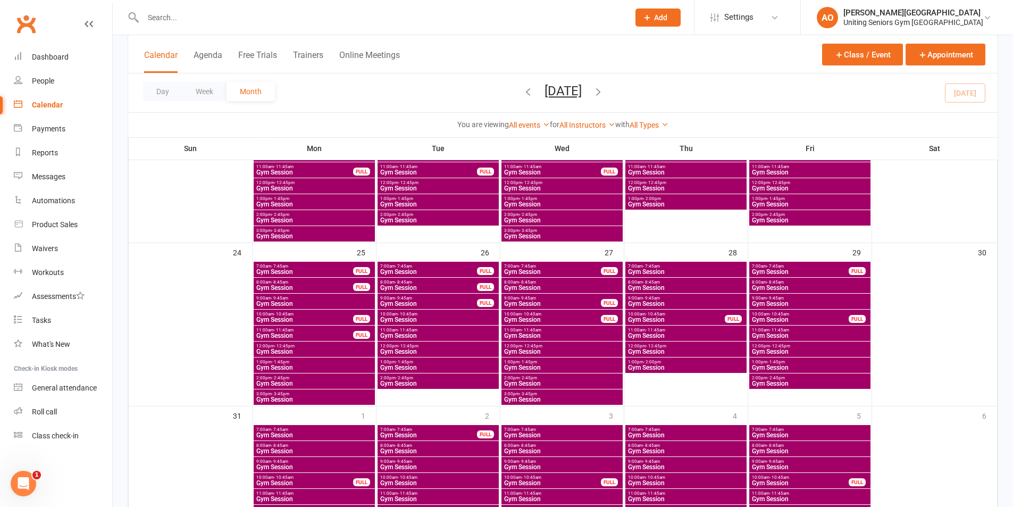
scroll to position [638, 0]
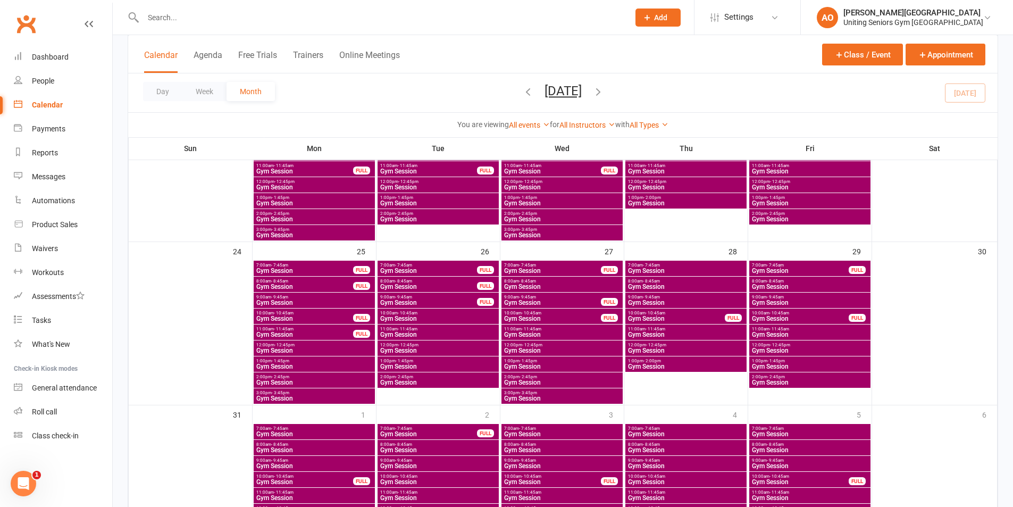
click at [658, 329] on span "- 11:45am" at bounding box center [656, 329] width 20 height 5
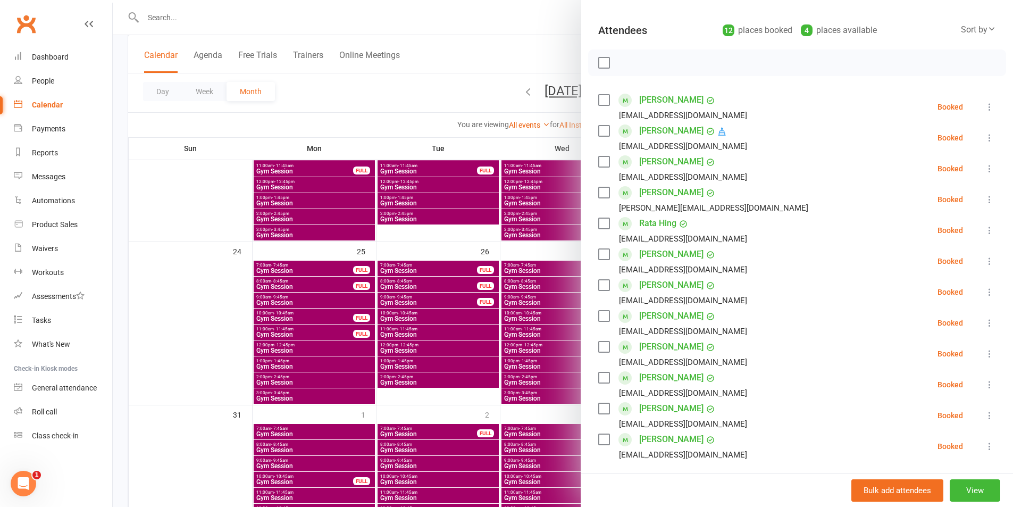
scroll to position [213, 0]
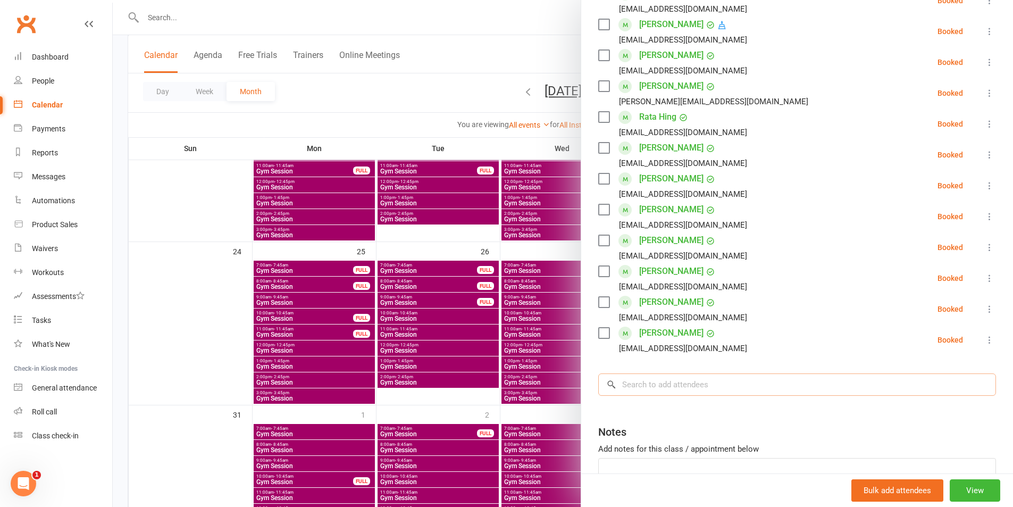
click at [650, 378] on input "search" at bounding box center [797, 384] width 398 height 22
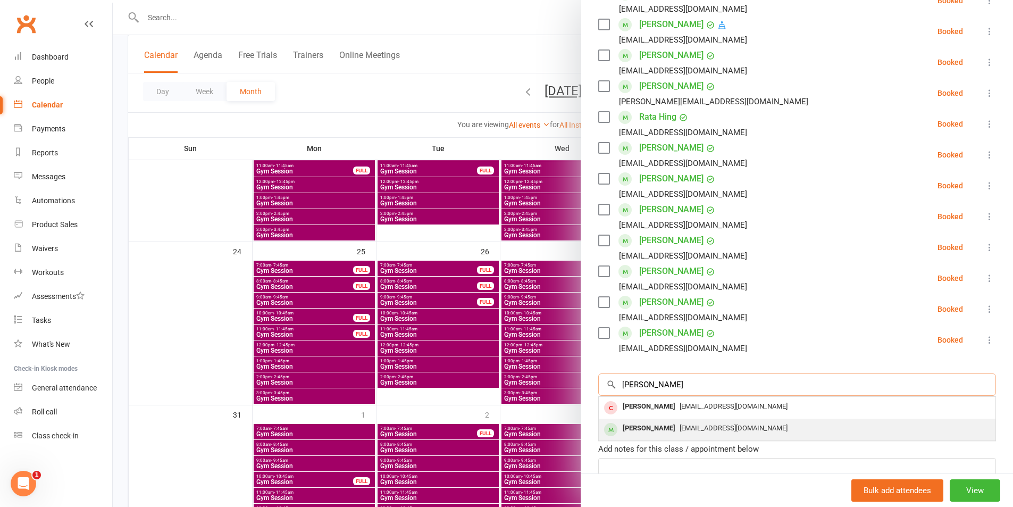
type input "[PERSON_NAME]"
click at [643, 430] on div "[PERSON_NAME]" at bounding box center [649, 428] width 61 height 15
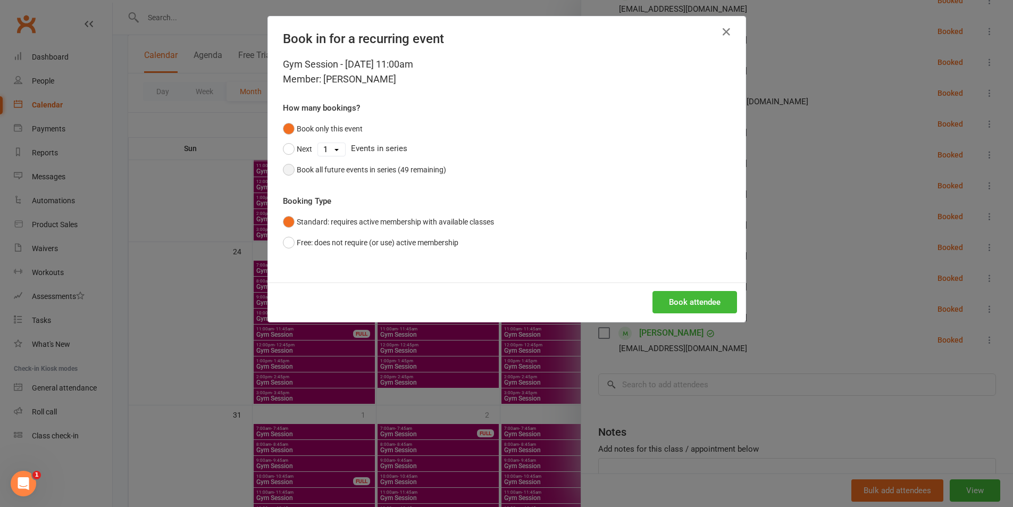
click at [360, 170] on div "Book all future events in series (49 remaining)" at bounding box center [371, 170] width 149 height 12
click at [676, 303] on button "Book attendee" at bounding box center [695, 302] width 85 height 22
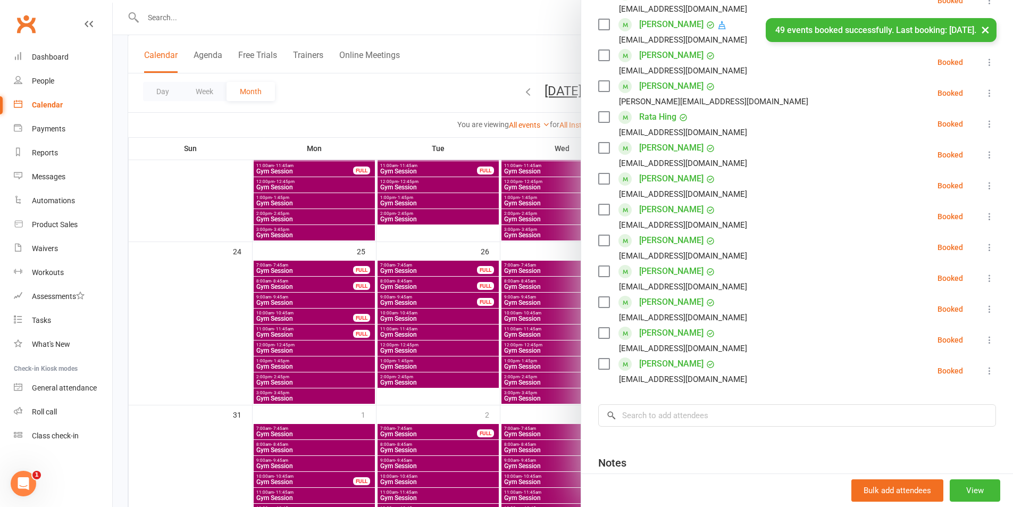
scroll to position [0, 0]
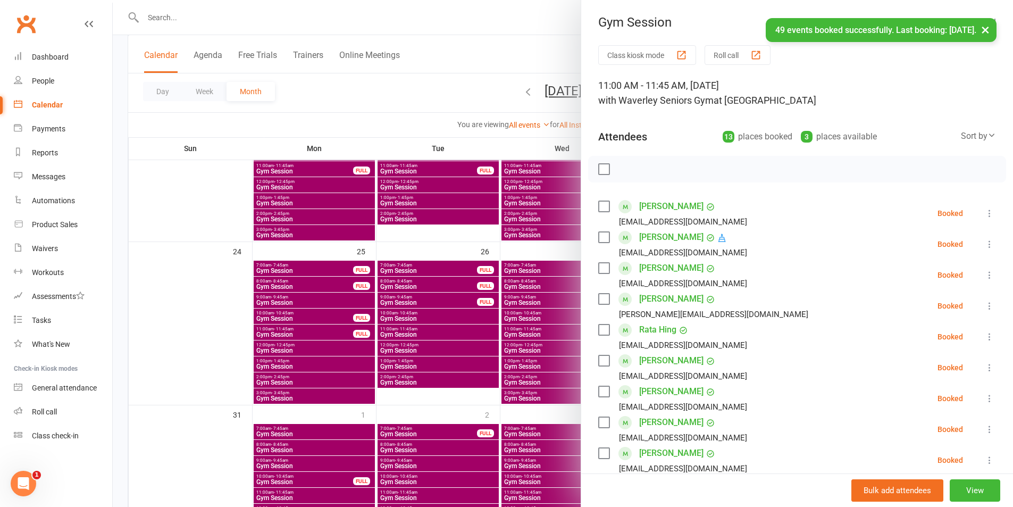
click at [967, 71] on div "Class kiosk mode Roll call 11:00 AM - 11:45 AM, [DATE] with Waverley Seniors Gy…" at bounding box center [797, 417] width 432 height 745
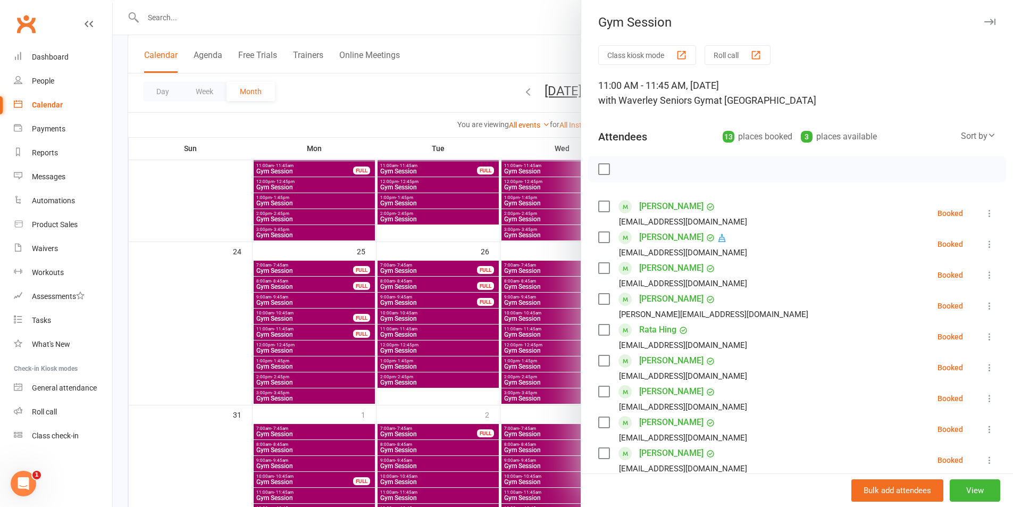
click at [985, 19] on icon "button" at bounding box center [990, 22] width 11 height 6
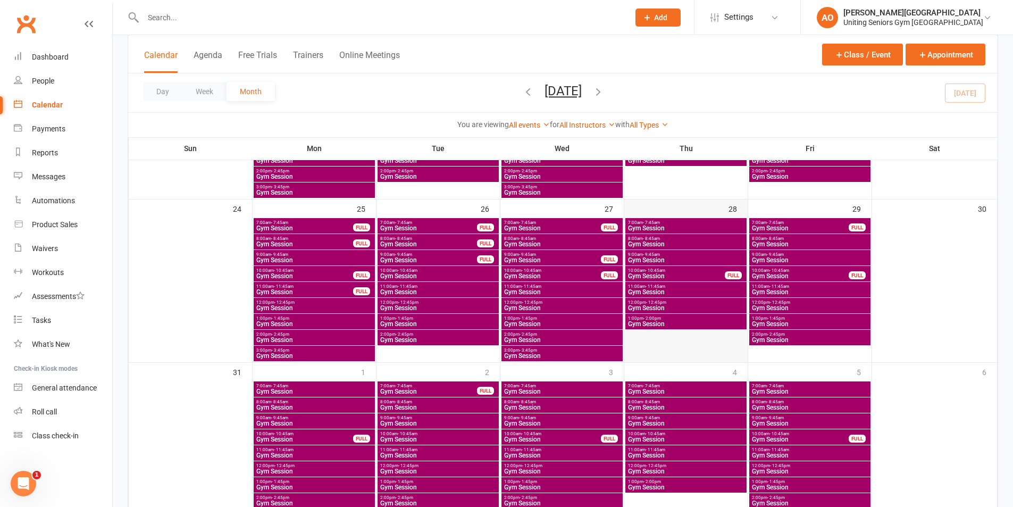
scroll to position [731, 0]
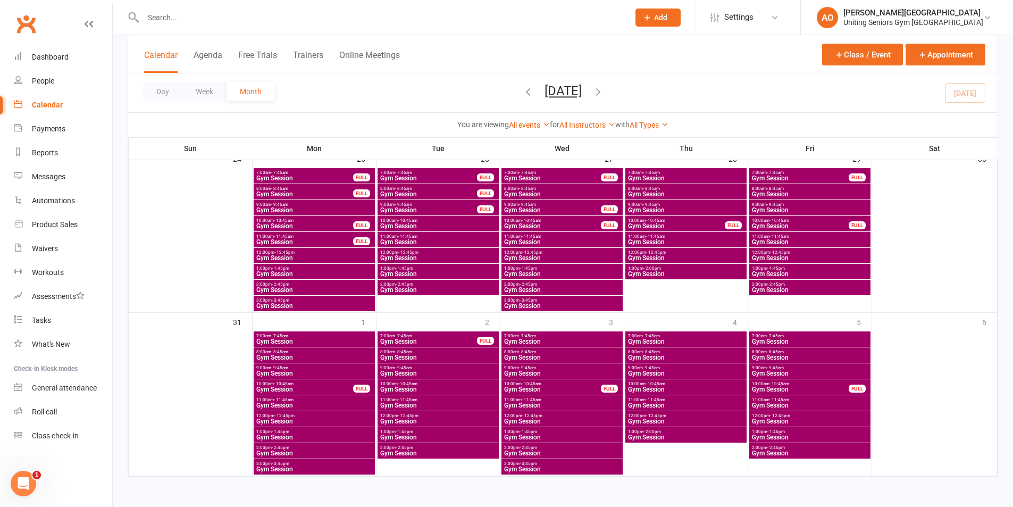
click at [604, 88] on icon "button" at bounding box center [599, 92] width 12 height 12
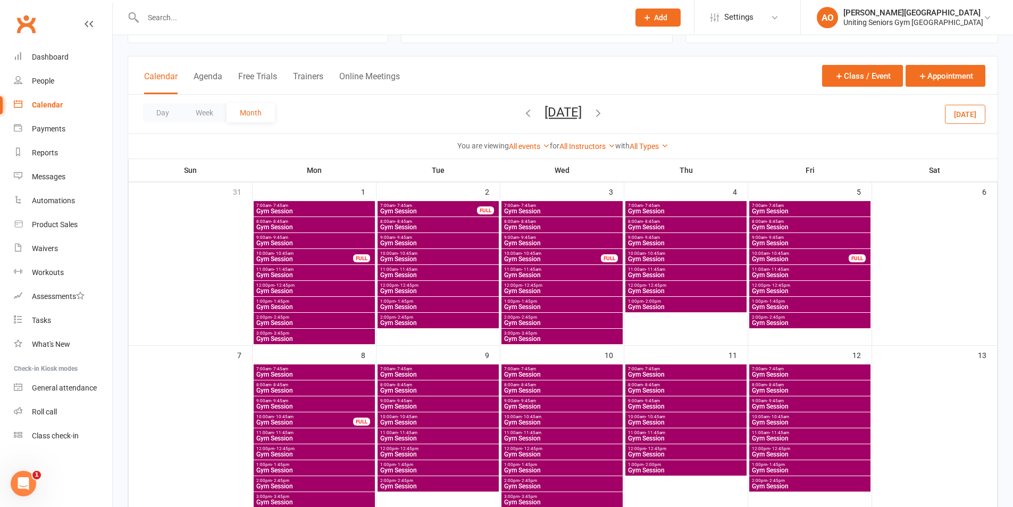
scroll to position [61, 0]
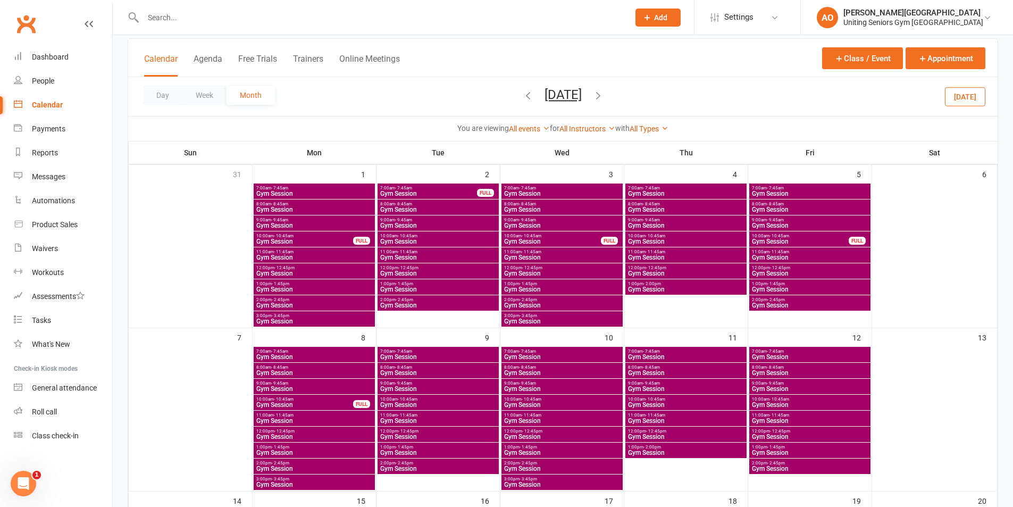
click at [646, 415] on span "- 11:45am" at bounding box center [656, 415] width 20 height 5
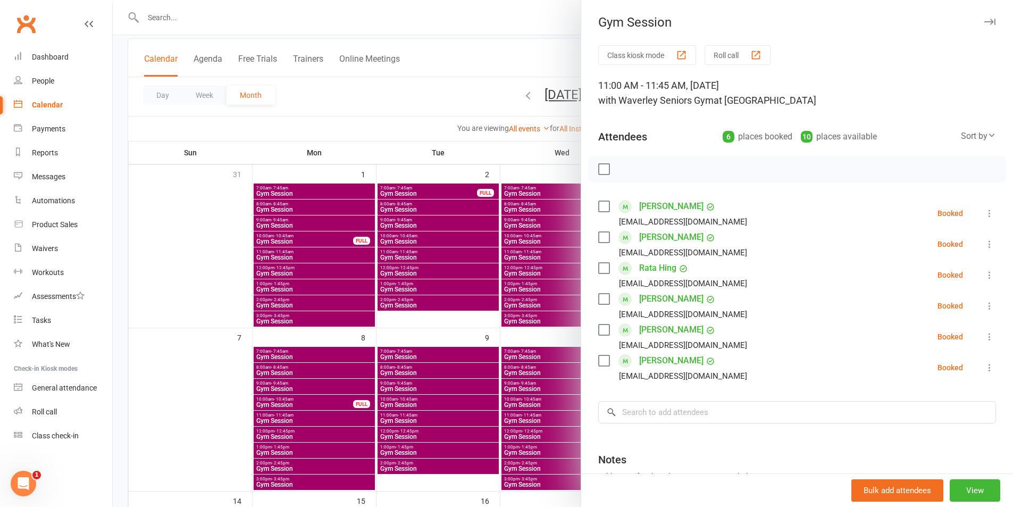
click at [985, 23] on icon "button" at bounding box center [990, 22] width 11 height 6
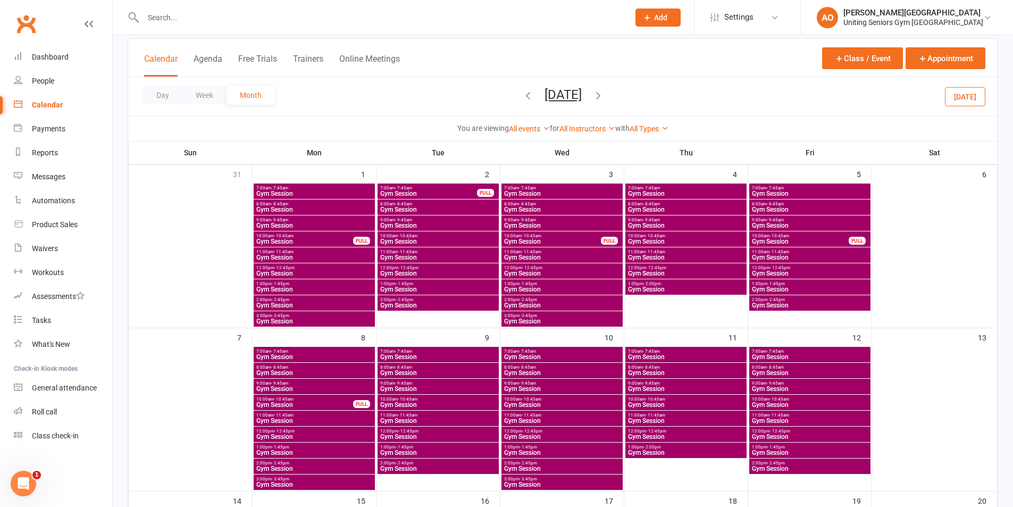
click at [773, 251] on span "- 11:45am" at bounding box center [780, 251] width 20 height 5
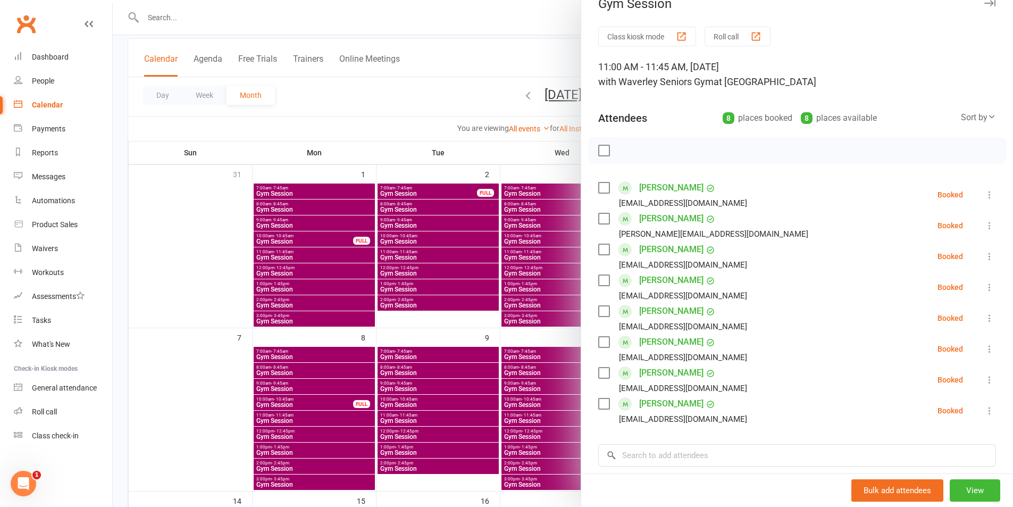
scroll to position [0, 0]
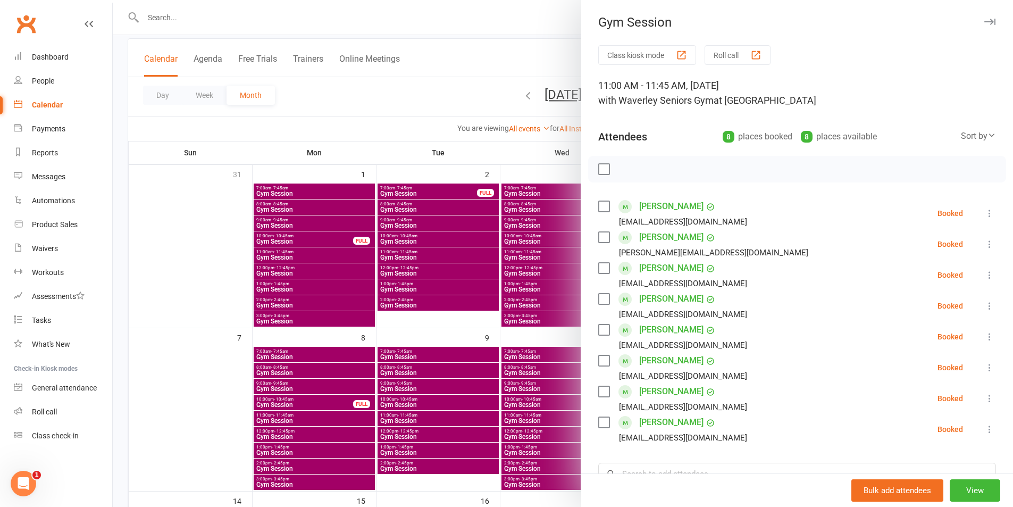
click at [983, 19] on button "button" at bounding box center [989, 21] width 13 height 13
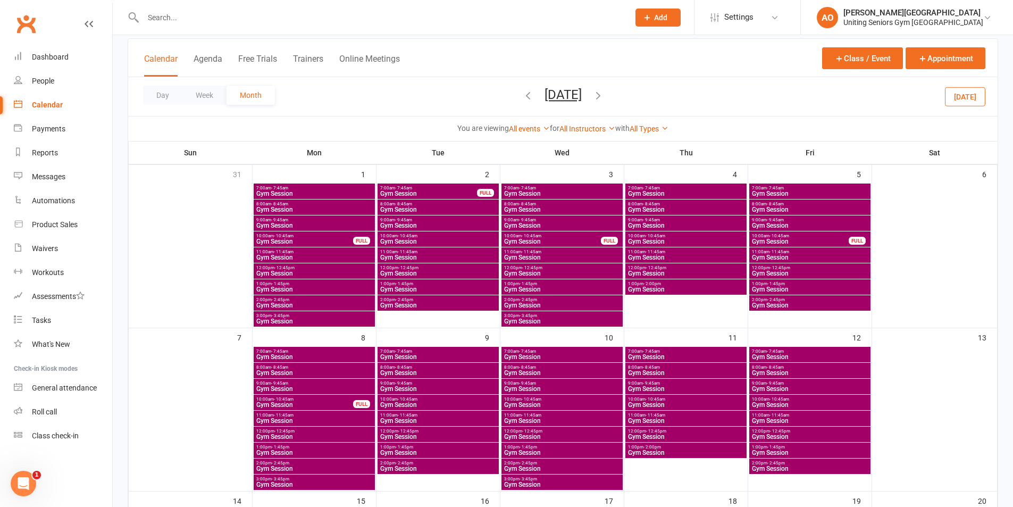
click at [522, 93] on icon "button" at bounding box center [528, 95] width 12 height 12
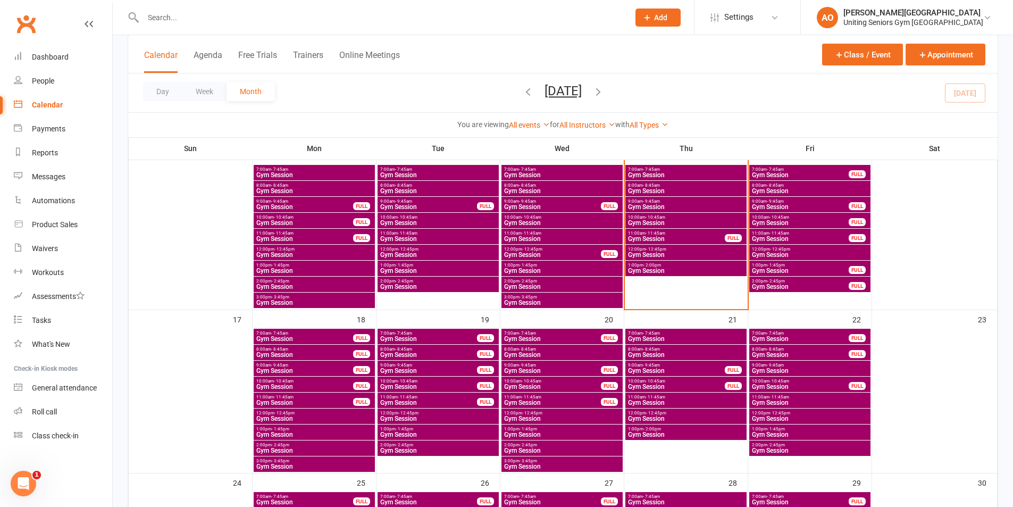
scroll to position [426, 0]
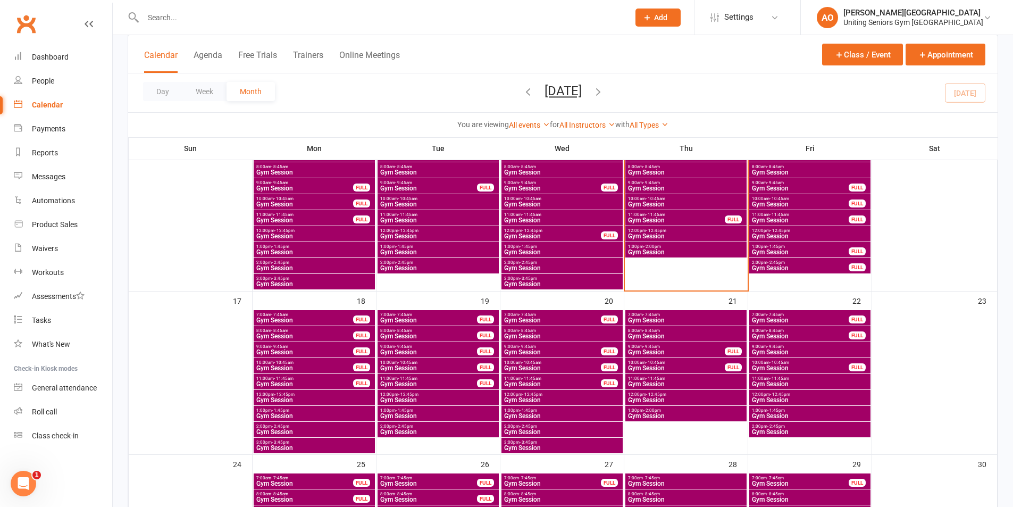
drag, startPoint x: 775, startPoint y: 376, endPoint x: 769, endPoint y: 378, distance: 6.1
click at [770, 378] on span "- 11:45am" at bounding box center [780, 378] width 20 height 5
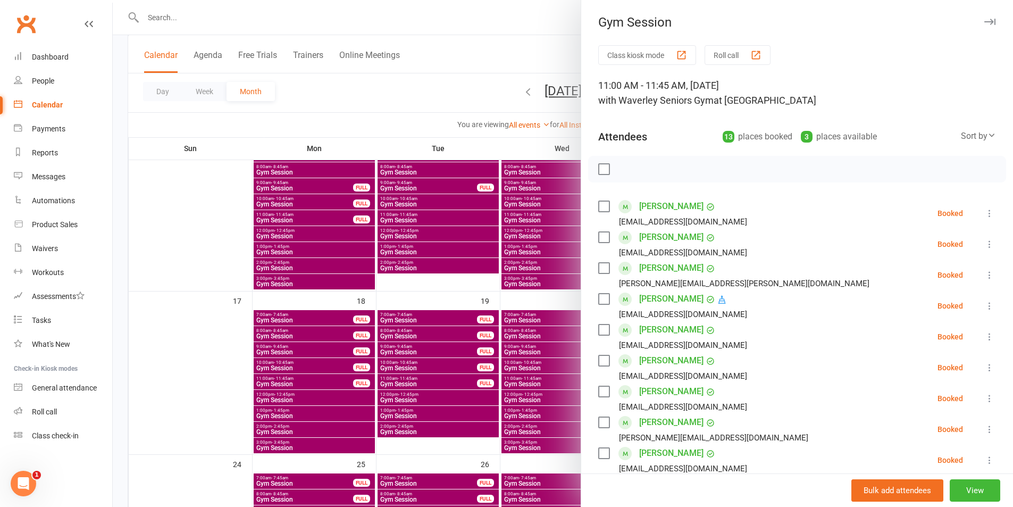
click at [985, 19] on icon "button" at bounding box center [990, 22] width 11 height 6
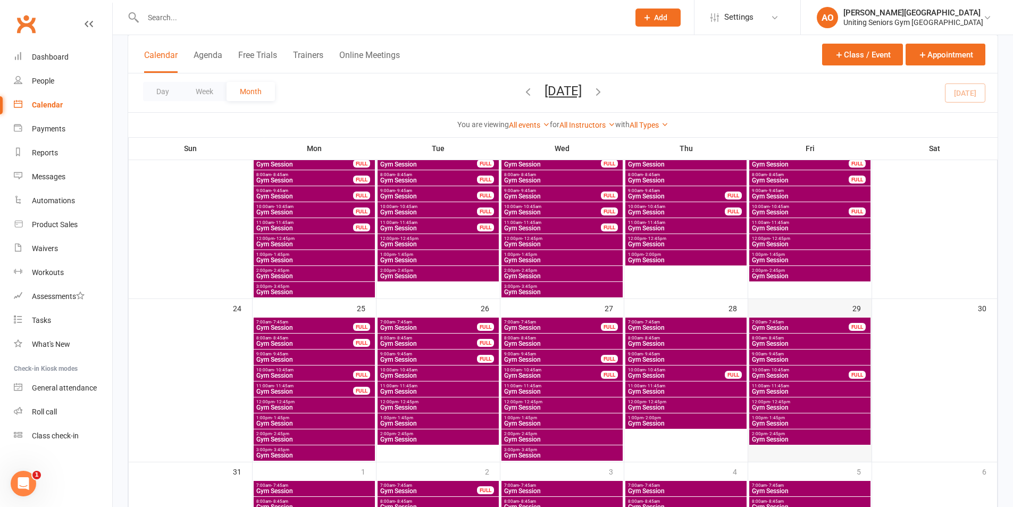
scroll to position [585, 0]
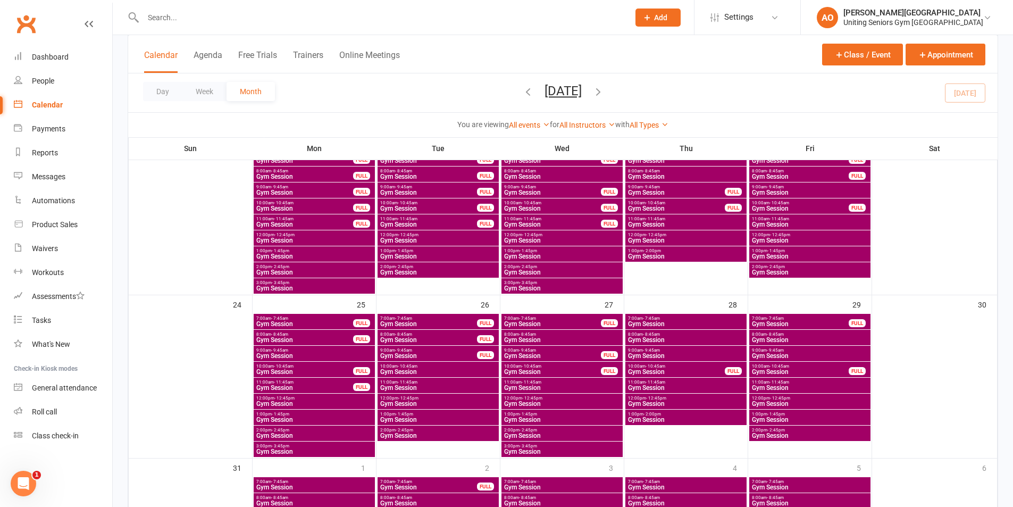
click at [773, 383] on span "- 11:45am" at bounding box center [780, 382] width 20 height 5
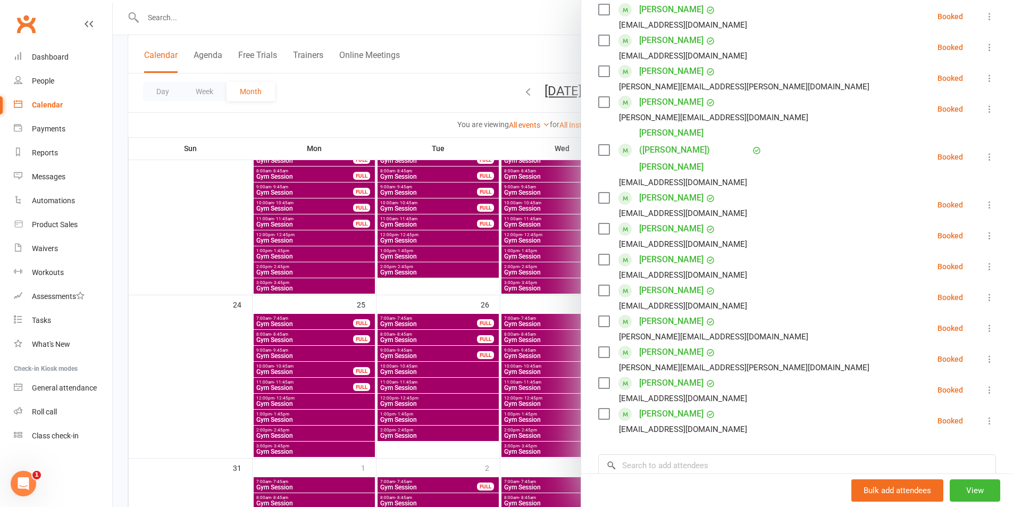
scroll to position [213, 0]
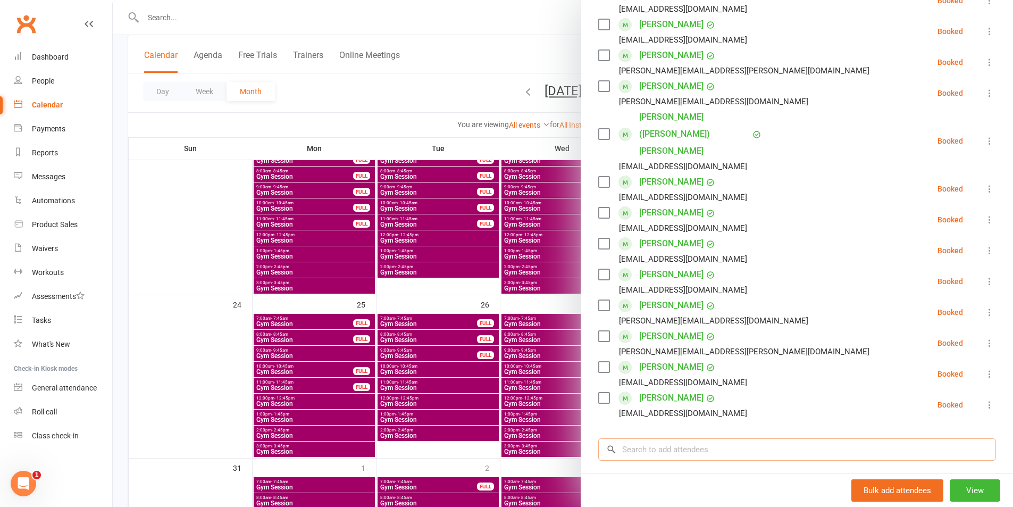
click at [671, 438] on input "search" at bounding box center [797, 449] width 398 height 22
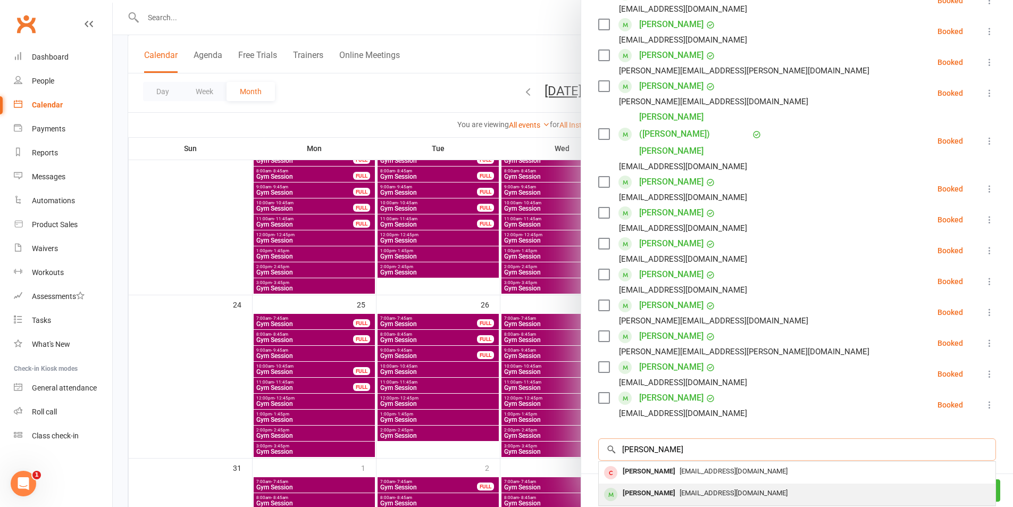
type input "[PERSON_NAME]"
click at [661, 486] on div "[EMAIL_ADDRESS][DOMAIN_NAME]" at bounding box center [797, 493] width 388 height 15
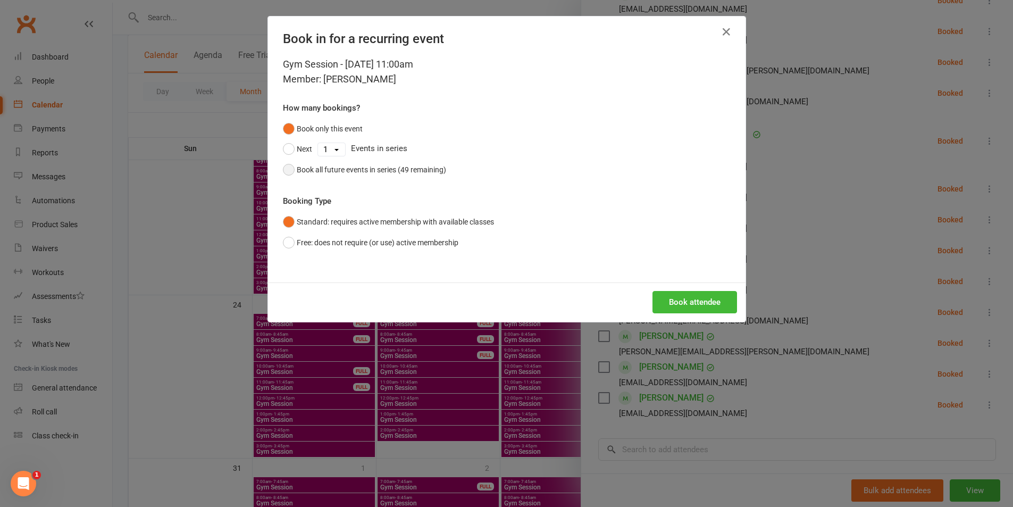
click at [340, 167] on div "Book all future events in series (49 remaining)" at bounding box center [371, 170] width 149 height 12
click at [669, 301] on button "Book attendee" at bounding box center [695, 302] width 85 height 22
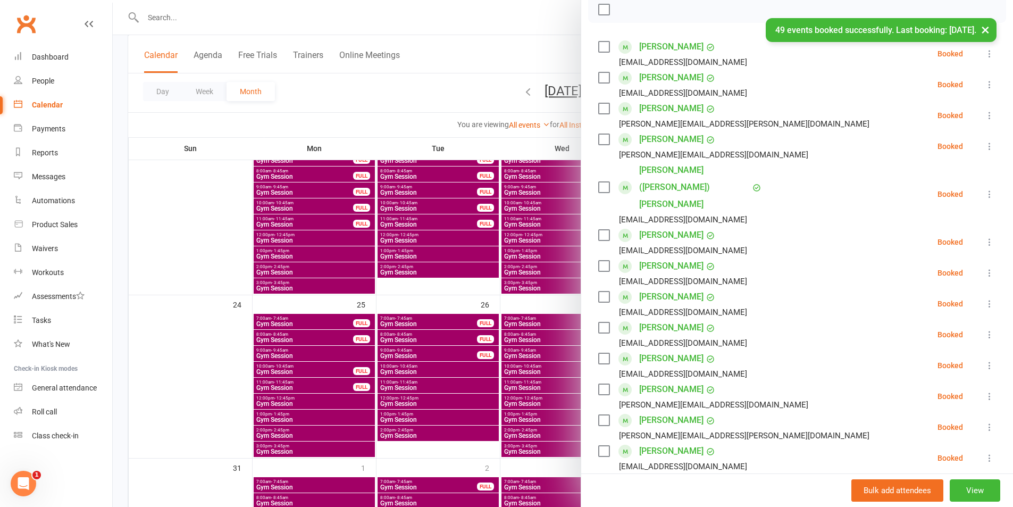
scroll to position [0, 0]
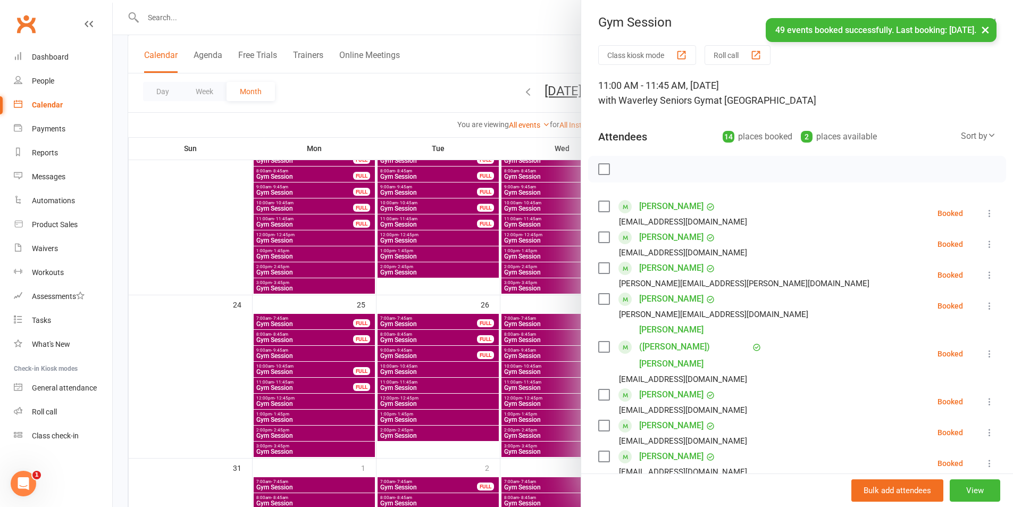
click at [523, 18] on div "× 49 events booked successfully. Last booking: [DATE]." at bounding box center [499, 18] width 999 height 0
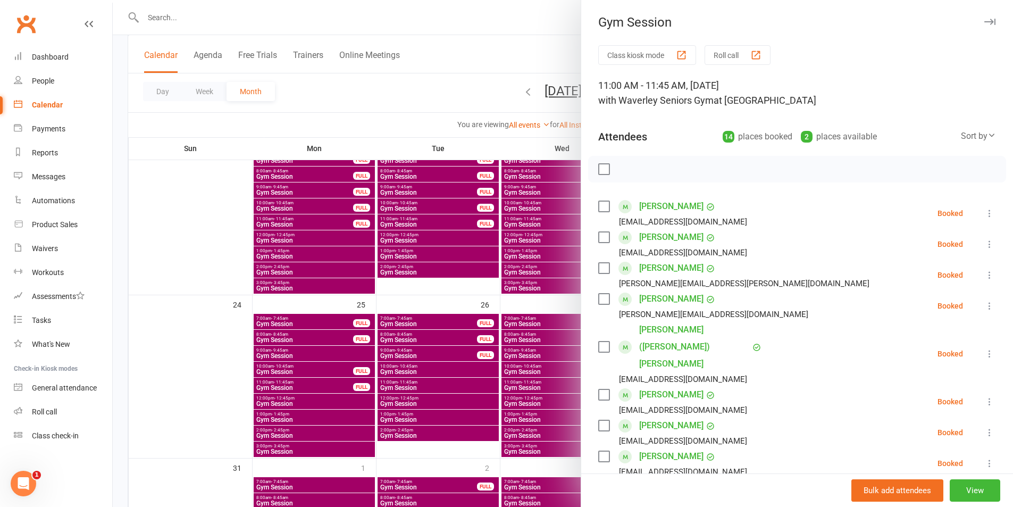
click at [985, 20] on icon "button" at bounding box center [990, 22] width 11 height 6
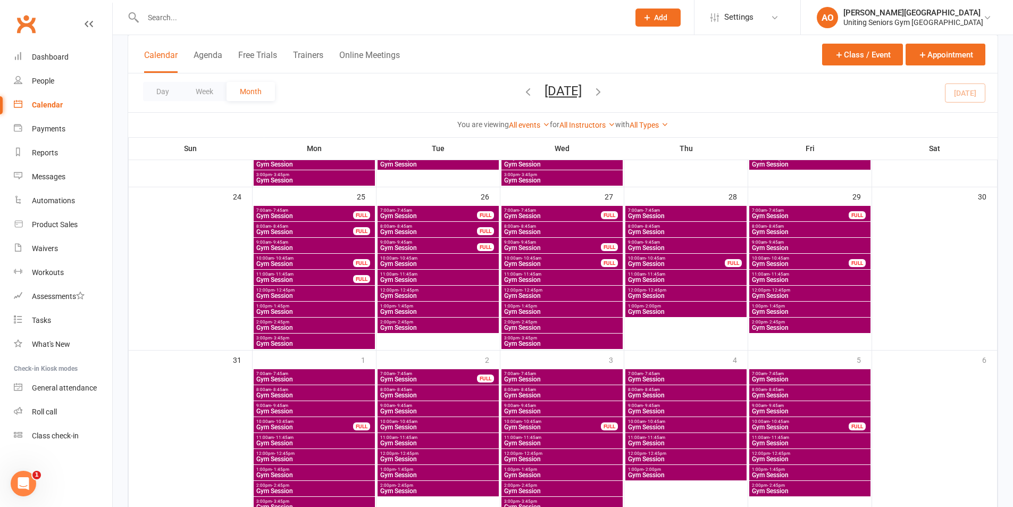
scroll to position [731, 0]
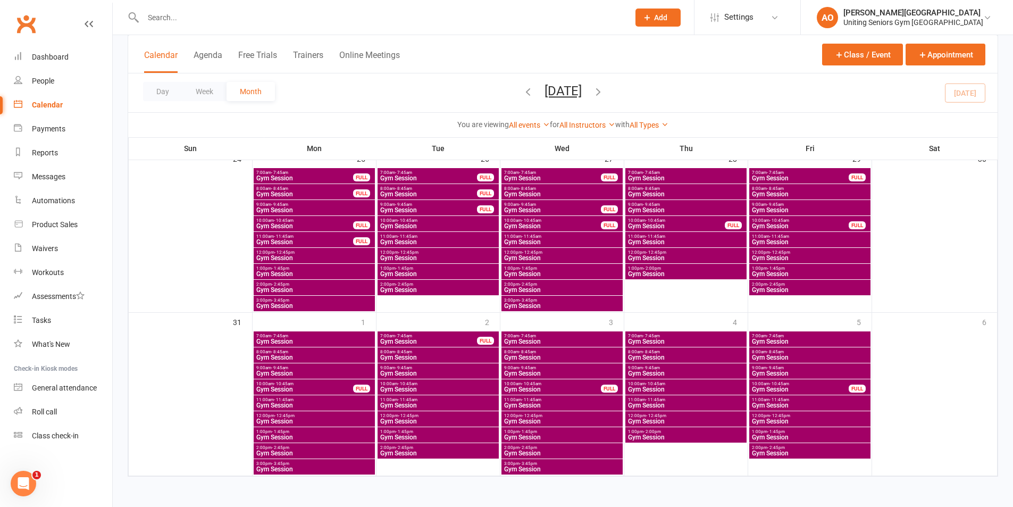
click at [785, 397] on span "- 11:45am" at bounding box center [780, 399] width 20 height 5
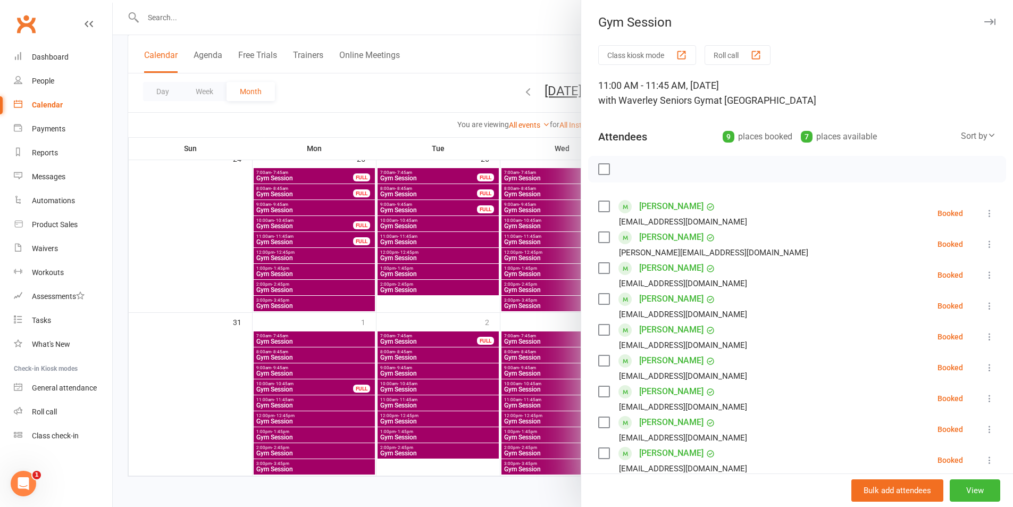
click at [985, 24] on icon "button" at bounding box center [990, 22] width 11 height 6
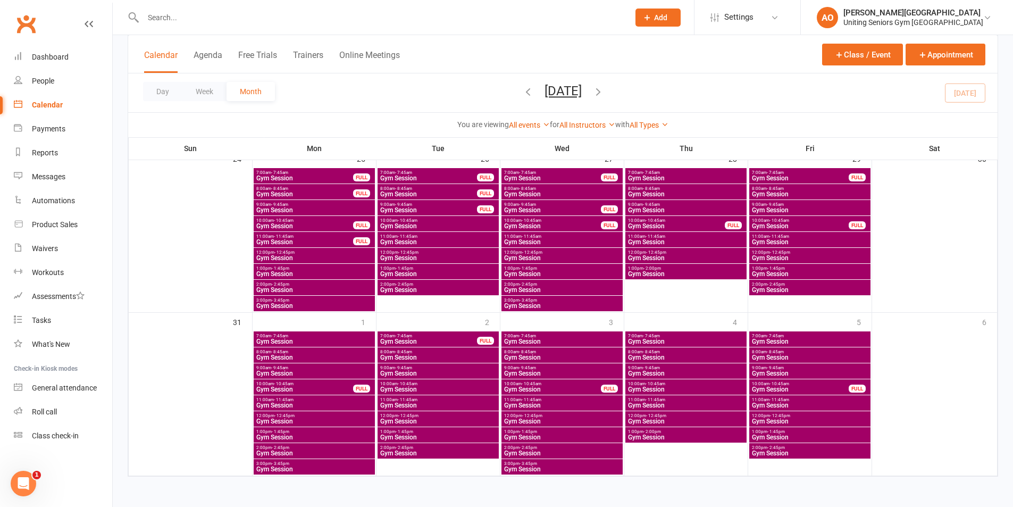
click at [604, 87] on icon "button" at bounding box center [599, 92] width 12 height 12
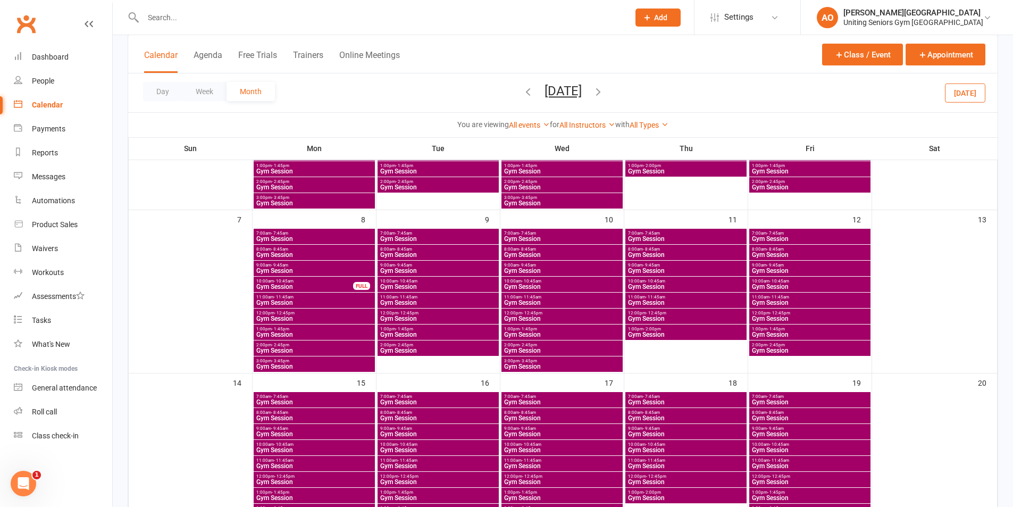
scroll to position [168, 0]
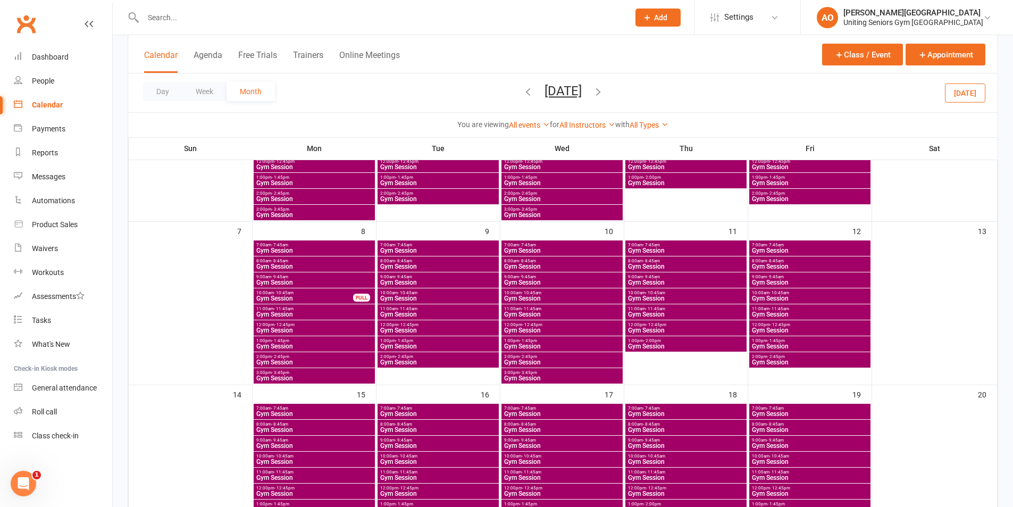
click at [757, 311] on span "Gym Session" at bounding box center [810, 314] width 117 height 6
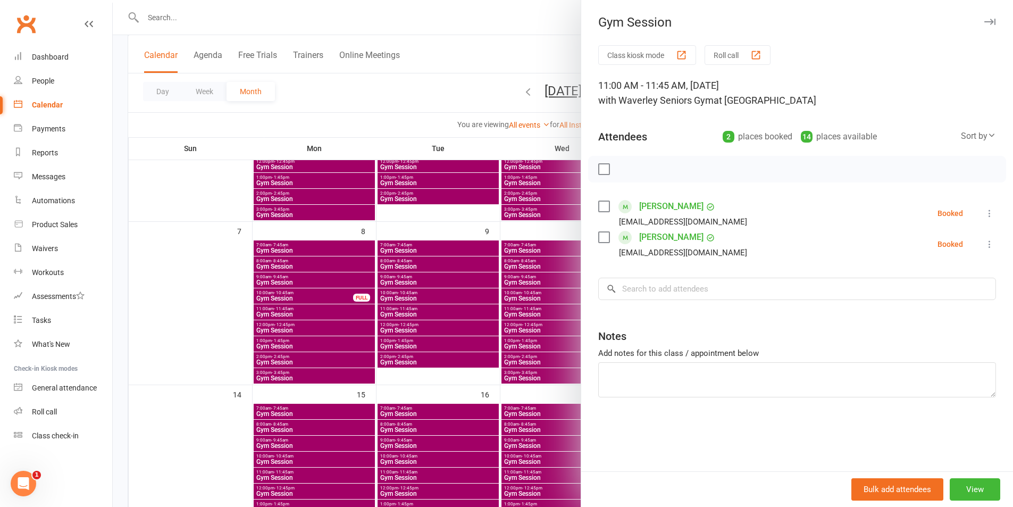
click at [985, 21] on icon "button" at bounding box center [990, 22] width 11 height 6
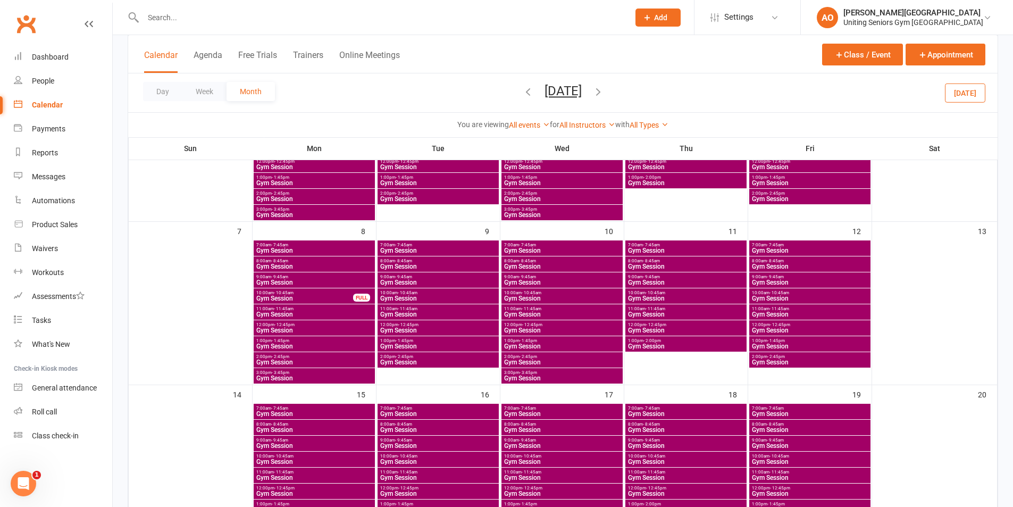
click at [772, 472] on span "- 11:45am" at bounding box center [780, 472] width 20 height 5
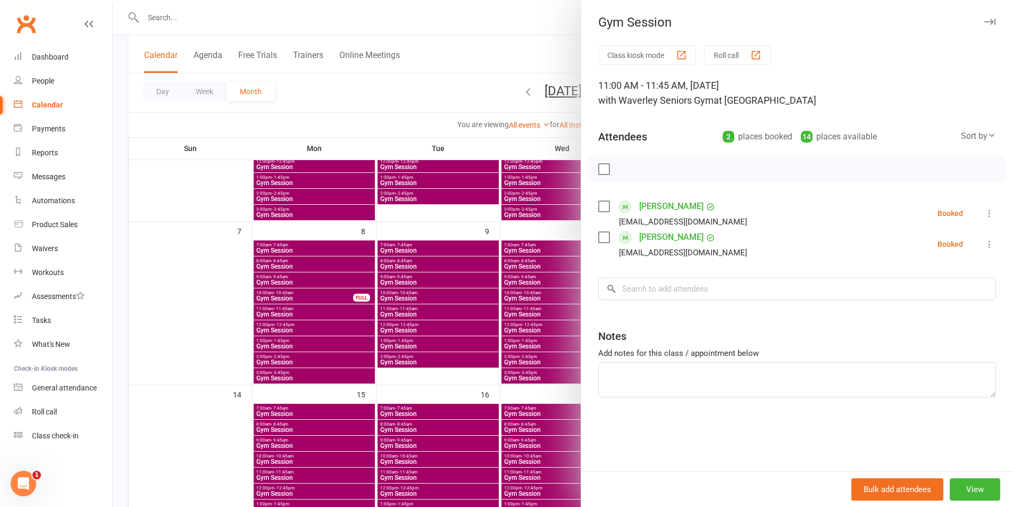
click at [988, 13] on div "Gym Session Class kiosk mode Roll call 11:00 AM - 11:45 AM, [DATE] with Waverle…" at bounding box center [797, 253] width 432 height 507
click at [988, 15] on div "Gym Session" at bounding box center [797, 22] width 432 height 15
click at [985, 23] on icon "button" at bounding box center [990, 22] width 11 height 6
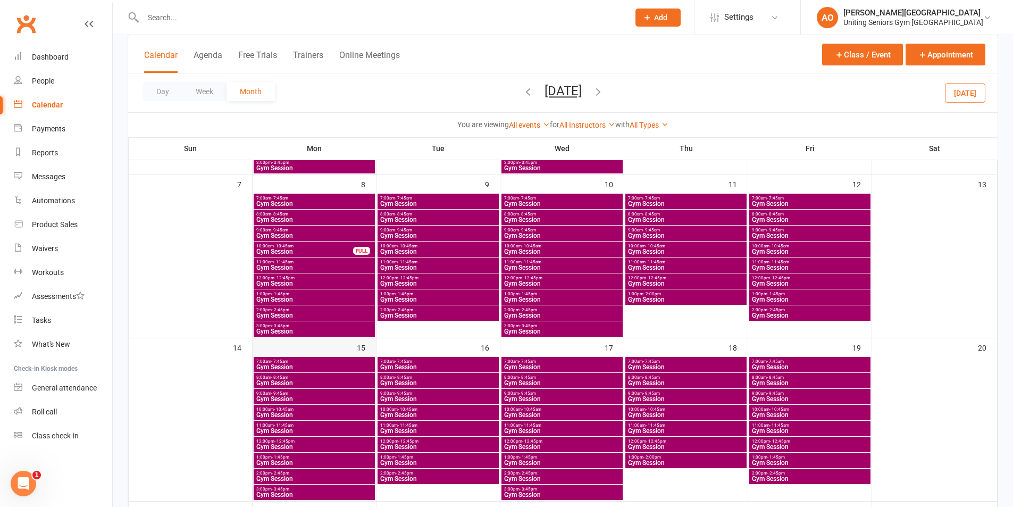
scroll to position [274, 0]
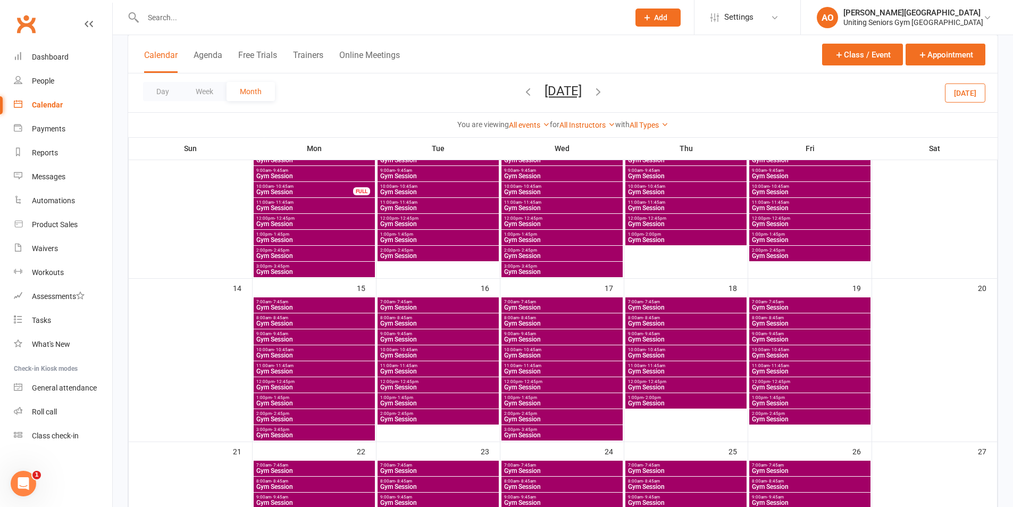
click at [271, 370] on span "Gym Session" at bounding box center [314, 371] width 117 height 6
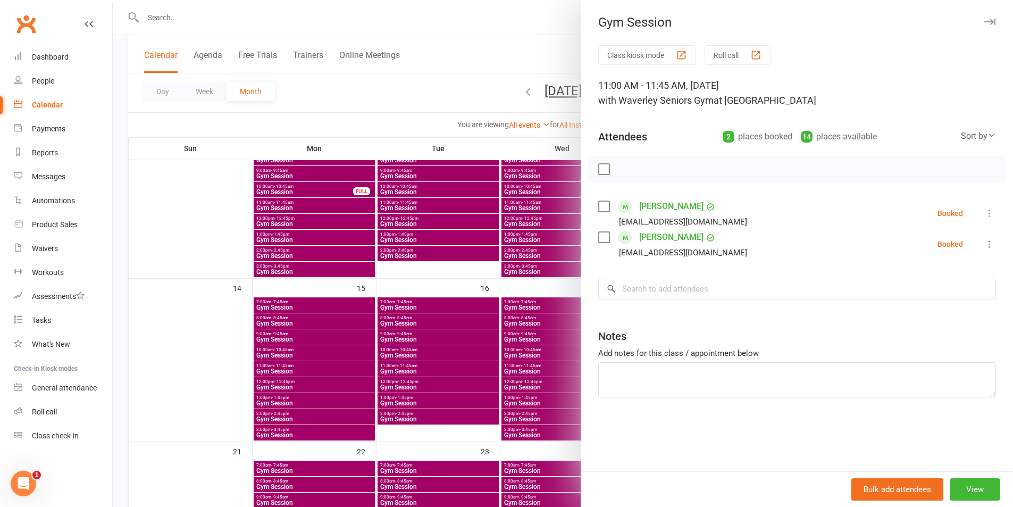
click at [985, 19] on icon "button" at bounding box center [990, 22] width 11 height 6
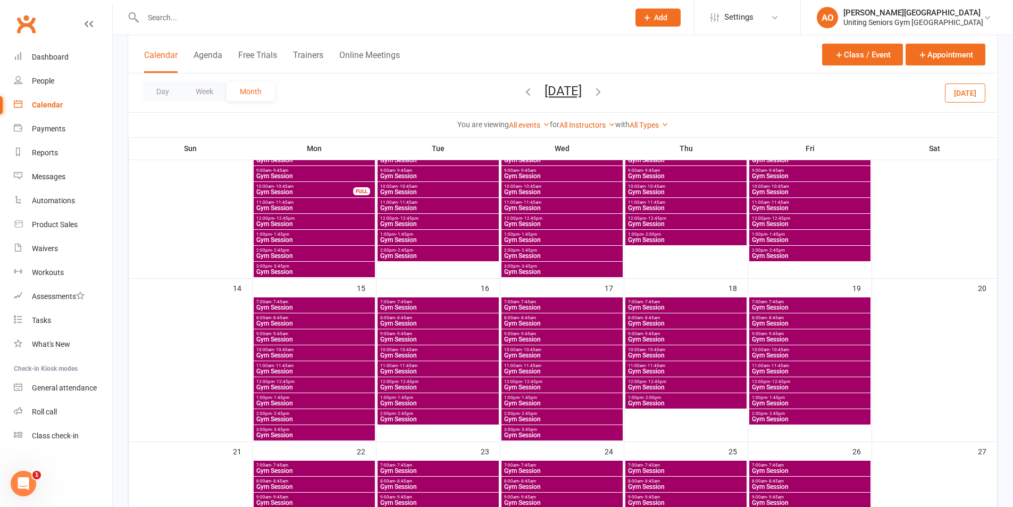
click at [396, 364] on span "11:00am - 11:45am" at bounding box center [438, 365] width 117 height 5
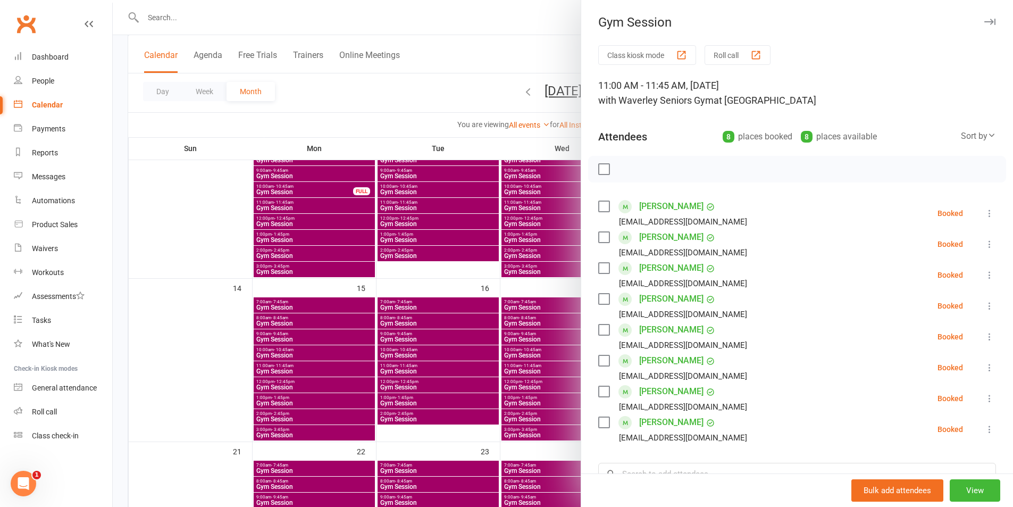
click at [980, 15] on div "Gym Session" at bounding box center [797, 22] width 432 height 15
click at [985, 21] on icon "button" at bounding box center [990, 22] width 11 height 6
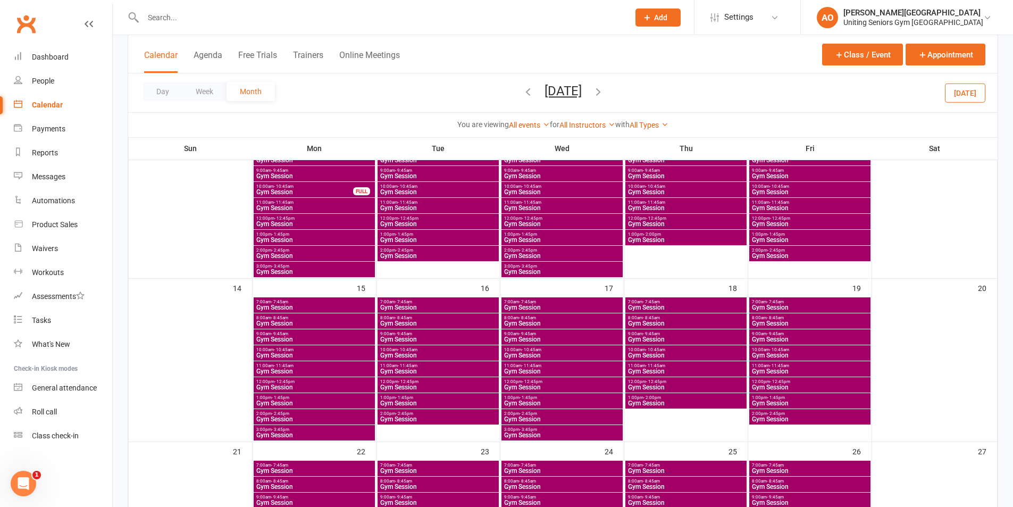
click at [536, 369] on span "Gym Session" at bounding box center [562, 371] width 117 height 6
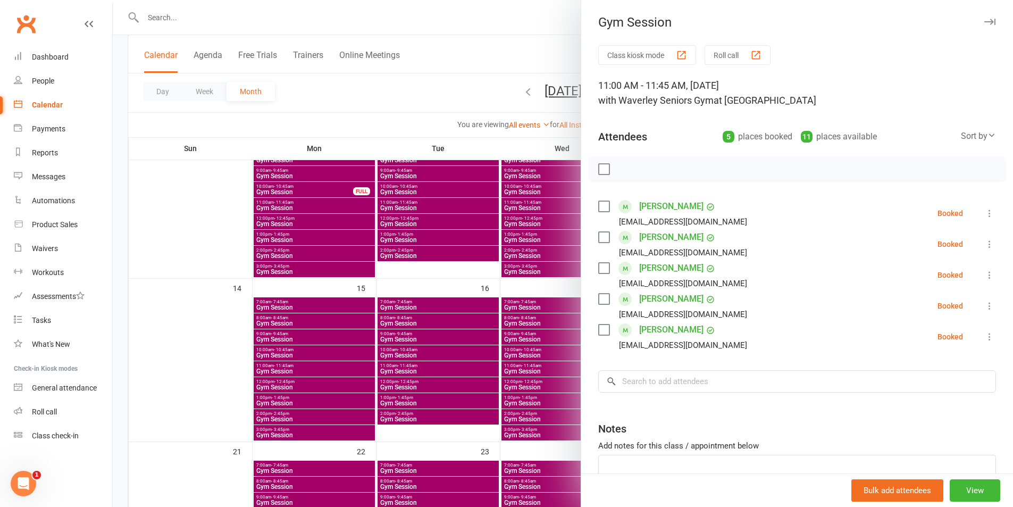
click at [983, 26] on button "button" at bounding box center [989, 21] width 13 height 13
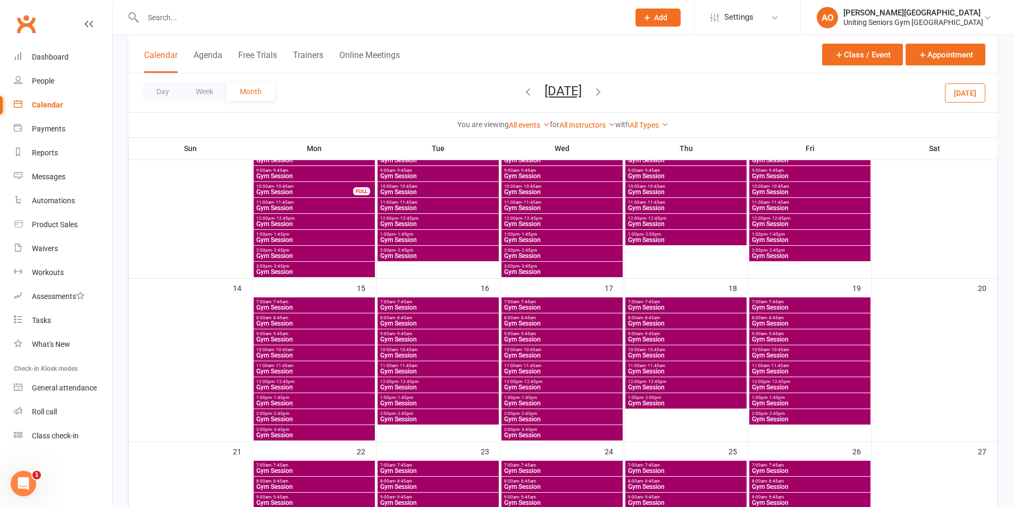
click at [637, 369] on span "Gym Session" at bounding box center [686, 371] width 117 height 6
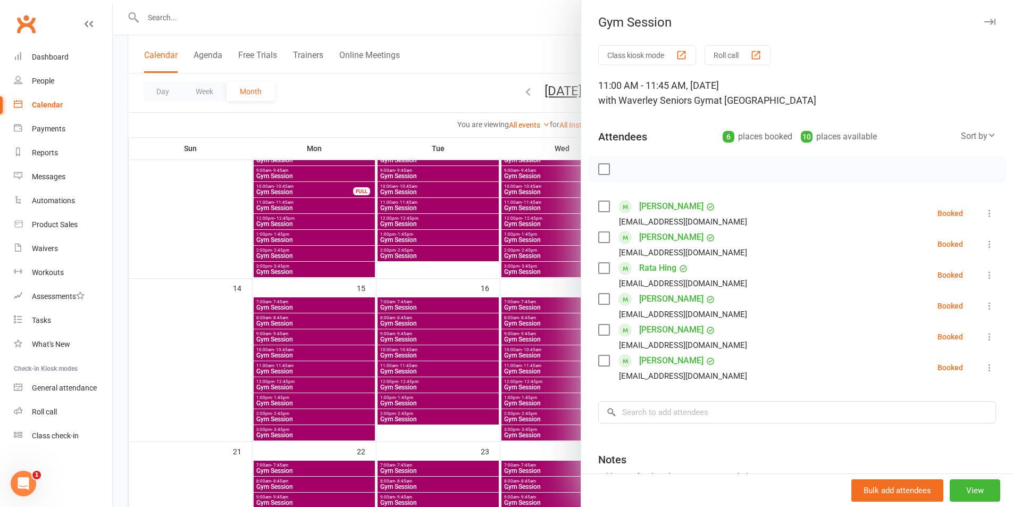
click at [980, 23] on div "Gym Session" at bounding box center [797, 22] width 432 height 15
click at [985, 21] on icon "button" at bounding box center [990, 22] width 11 height 6
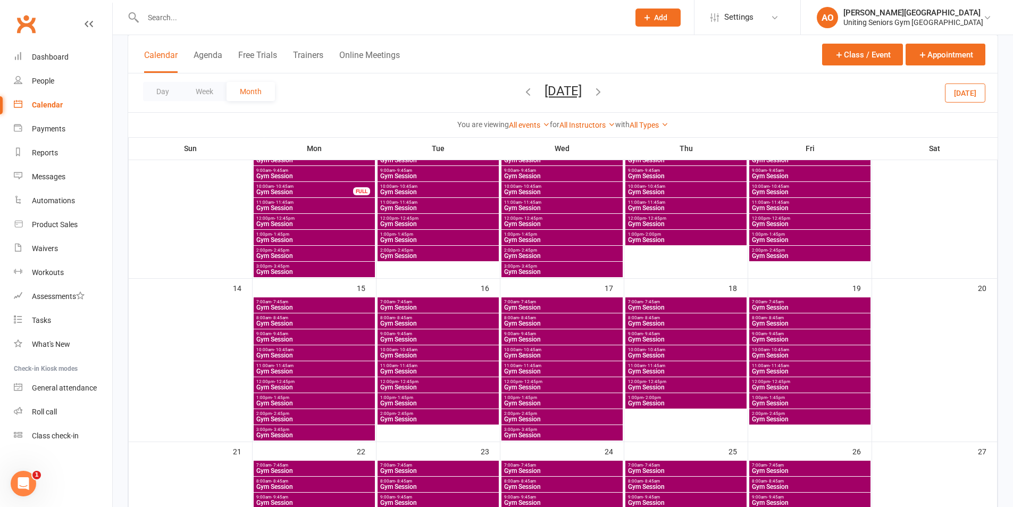
click at [777, 364] on span "- 11:45am" at bounding box center [780, 365] width 20 height 5
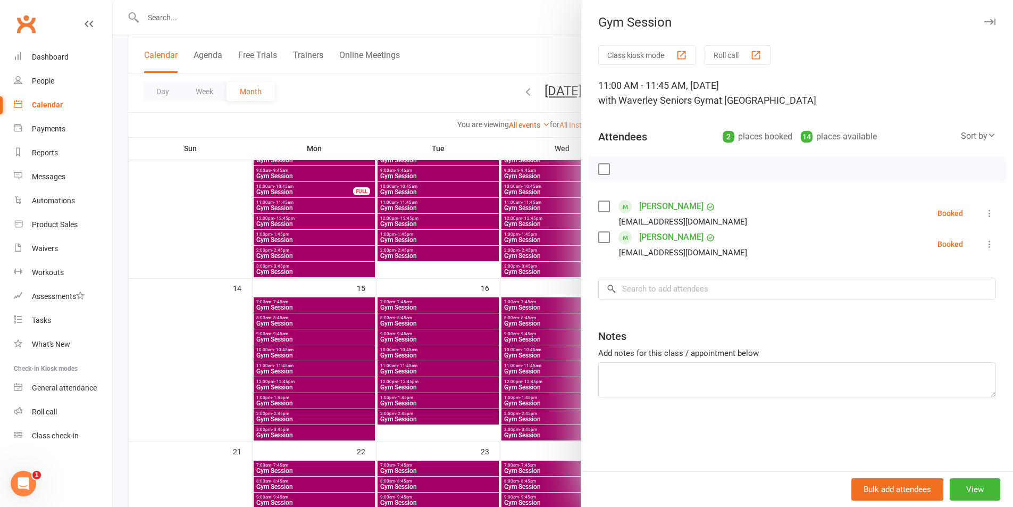
click at [985, 19] on icon "button" at bounding box center [990, 22] width 11 height 6
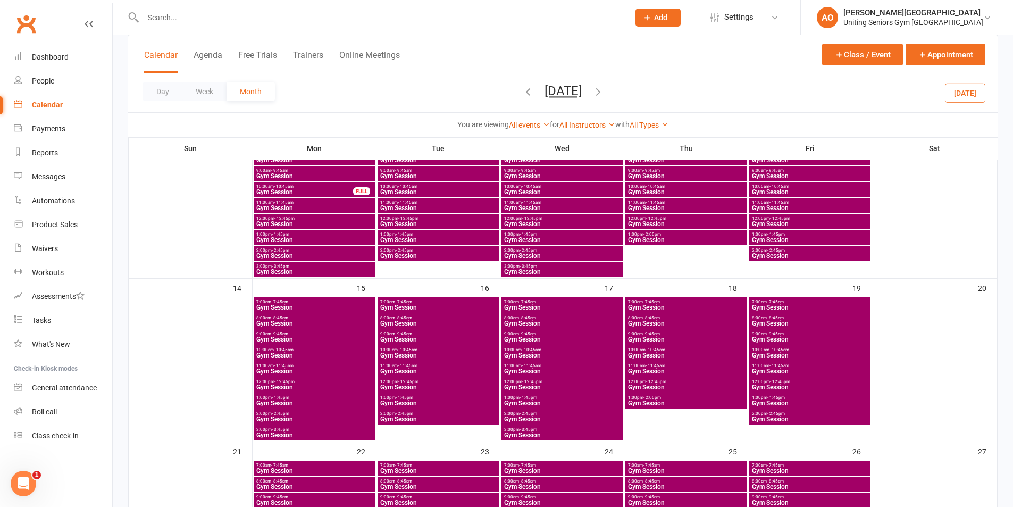
click at [171, 18] on input "text" at bounding box center [381, 17] width 482 height 15
type input "[PERSON_NAME]"
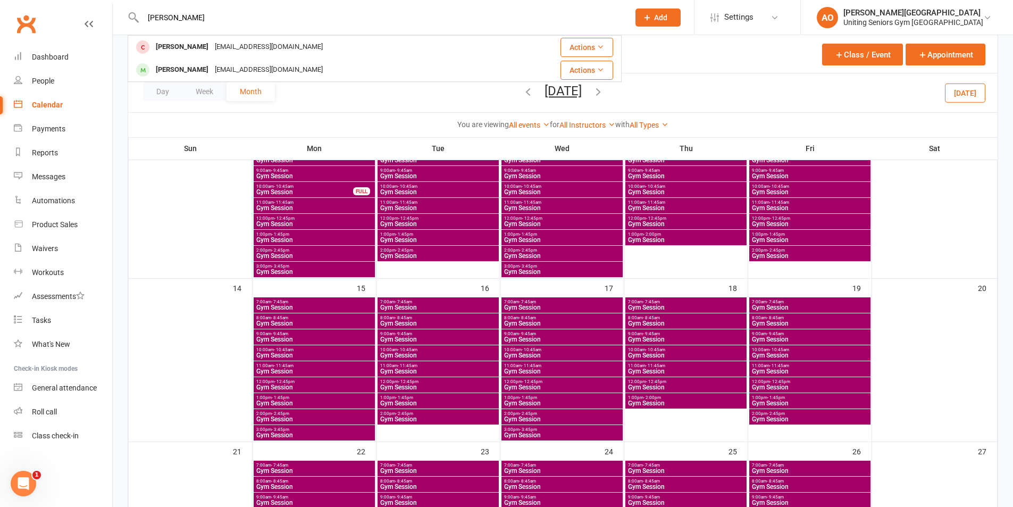
click at [155, 63] on div "[PERSON_NAME]" at bounding box center [182, 69] width 59 height 15
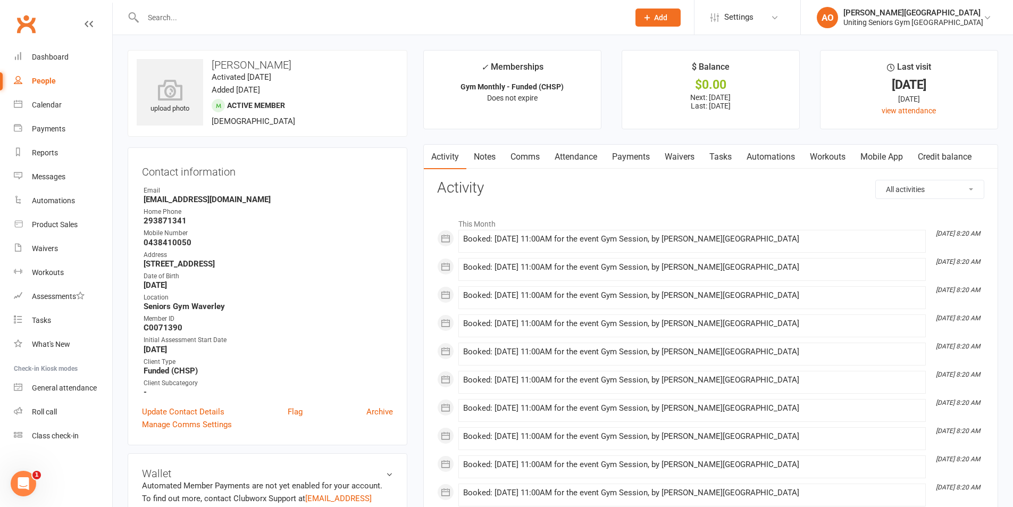
click at [586, 155] on link "Attendance" at bounding box center [575, 157] width 57 height 24
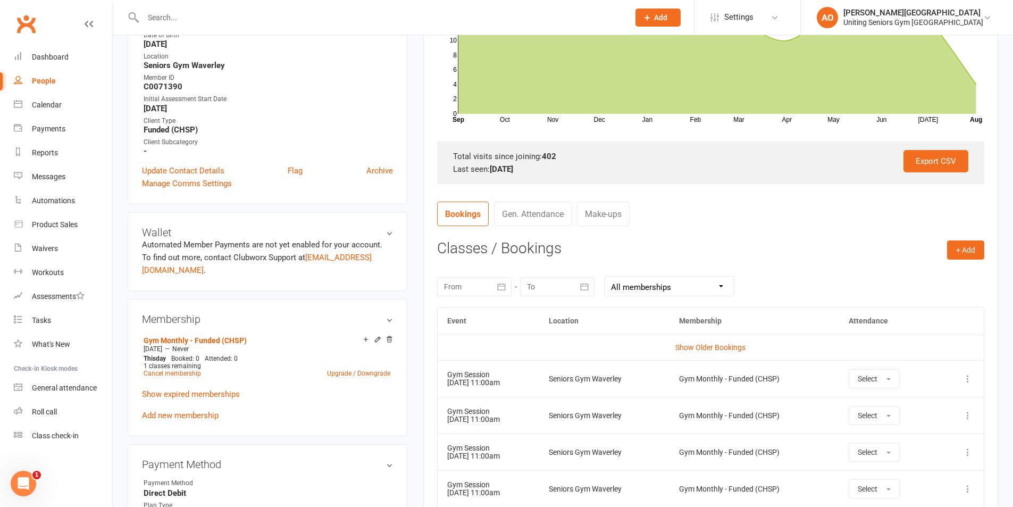
scroll to position [266, 0]
